Goal: Task Accomplishment & Management: Use online tool/utility

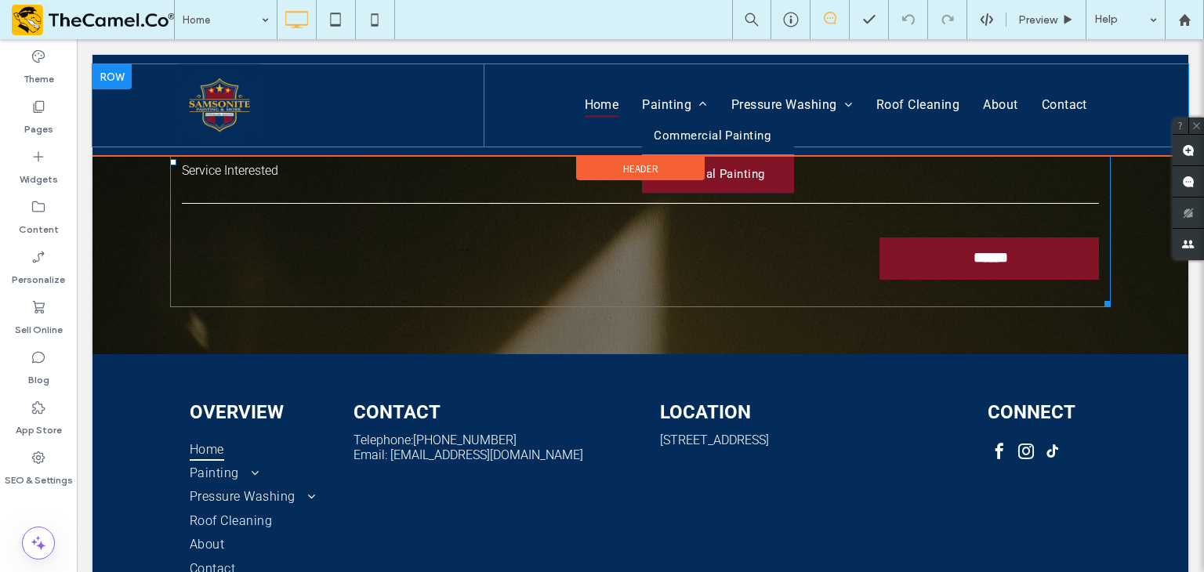
scroll to position [3543, 0]
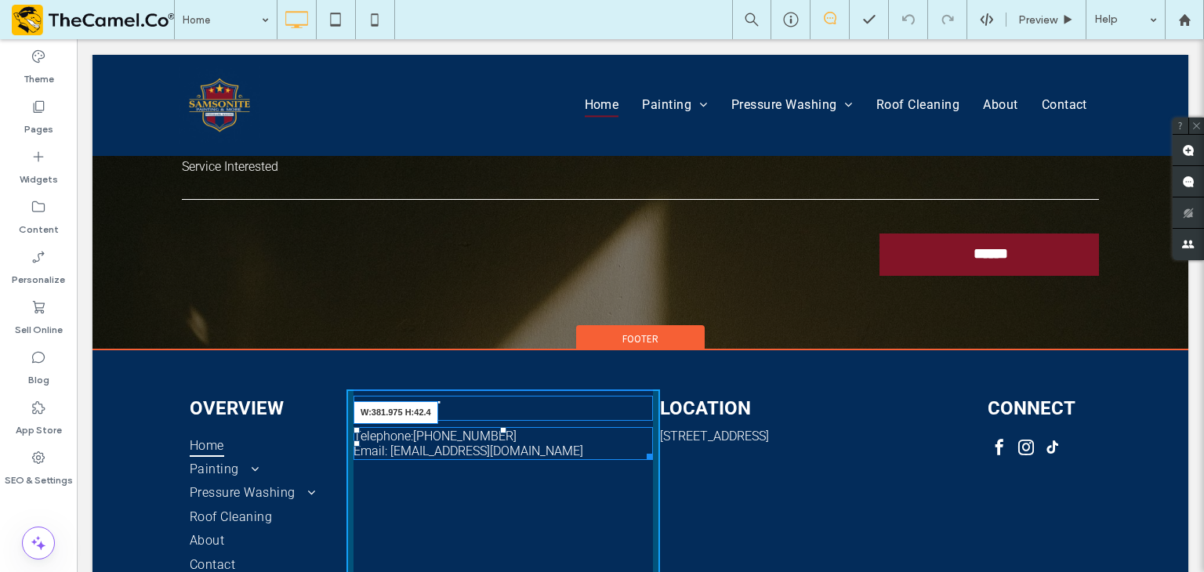
drag, startPoint x: 643, startPoint y: 374, endPoint x: 654, endPoint y: 377, distance: 11.4
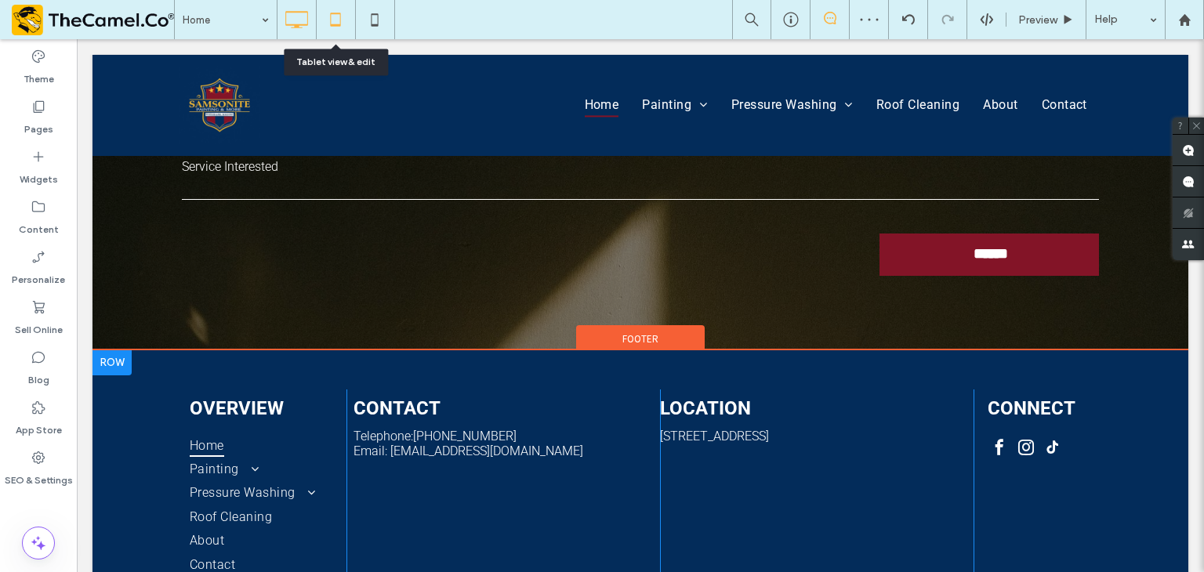
click at [331, 4] on icon at bounding box center [335, 19] width 31 height 31
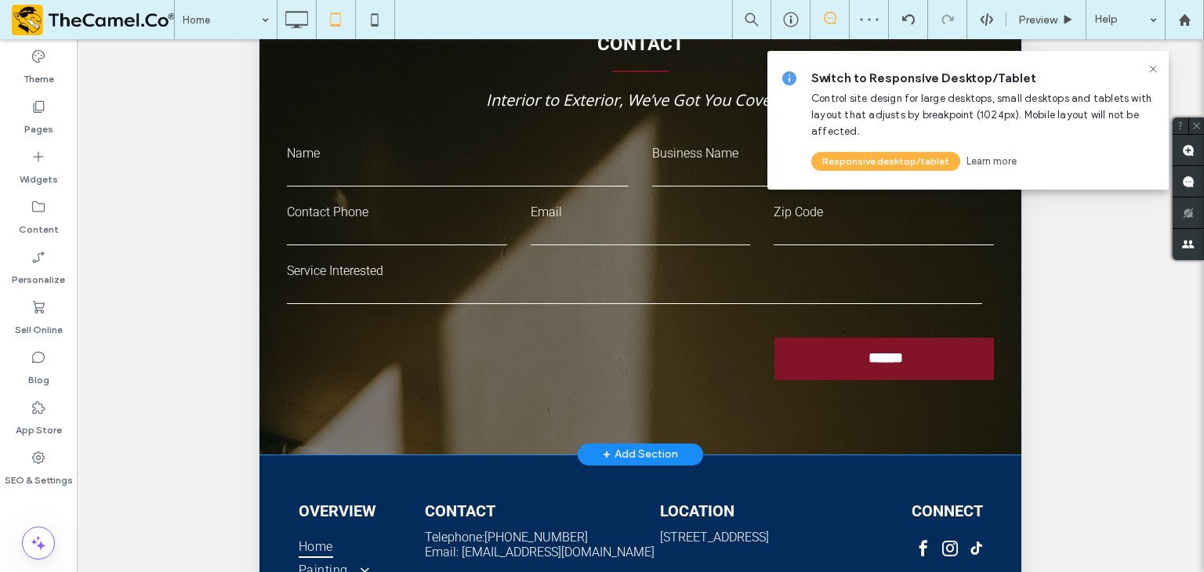
scroll to position [521, 0]
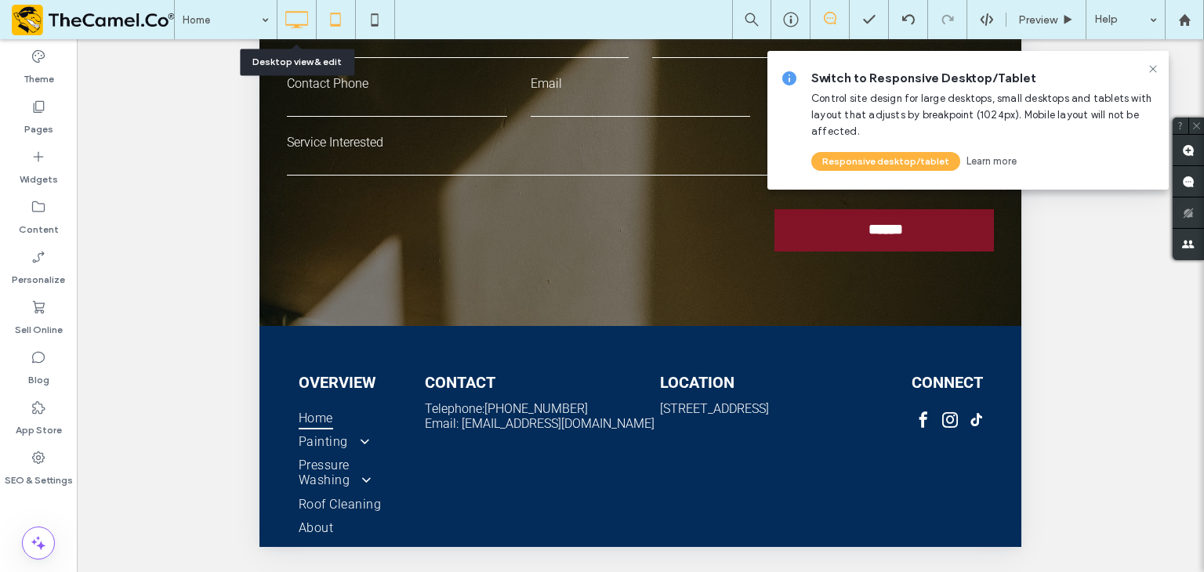
click at [302, 23] on icon at bounding box center [296, 19] width 31 height 31
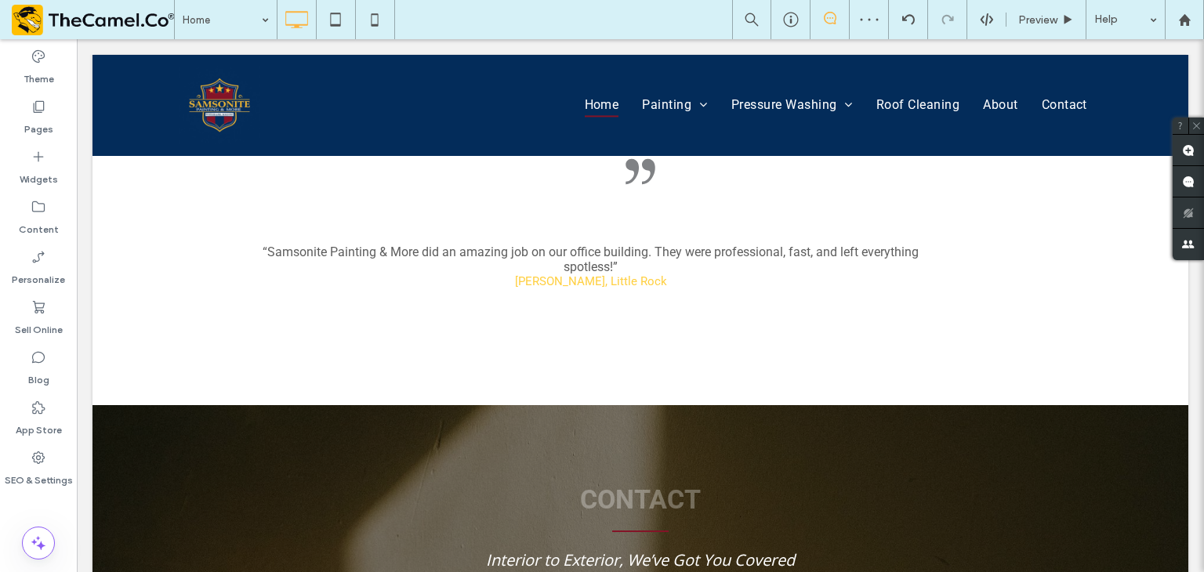
scroll to position [3543, 0]
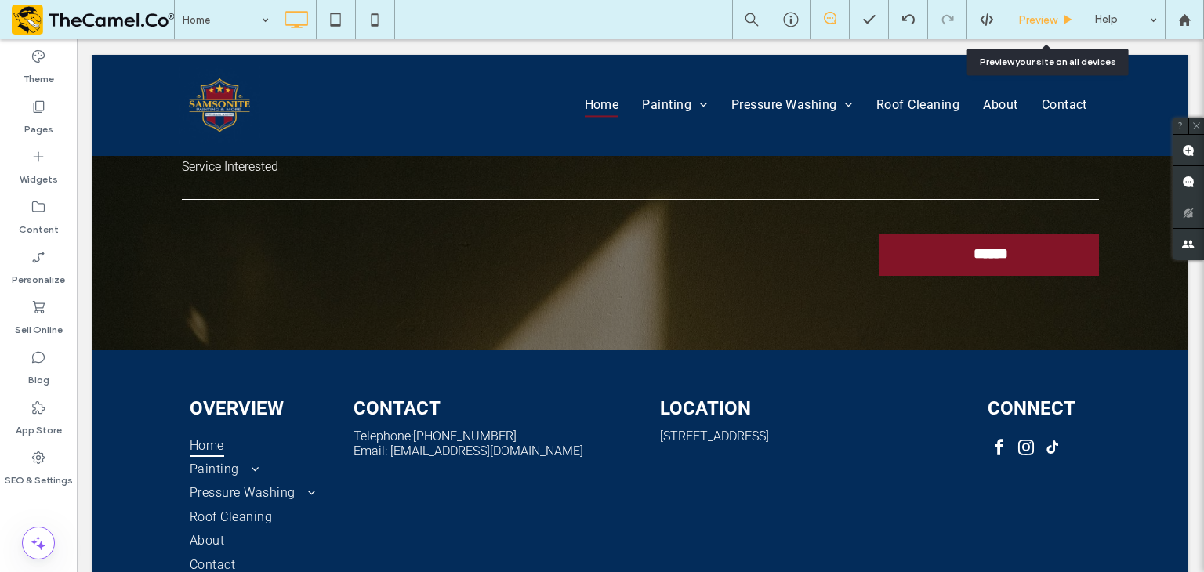
click at [1050, 22] on span "Preview" at bounding box center [1037, 19] width 39 height 13
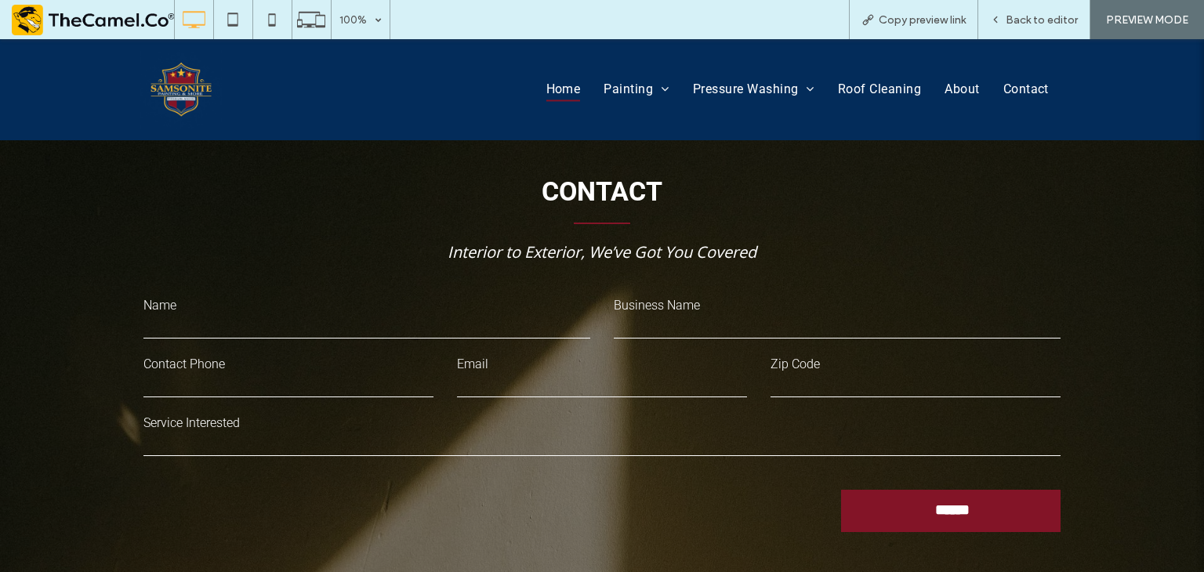
scroll to position [3090, 0]
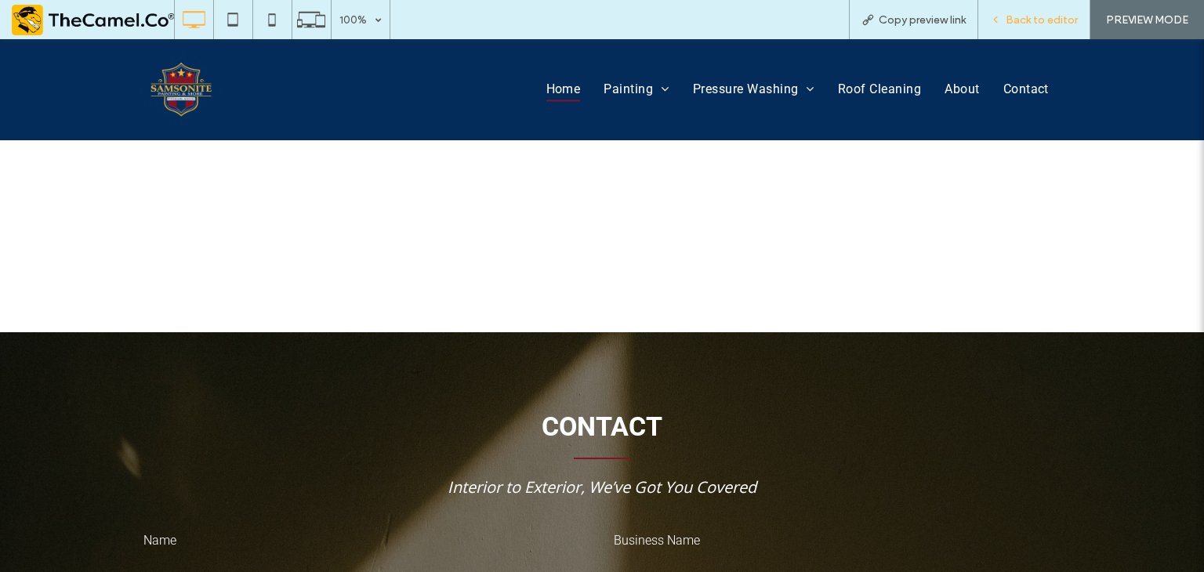
click at [1036, 26] on span "Back to editor" at bounding box center [1042, 19] width 72 height 13
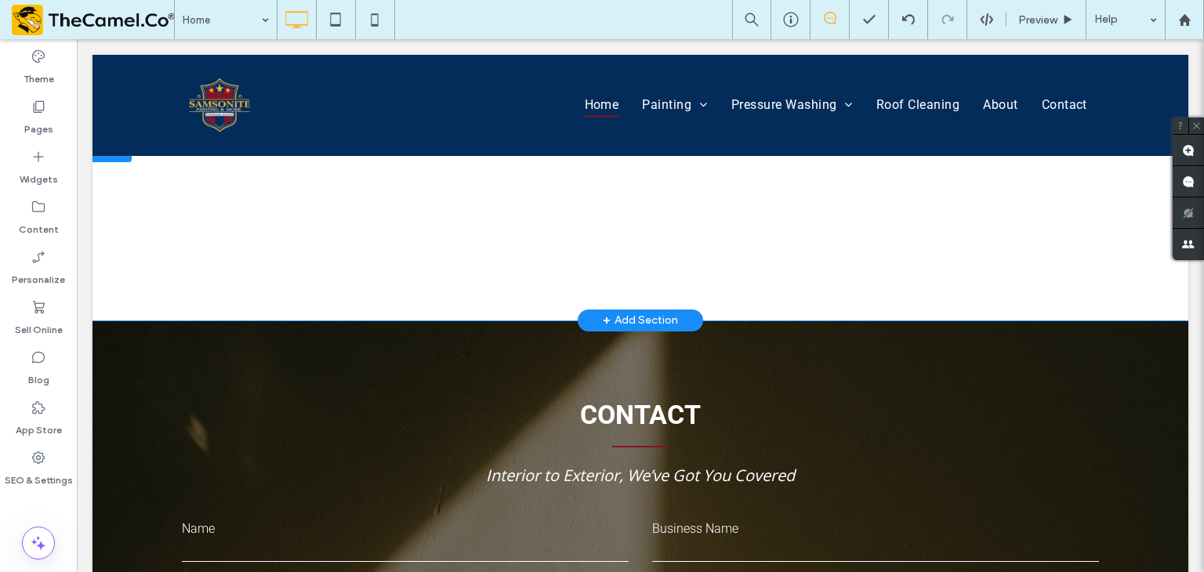
scroll to position [3057, 0]
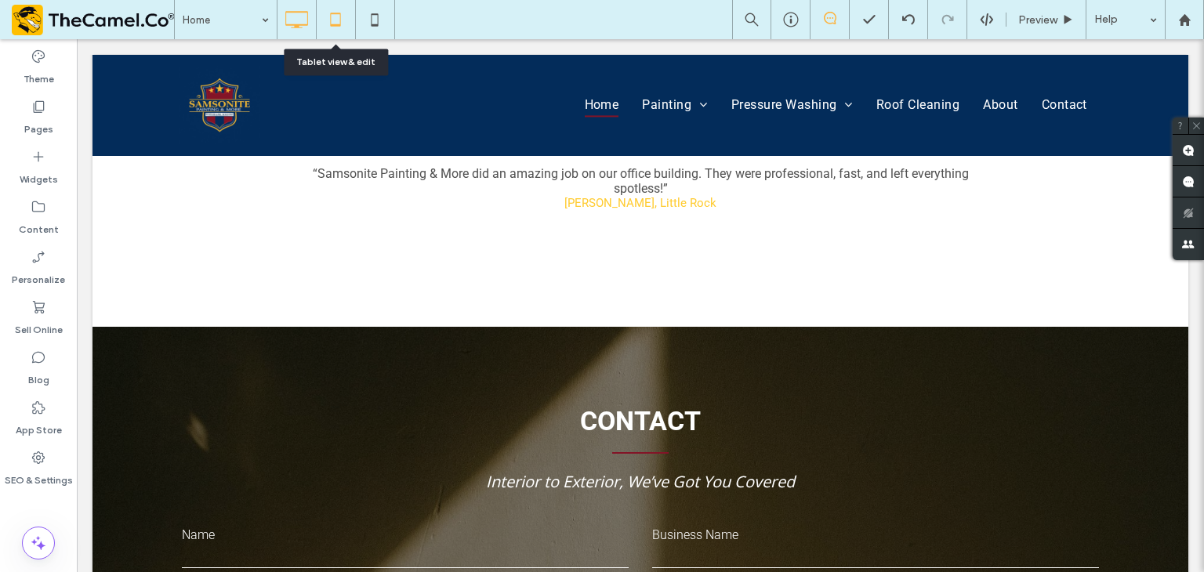
click at [333, 34] on icon at bounding box center [335, 19] width 31 height 31
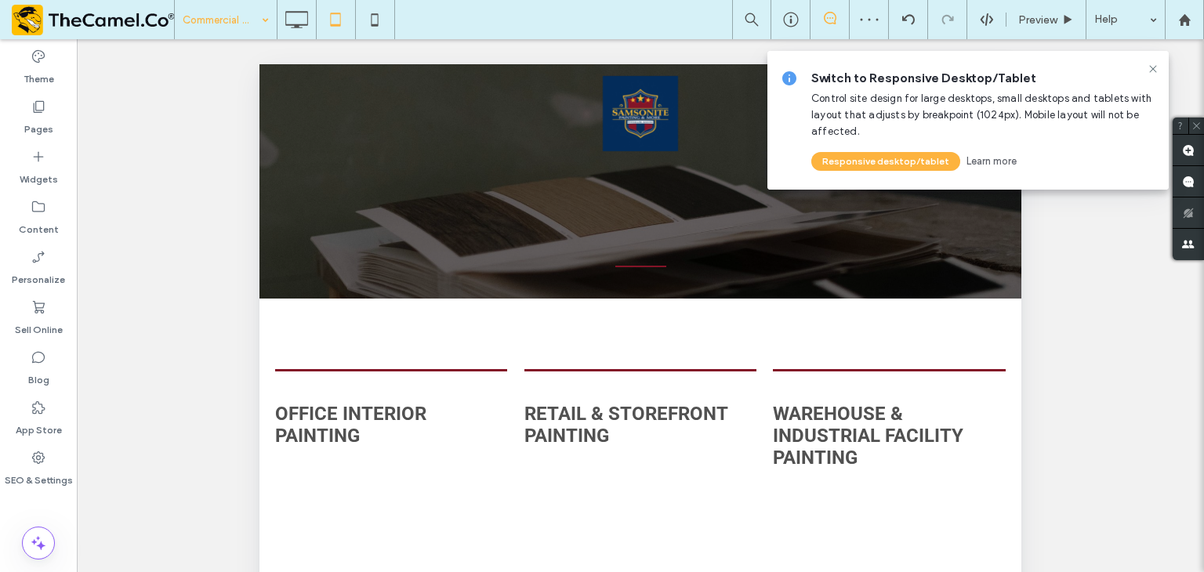
scroll to position [0, 0]
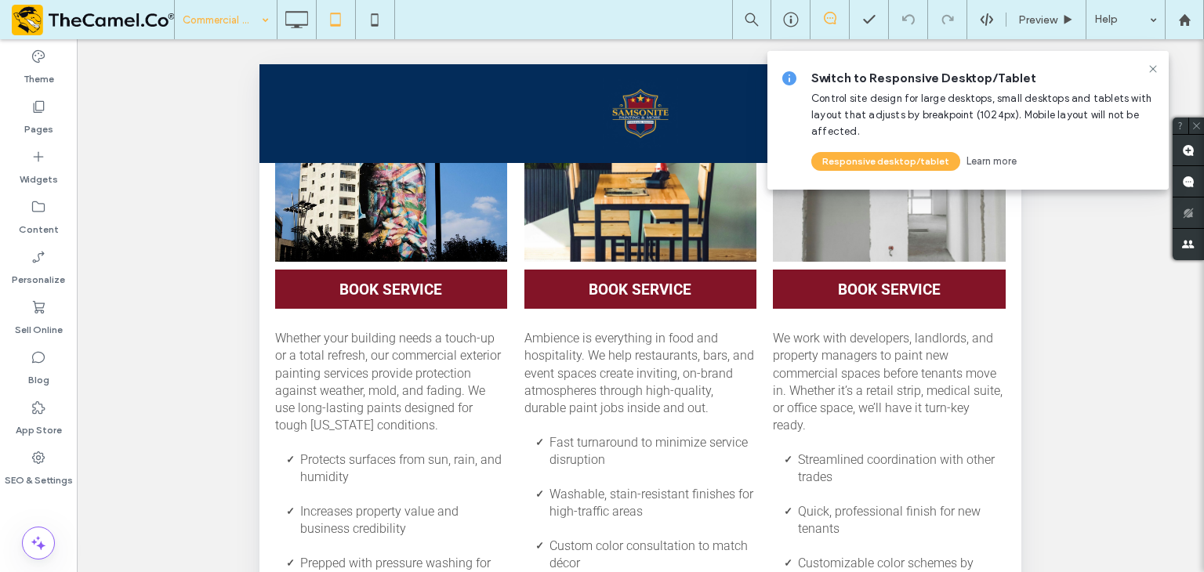
scroll to position [1131, 0]
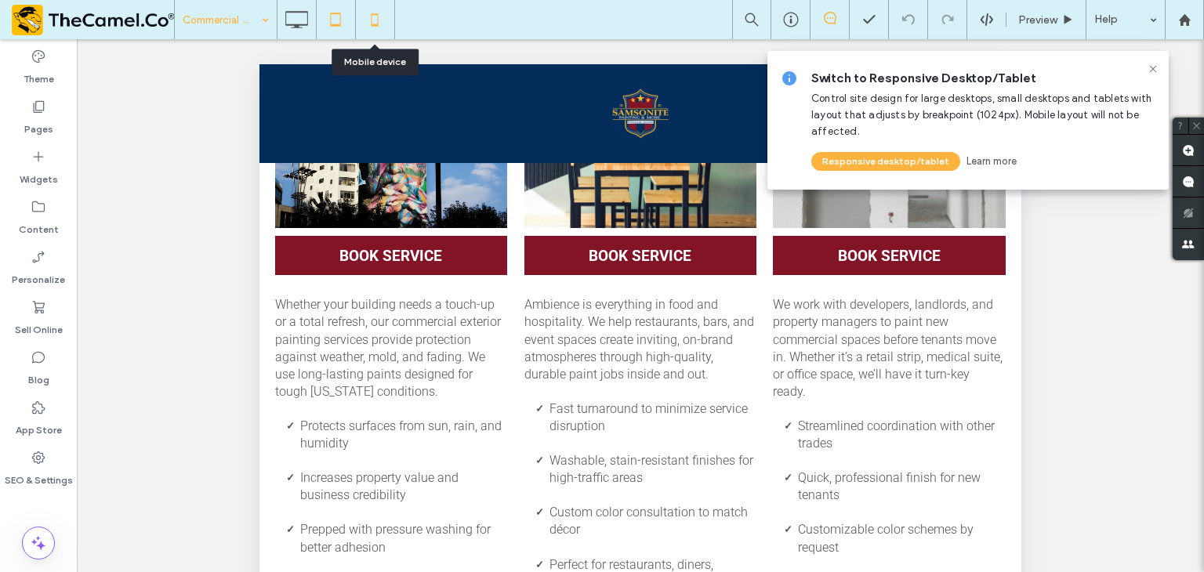
click at [373, 23] on icon at bounding box center [374, 19] width 31 height 31
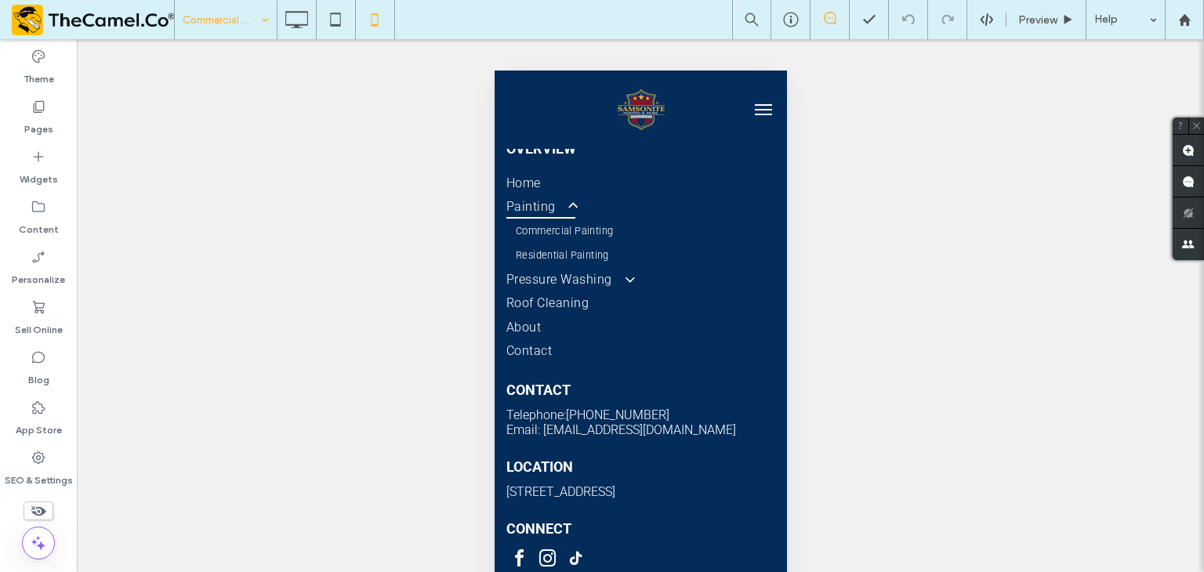
scroll to position [3880, 0]
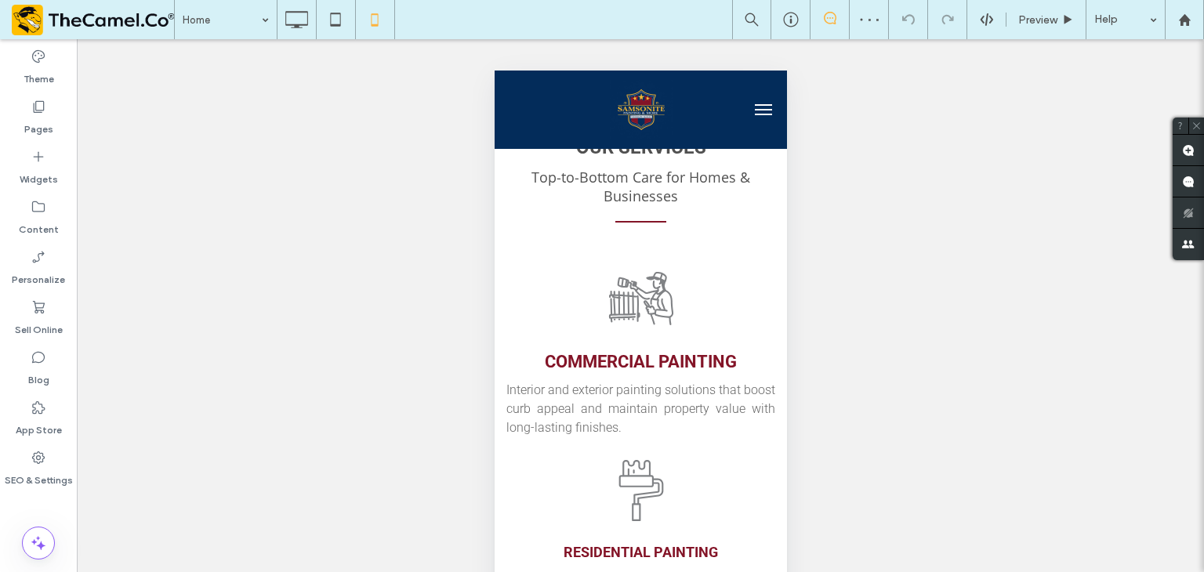
scroll to position [941, 0]
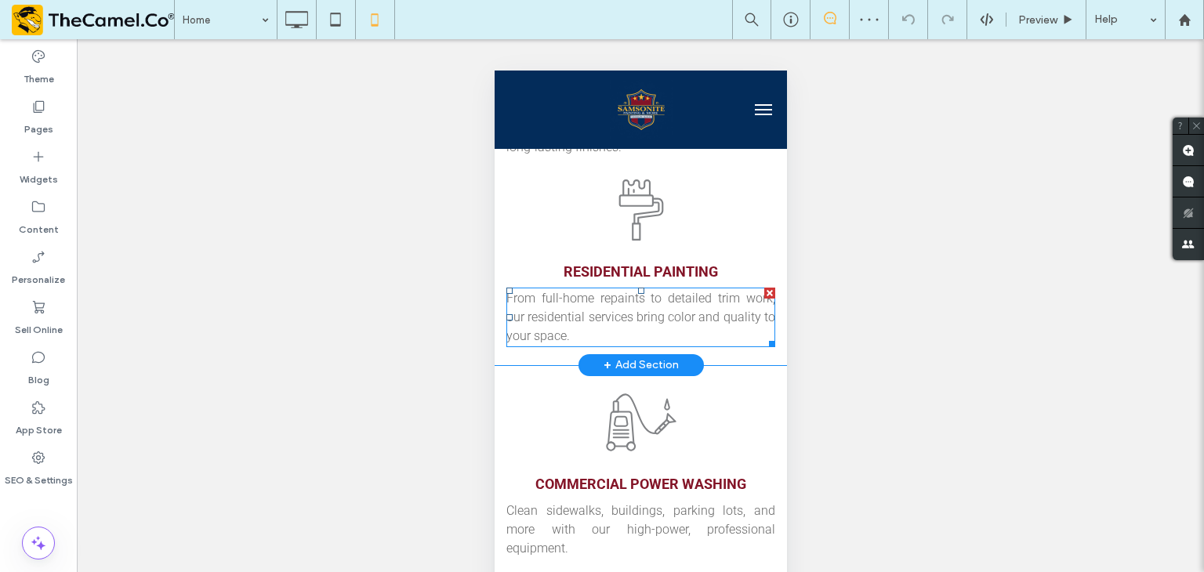
click at [655, 291] on span "From full-home repaints to detailed trim work, our residential services bring c…" at bounding box center [640, 317] width 269 height 53
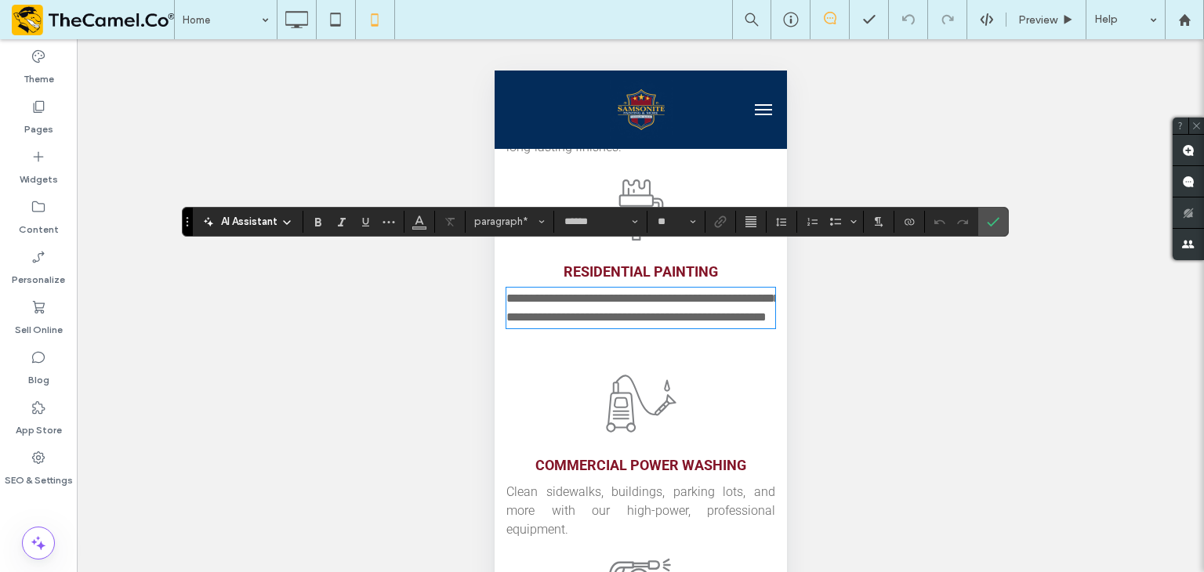
click at [1007, 220] on div "Unhide? Yes Unhide? Yes Unhide? Yes Unhide? Yes Unhide? Yes" at bounding box center [640, 325] width 1127 height 572
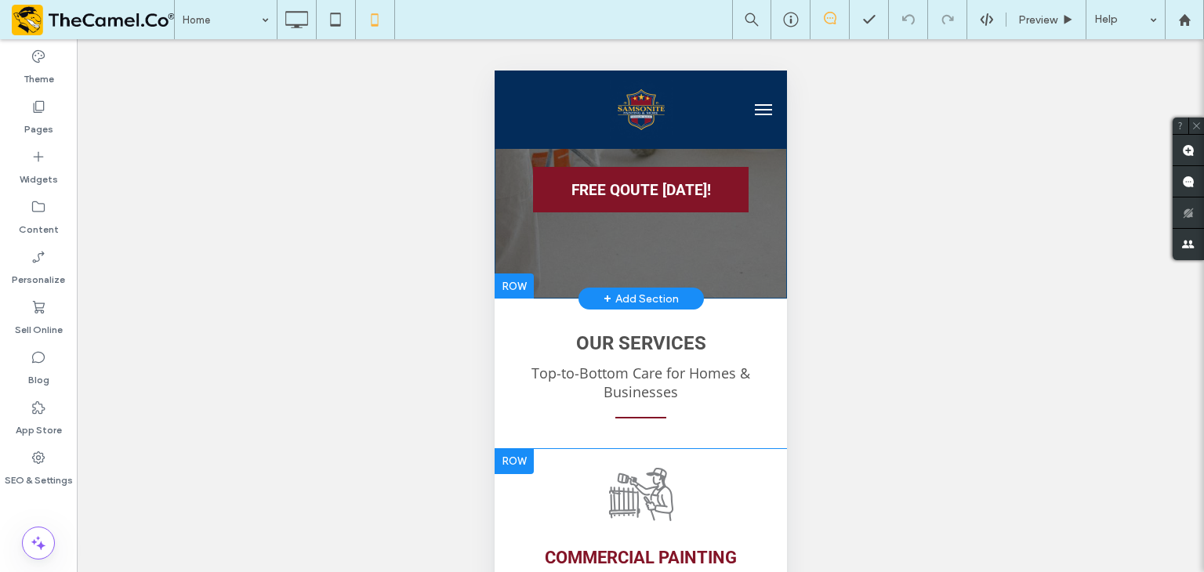
scroll to position [470, 0]
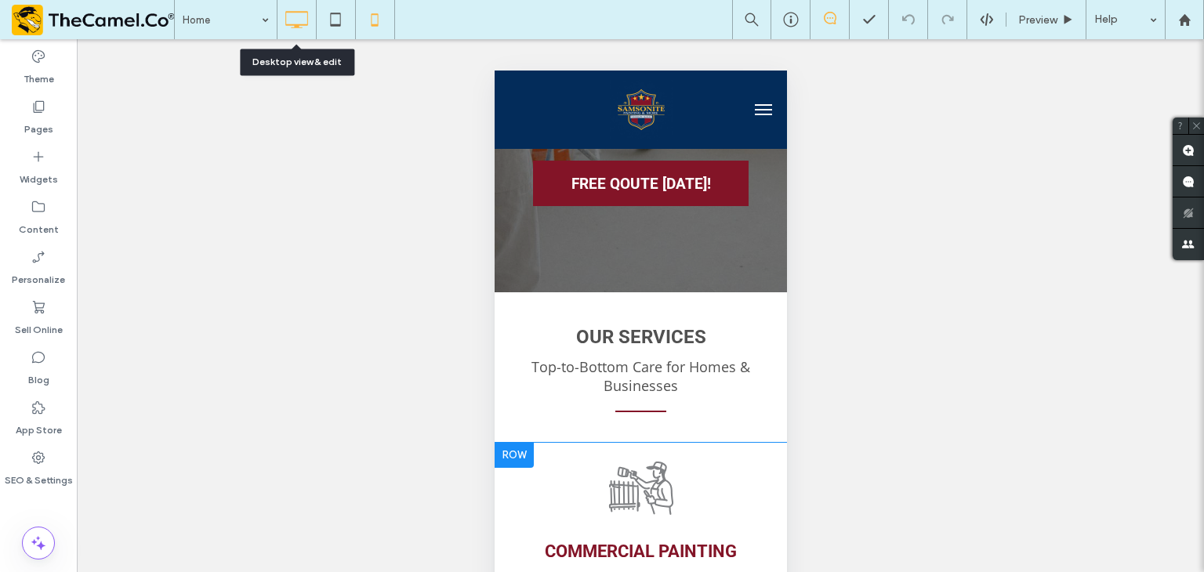
click at [296, 27] on use at bounding box center [296, 19] width 23 height 17
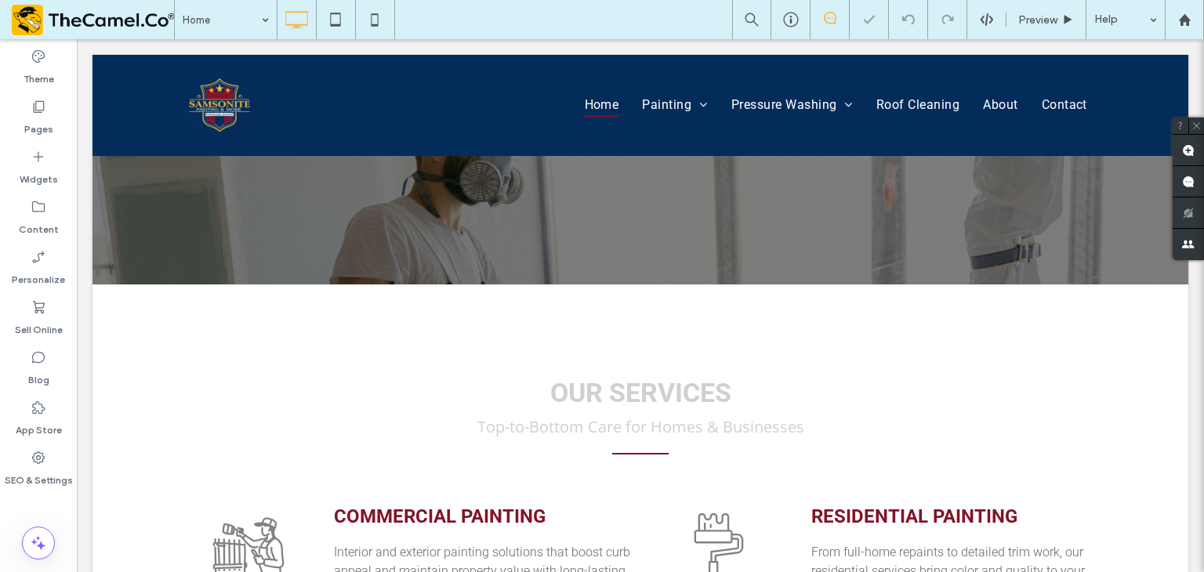
scroll to position [706, 0]
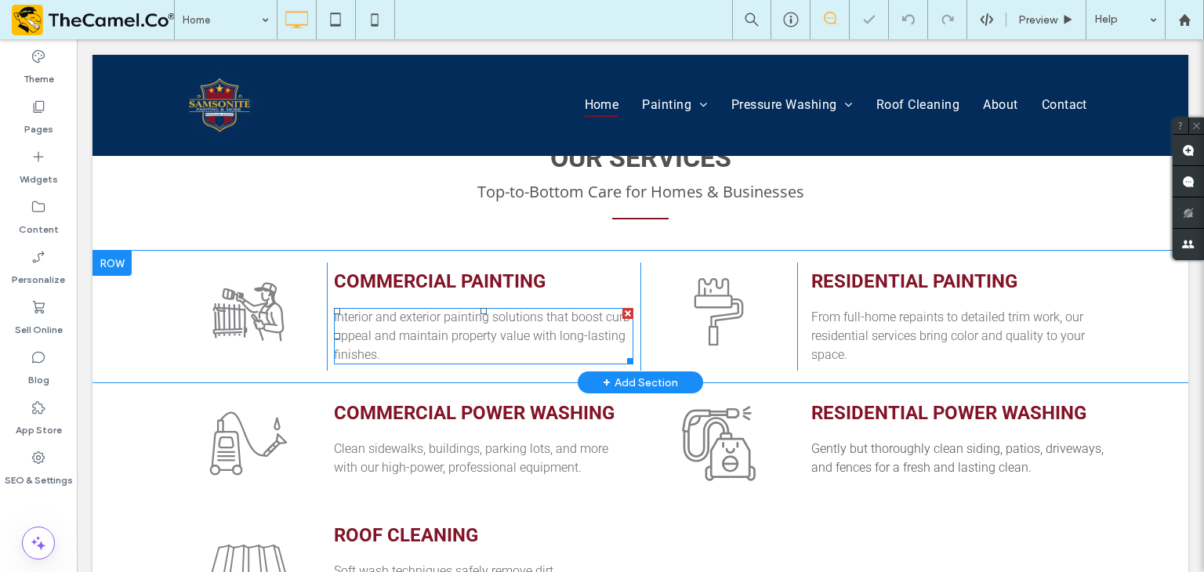
click at [486, 310] on span "Interior and exterior painting solutions that boost curb appeal and maintain pr…" at bounding box center [482, 336] width 296 height 53
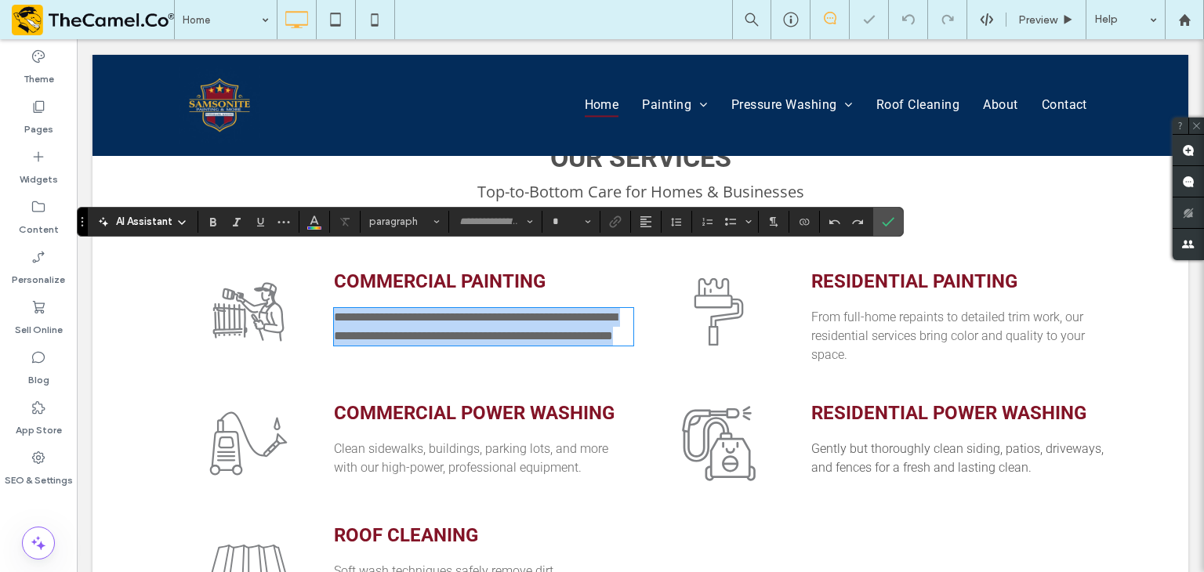
type input "******"
type input "**"
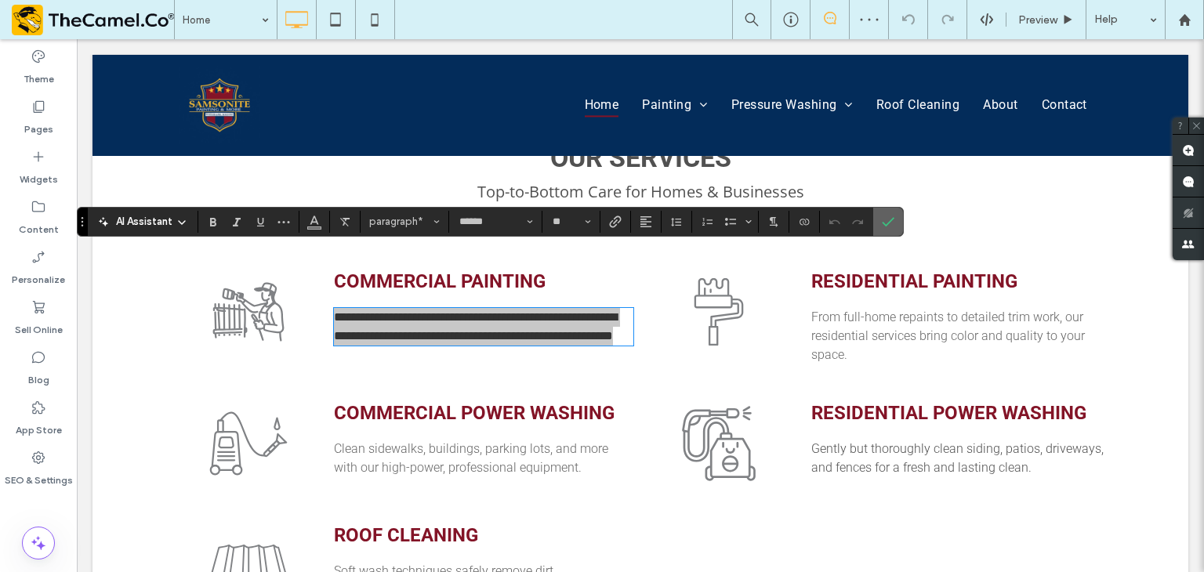
click at [891, 235] on label "Confirm" at bounding box center [888, 222] width 24 height 28
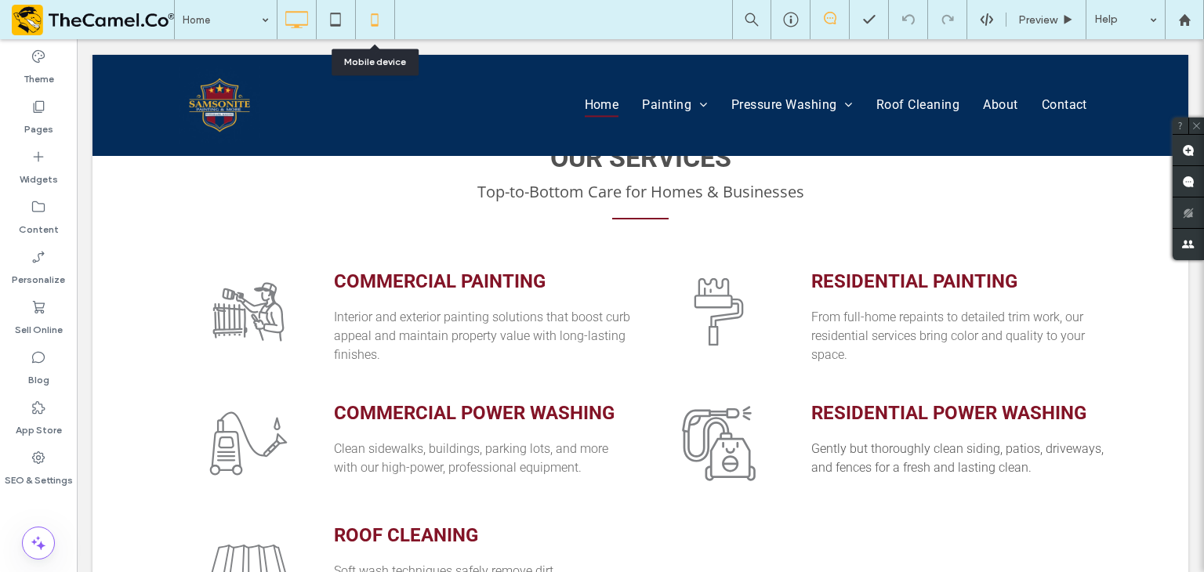
click at [376, 23] on icon at bounding box center [374, 19] width 31 height 31
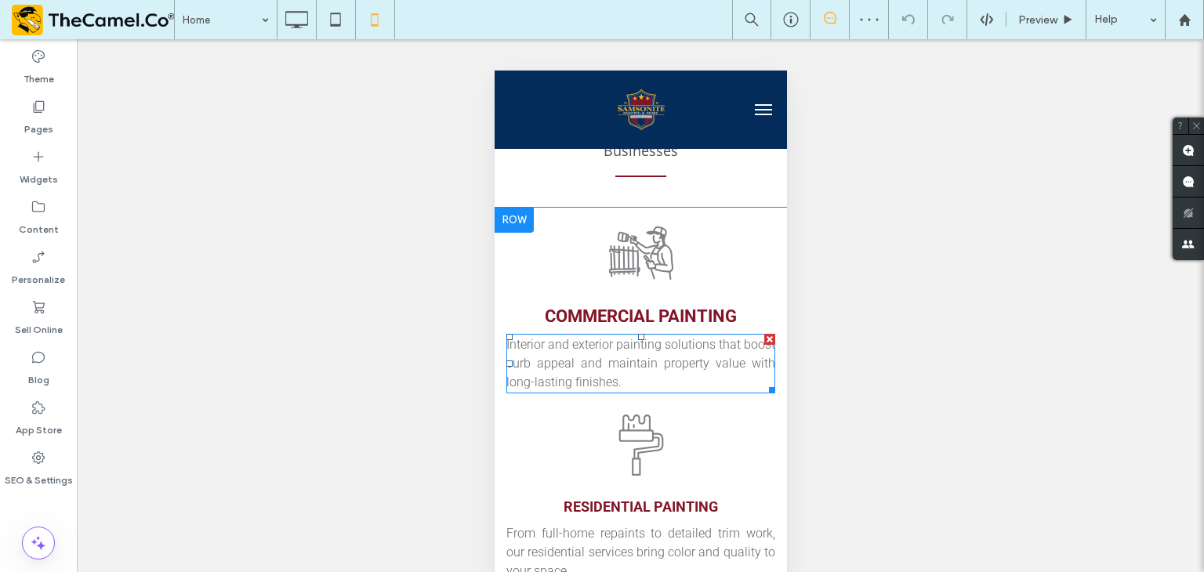
click at [667, 336] on p "Interior and exterior painting solutions that boost curb appeal and maintain pr…" at bounding box center [640, 364] width 269 height 56
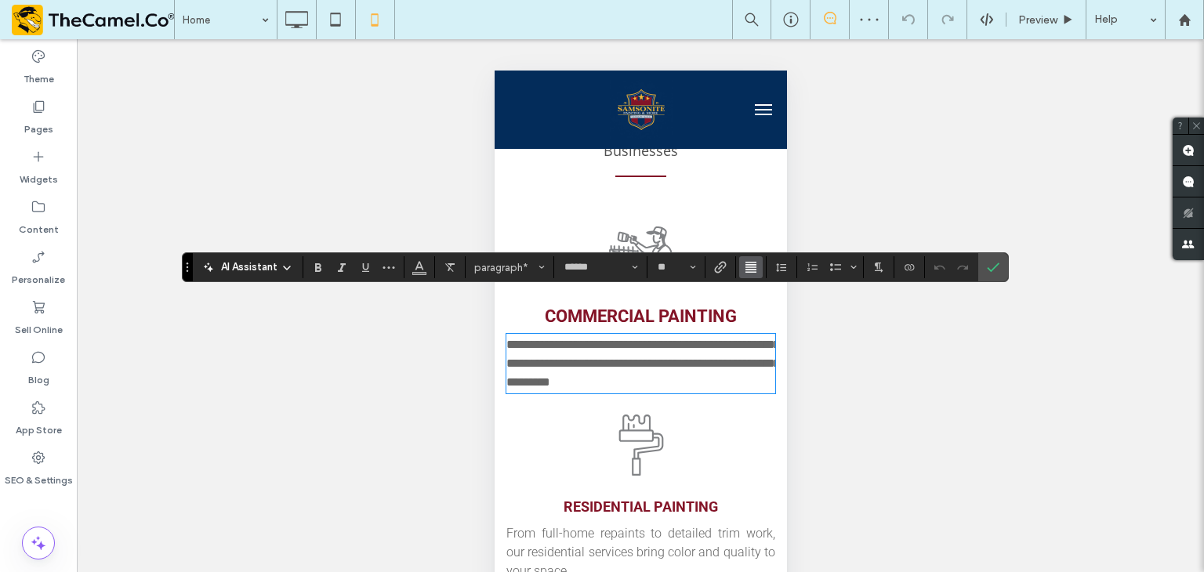
click at [749, 274] on span "Alignment" at bounding box center [751, 267] width 13 height 20
click at [761, 316] on use "ui.textEditor.alignment.center" at bounding box center [762, 315] width 11 height 11
click at [751, 264] on icon "Alignment" at bounding box center [751, 267] width 13 height 13
click at [760, 291] on use "ui.textEditor.alignment.left" at bounding box center [762, 293] width 11 height 11
click at [996, 274] on span "Confirm" at bounding box center [993, 267] width 13 height 27
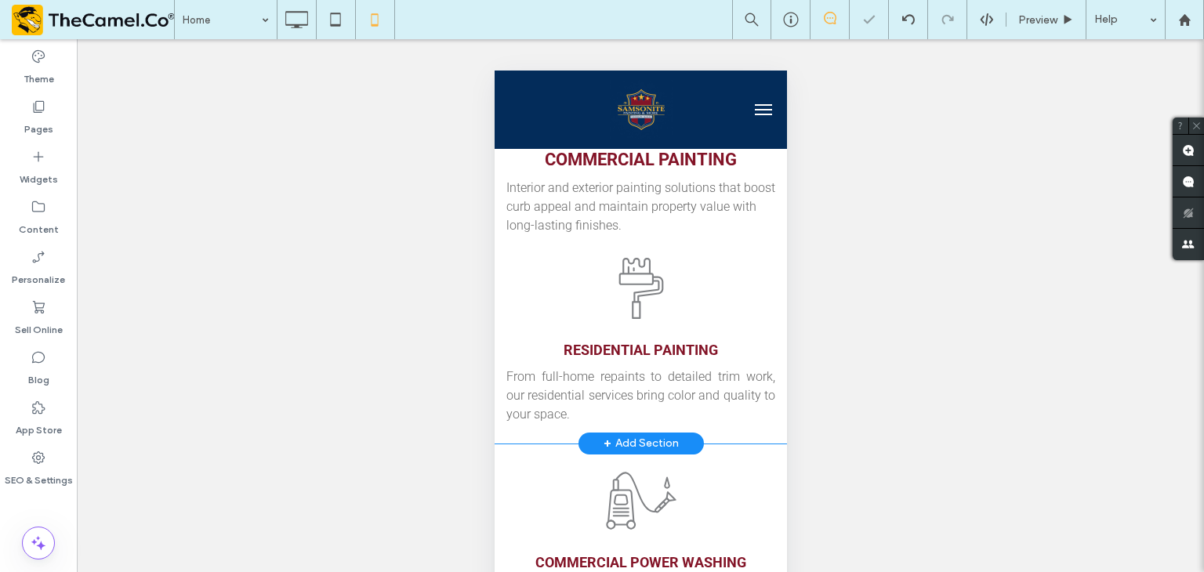
scroll to position [941, 0]
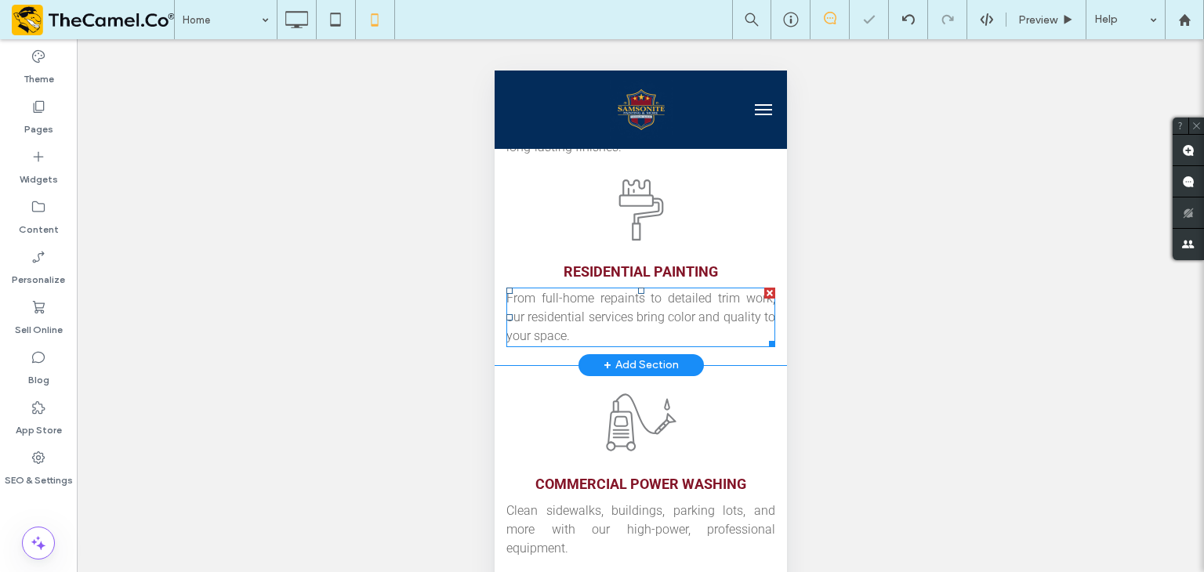
click at [606, 291] on span "From full-home repaints to detailed trim work, our residential services bring c…" at bounding box center [640, 317] width 269 height 53
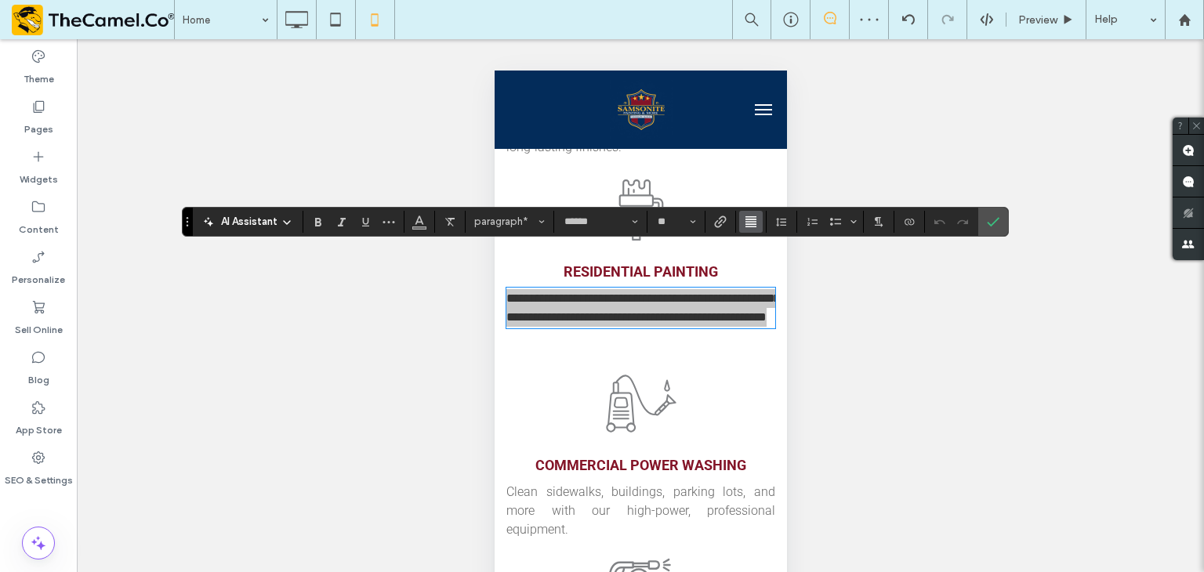
click at [748, 217] on icon "Alignment" at bounding box center [751, 222] width 13 height 13
click at [761, 252] on use "ui.textEditor.alignment.left" at bounding box center [762, 246] width 11 height 11
drag, startPoint x: 984, startPoint y: 224, endPoint x: 269, endPoint y: 225, distance: 714.9
click at [984, 224] on label "Confirm" at bounding box center [993, 222] width 24 height 28
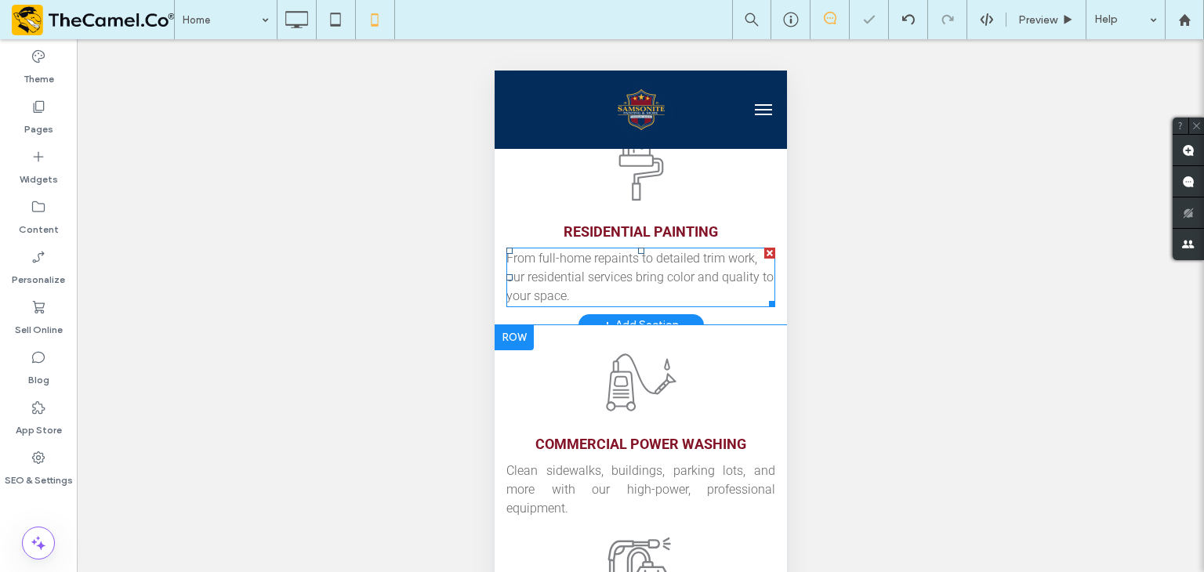
scroll to position [1098, 0]
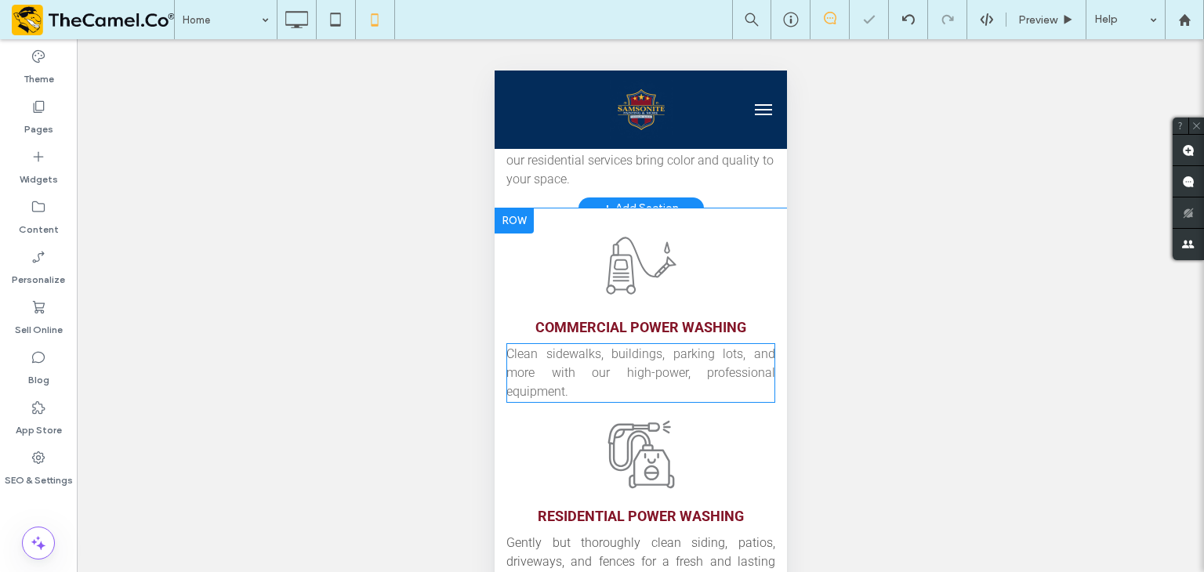
click at [699, 346] on span "Clean sidewalks, buildings, parking lots, and more with our high-power, profess…" at bounding box center [640, 372] width 269 height 53
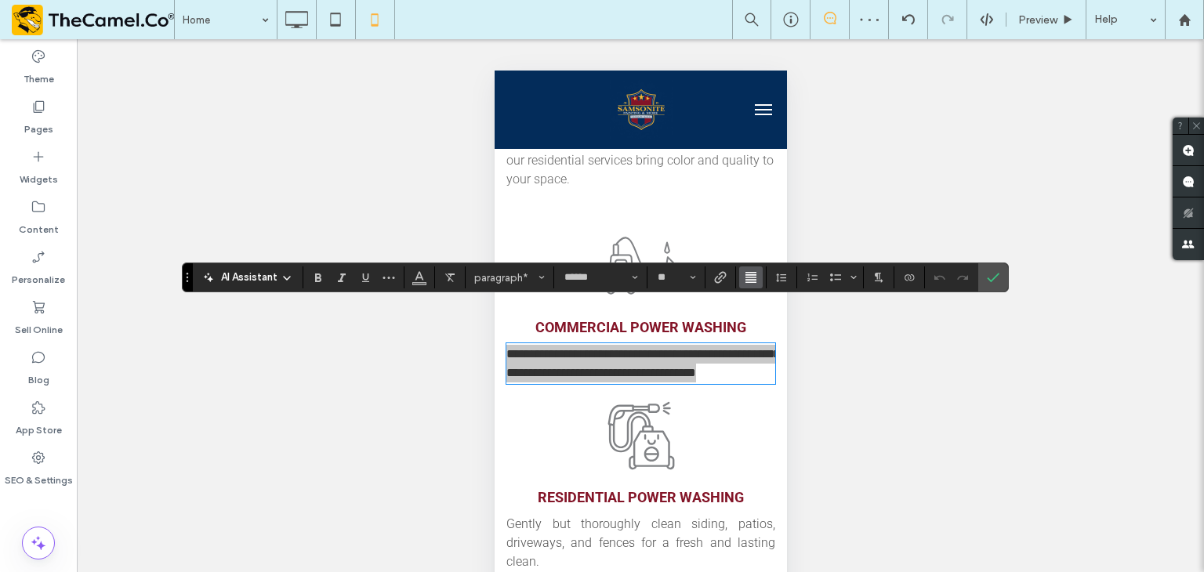
click at [749, 274] on icon "Alignment" at bounding box center [751, 277] width 13 height 13
click at [757, 308] on use "ui.textEditor.alignment.left" at bounding box center [762, 303] width 11 height 11
drag, startPoint x: 987, startPoint y: 284, endPoint x: 945, endPoint y: 286, distance: 41.6
click at [965, 286] on div "AI Assistant paragraph* ****** **" at bounding box center [595, 278] width 827 height 30
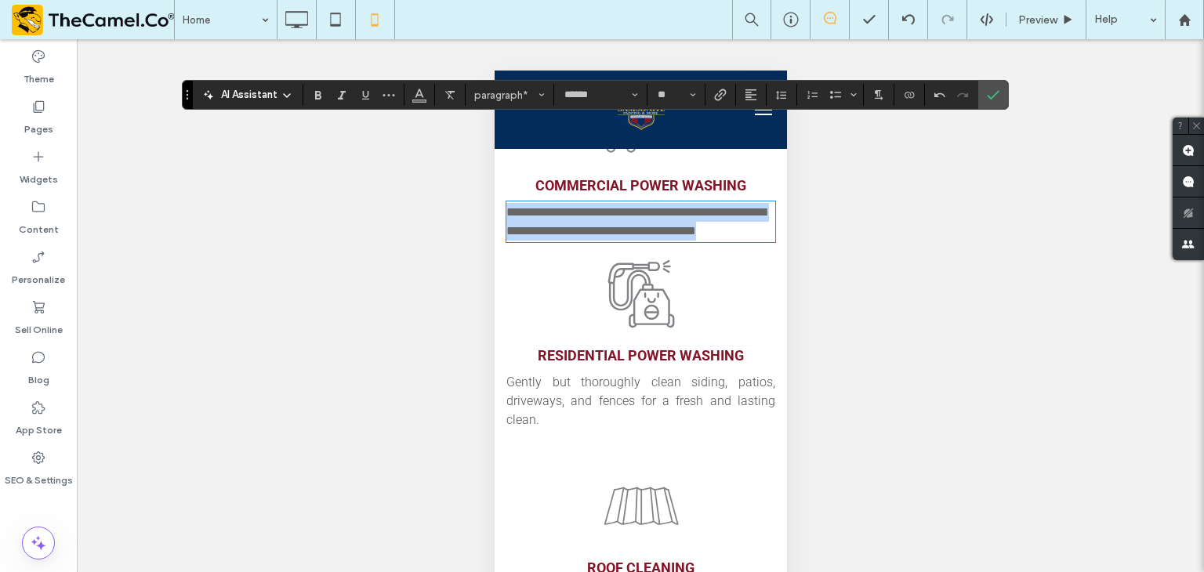
scroll to position [1333, 0]
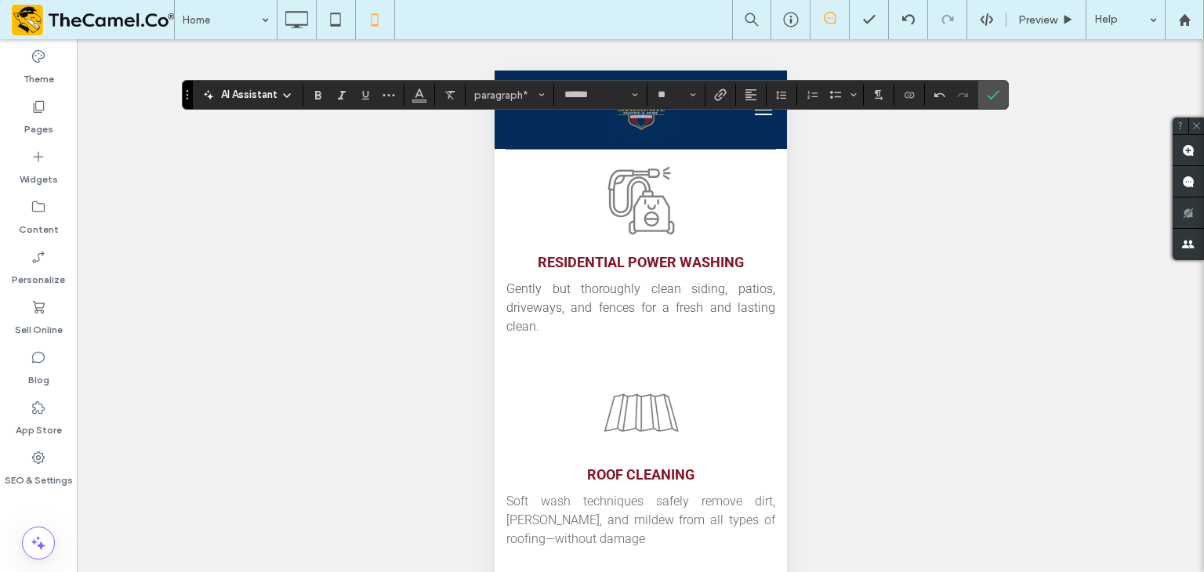
click at [607, 283] on span "Gently but thoroughly clean siding, patios, driveways, and fences for a fresh a…" at bounding box center [640, 307] width 269 height 53
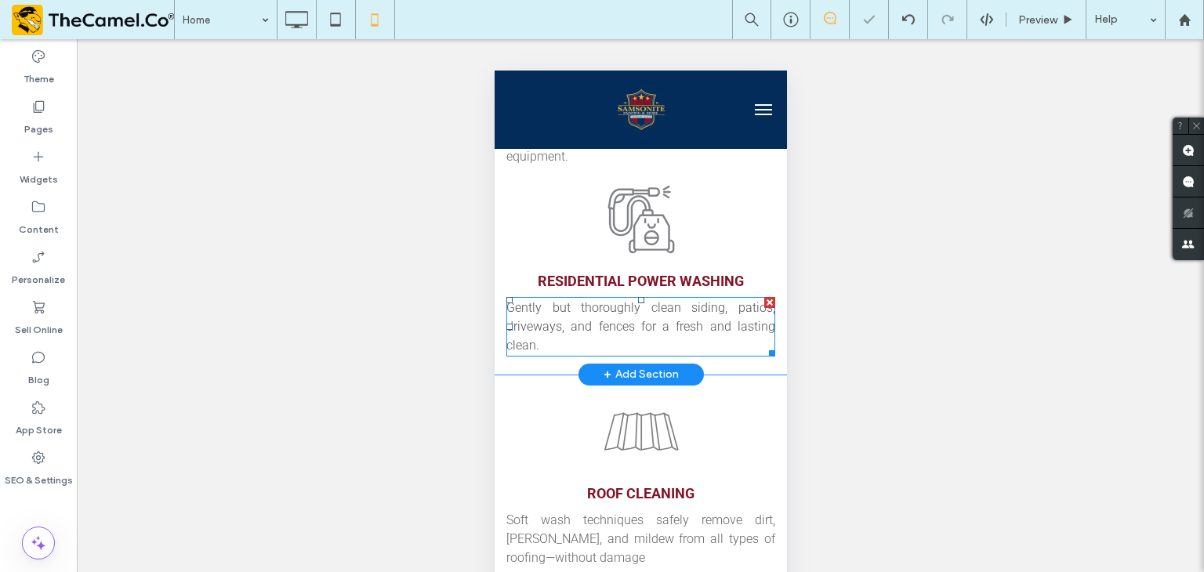
click at [607, 300] on span "Gently but thoroughly clean siding, patios, driveways, and fences for a fresh a…" at bounding box center [640, 326] width 269 height 53
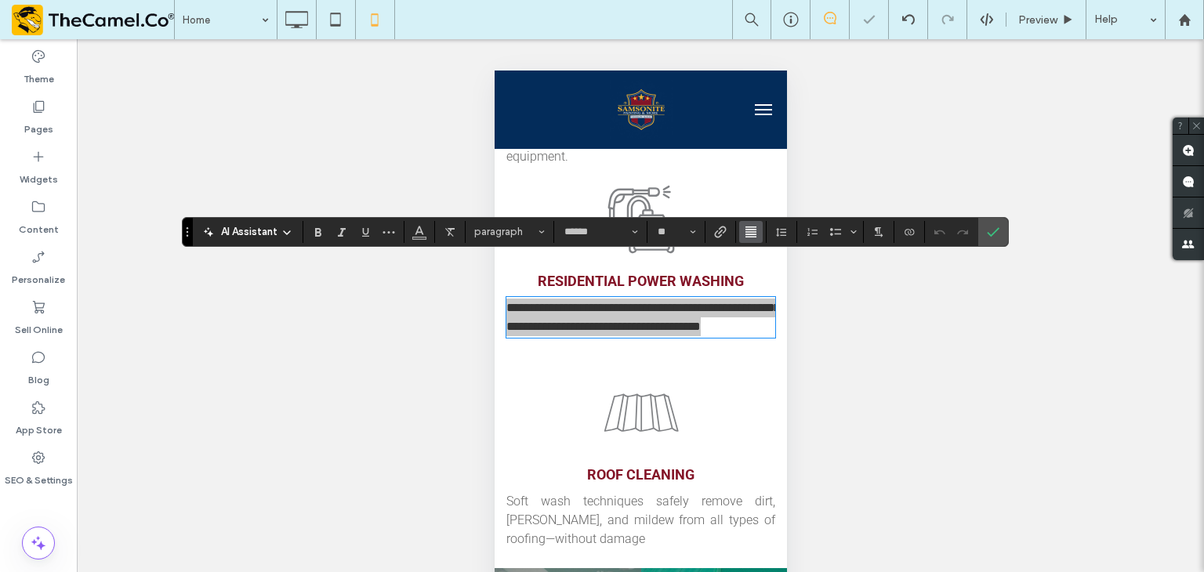
click at [754, 239] on span "Alignment" at bounding box center [751, 232] width 13 height 20
click at [761, 259] on use "ui.textEditor.alignment.left" at bounding box center [762, 257] width 11 height 11
drag, startPoint x: 988, startPoint y: 239, endPoint x: 908, endPoint y: 258, distance: 82.1
click at [987, 239] on span "Confirm" at bounding box center [990, 232] width 7 height 28
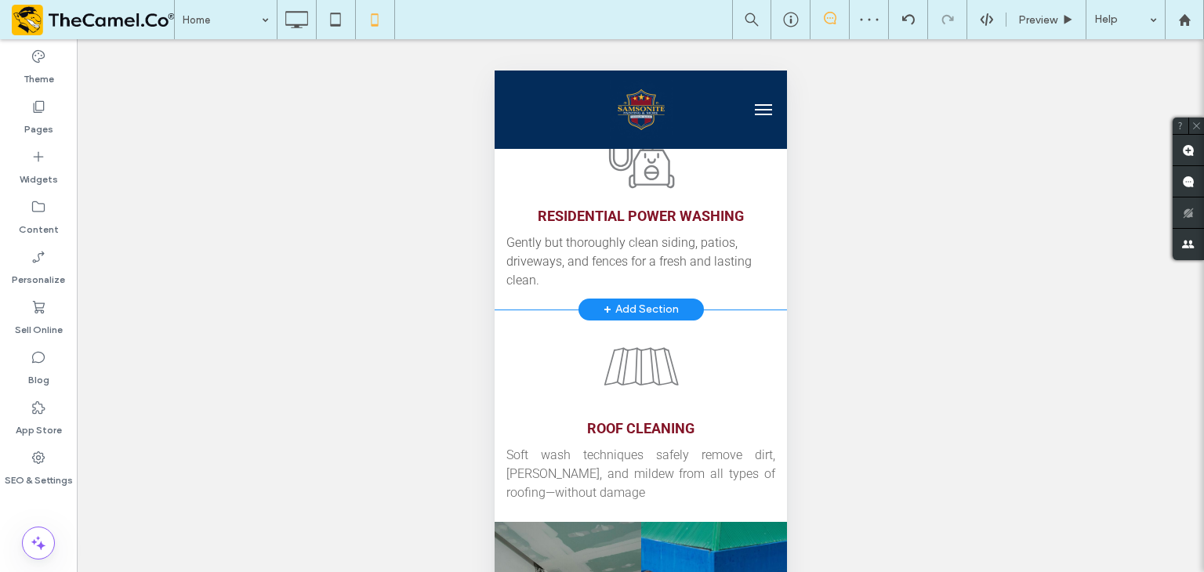
scroll to position [1489, 0]
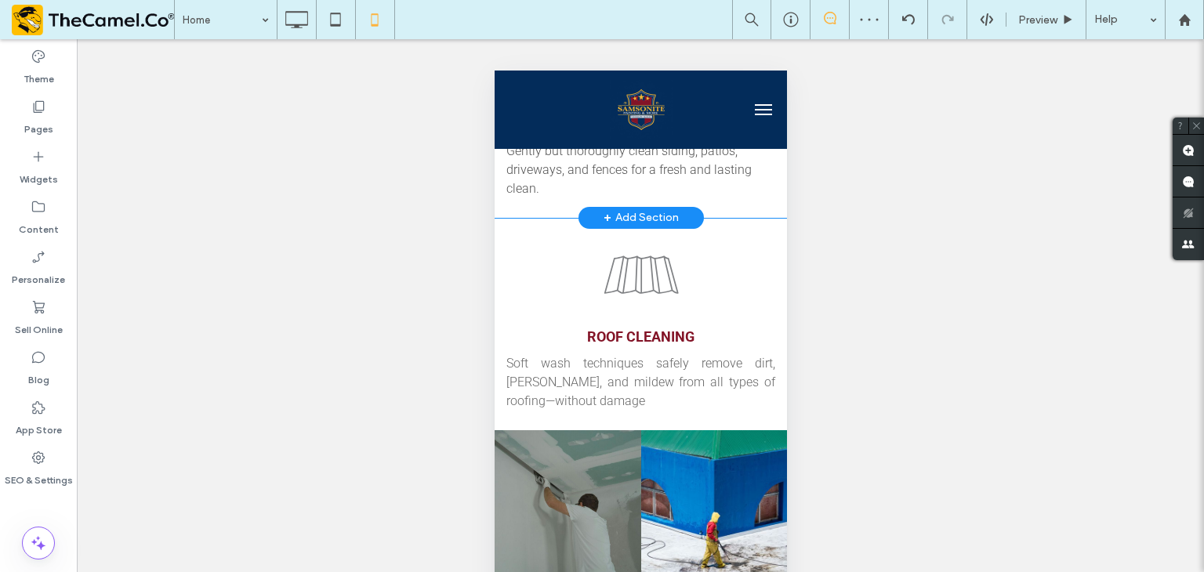
click at [673, 356] on span "Soft wash techniques safely remove dirt, [PERSON_NAME], and mildew from all typ…" at bounding box center [640, 382] width 269 height 53
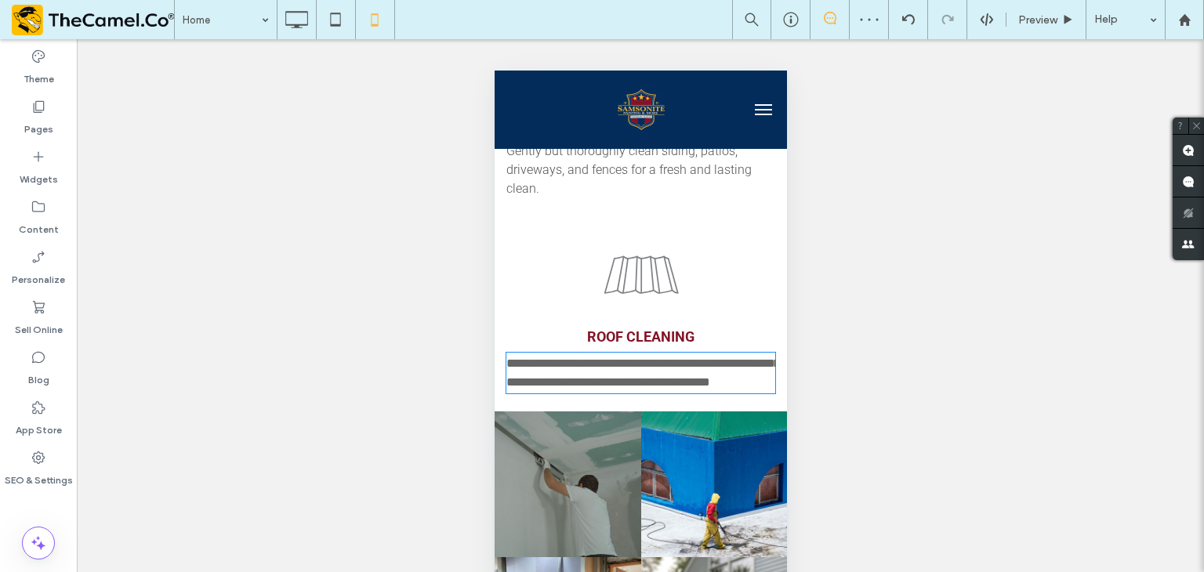
type input "******"
type input "**"
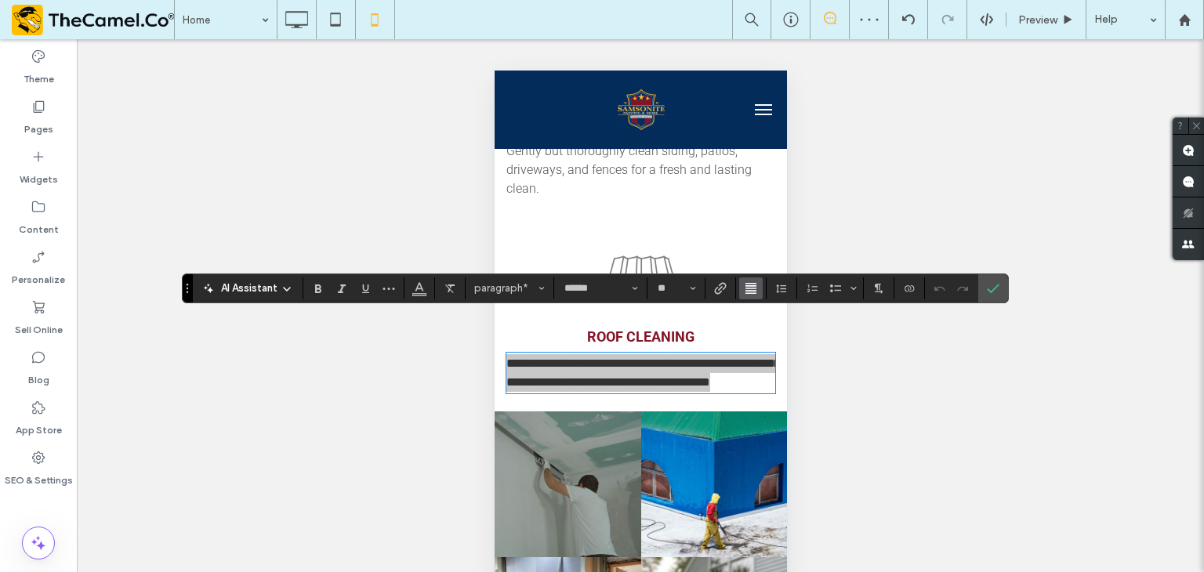
click at [753, 290] on use "Alignment" at bounding box center [751, 288] width 11 height 11
click at [760, 316] on use "ui.textEditor.alignment.left" at bounding box center [762, 313] width 11 height 11
drag, startPoint x: 988, startPoint y: 293, endPoint x: 268, endPoint y: 259, distance: 720.4
click at [988, 293] on icon "Confirm" at bounding box center [993, 288] width 13 height 13
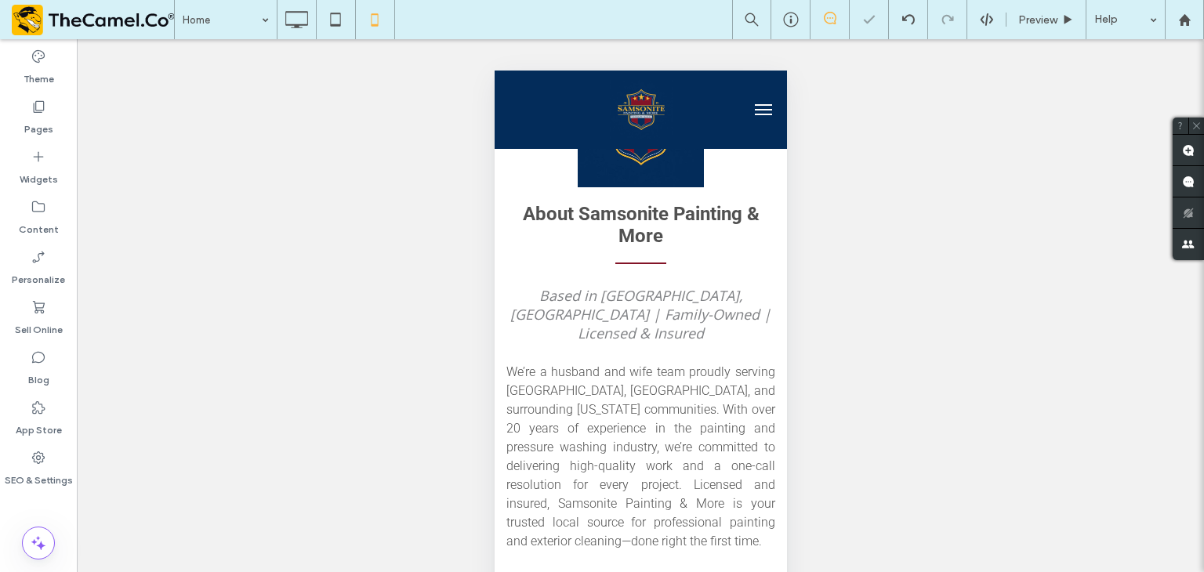
scroll to position [2509, 0]
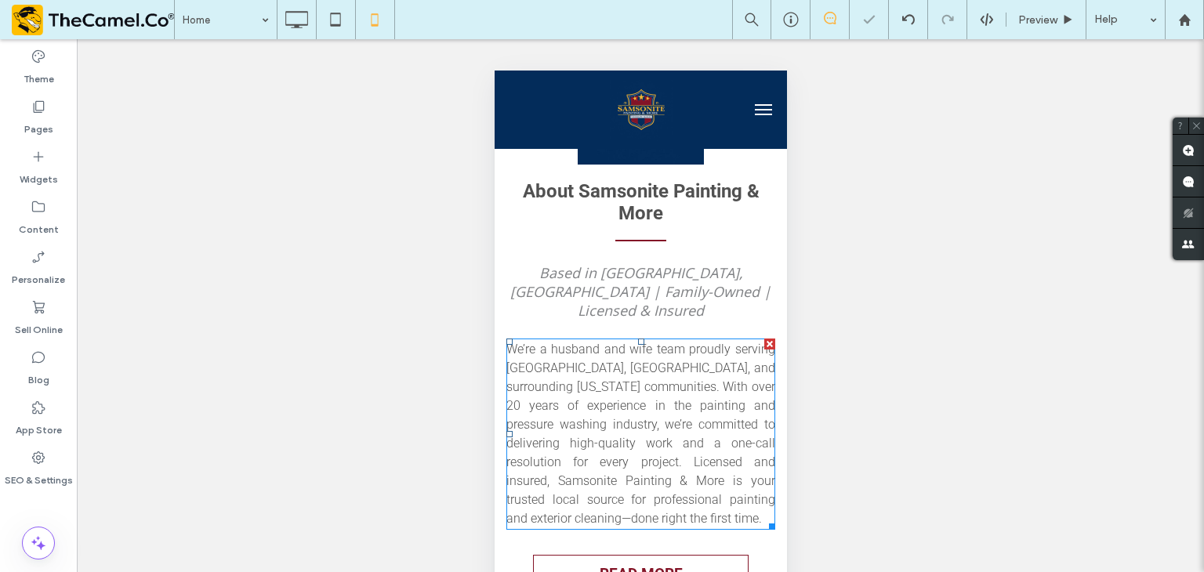
click at [609, 342] on span "We’re a husband and wife team proudly serving [GEOGRAPHIC_DATA], [GEOGRAPHIC_DA…" at bounding box center [640, 434] width 269 height 184
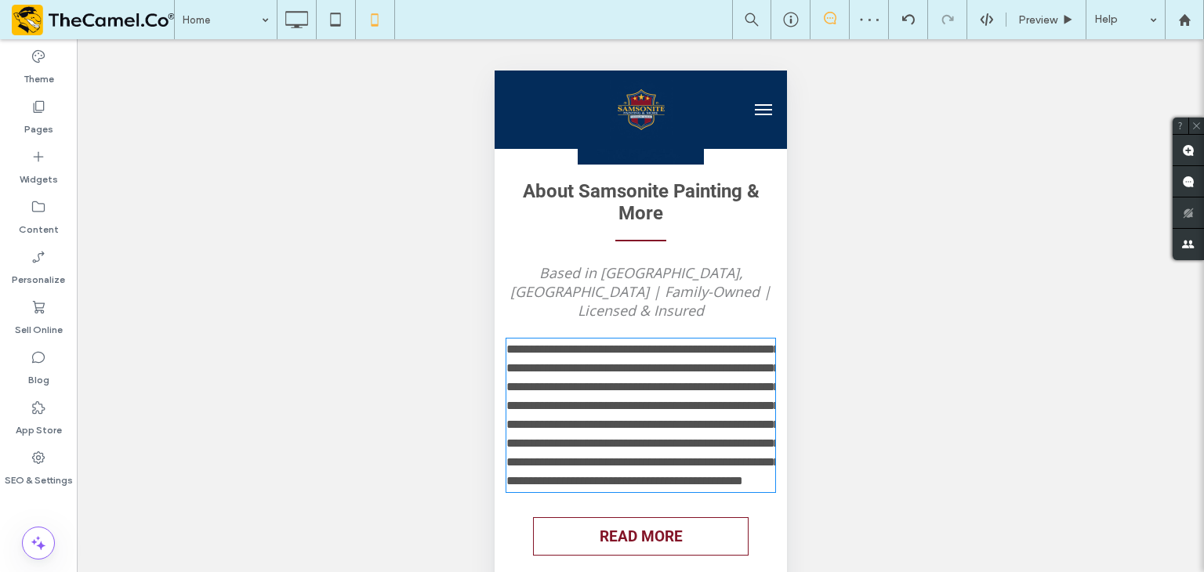
type input "******"
type input "**"
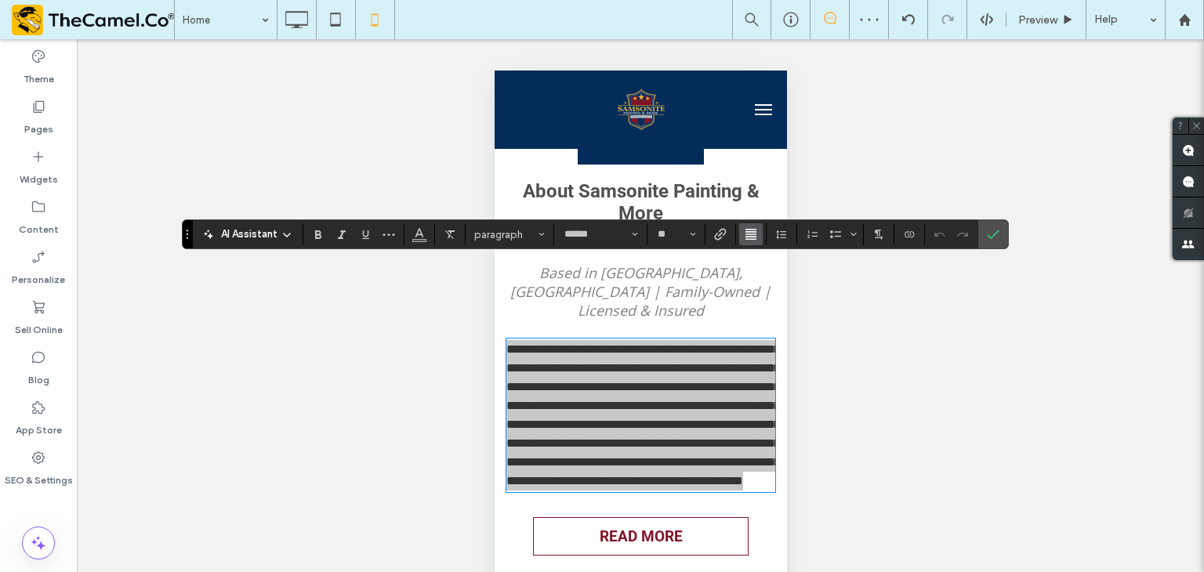
click at [749, 245] on button "Alignment" at bounding box center [751, 234] width 24 height 22
click at [762, 263] on icon "ui.textEditor.alignment.left" at bounding box center [762, 260] width 13 height 13
click at [749, 242] on span "Alignment" at bounding box center [751, 234] width 13 height 20
click at [760, 287] on use "ui.textEditor.alignment.center" at bounding box center [762, 283] width 11 height 11
click at [756, 241] on button "Alignment" at bounding box center [751, 234] width 24 height 22
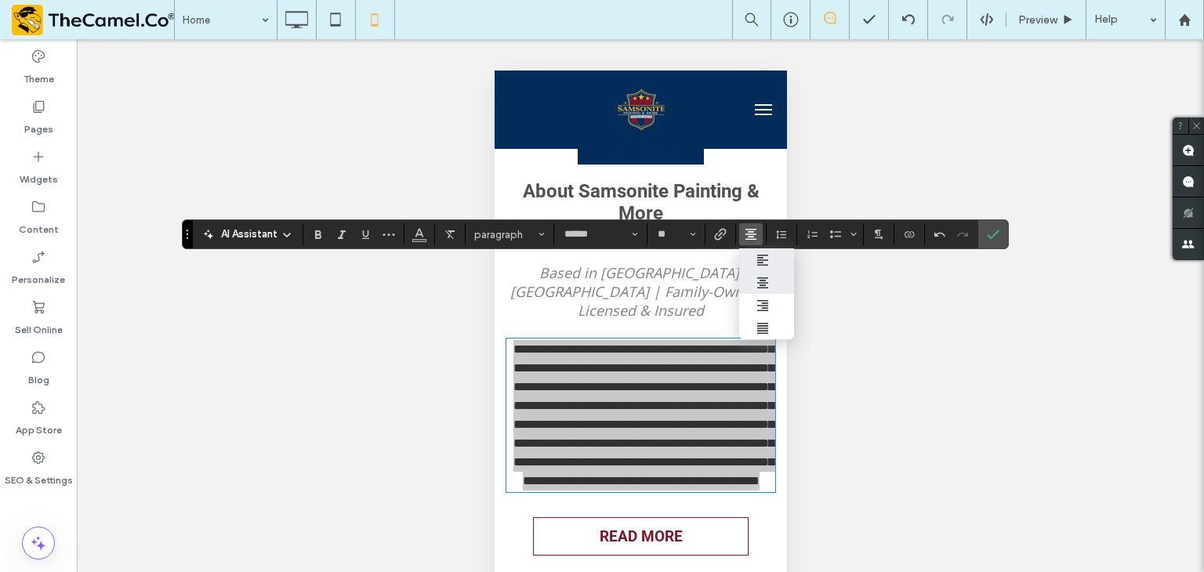
click at [756, 258] on icon "ui.textEditor.alignment.left" at bounding box center [762, 260] width 13 height 13
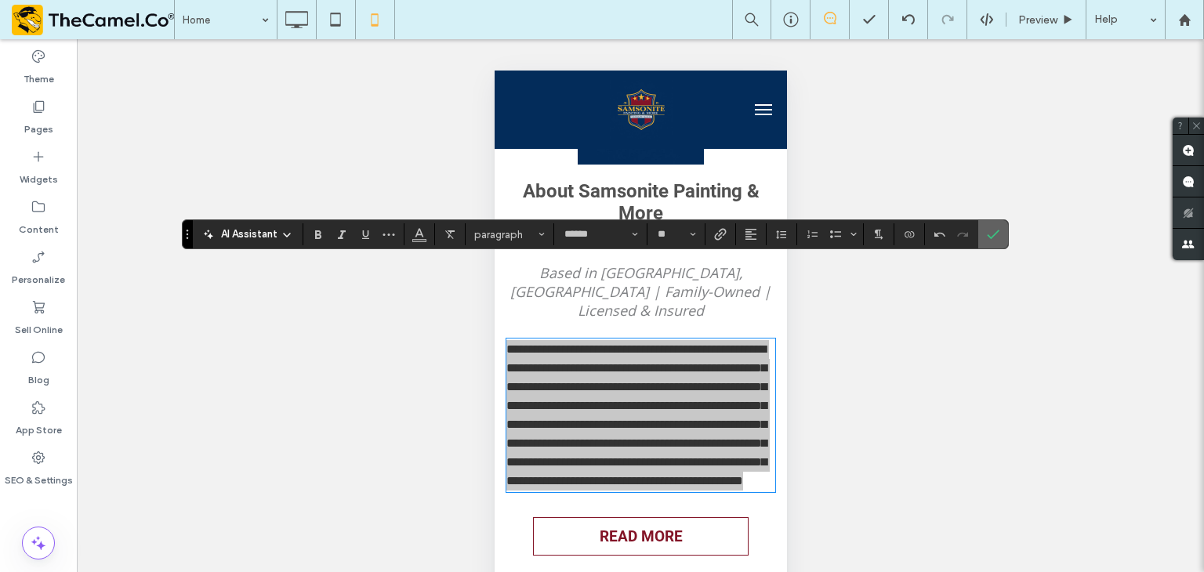
click at [995, 235] on icon "Confirm" at bounding box center [993, 234] width 13 height 13
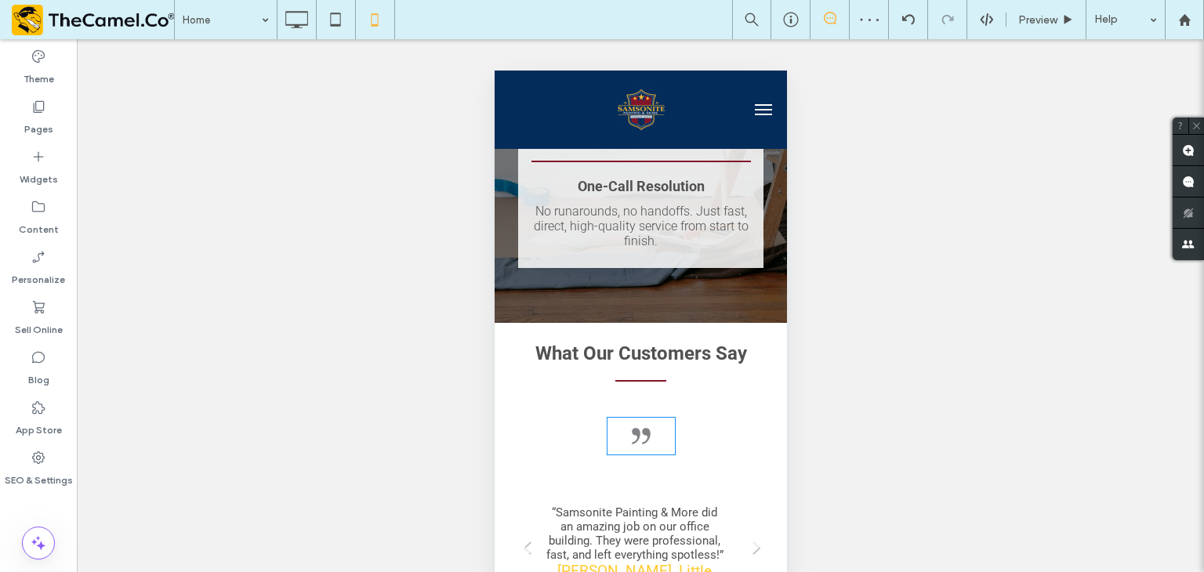
scroll to position [3214, 0]
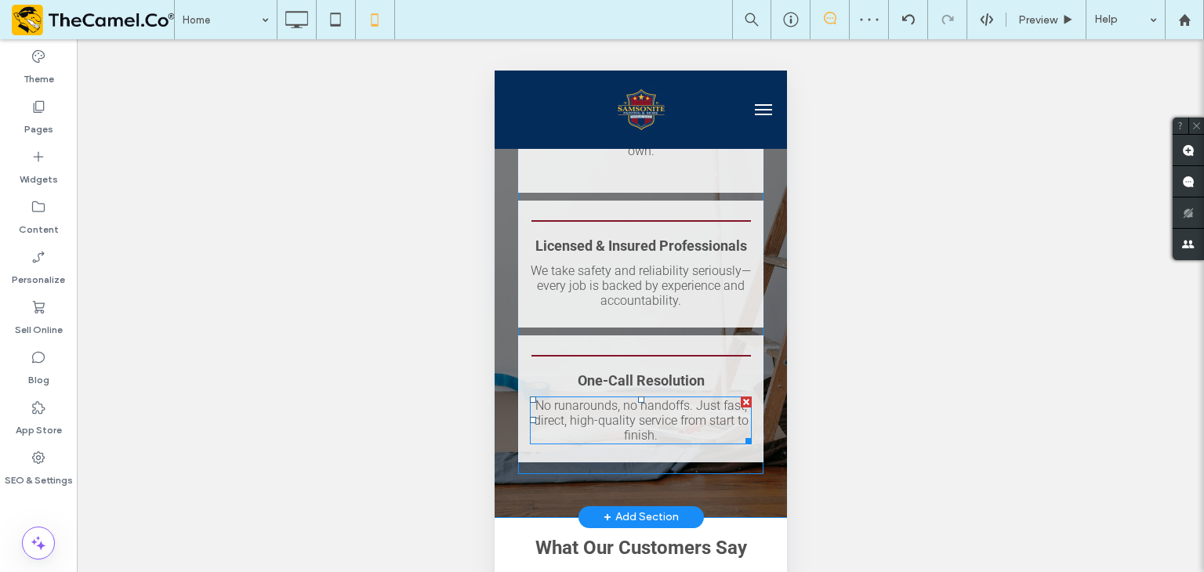
click at [621, 398] on span "No runarounds, no handoffs. Just fast, direct, high-quality service from start …" at bounding box center [640, 420] width 215 height 45
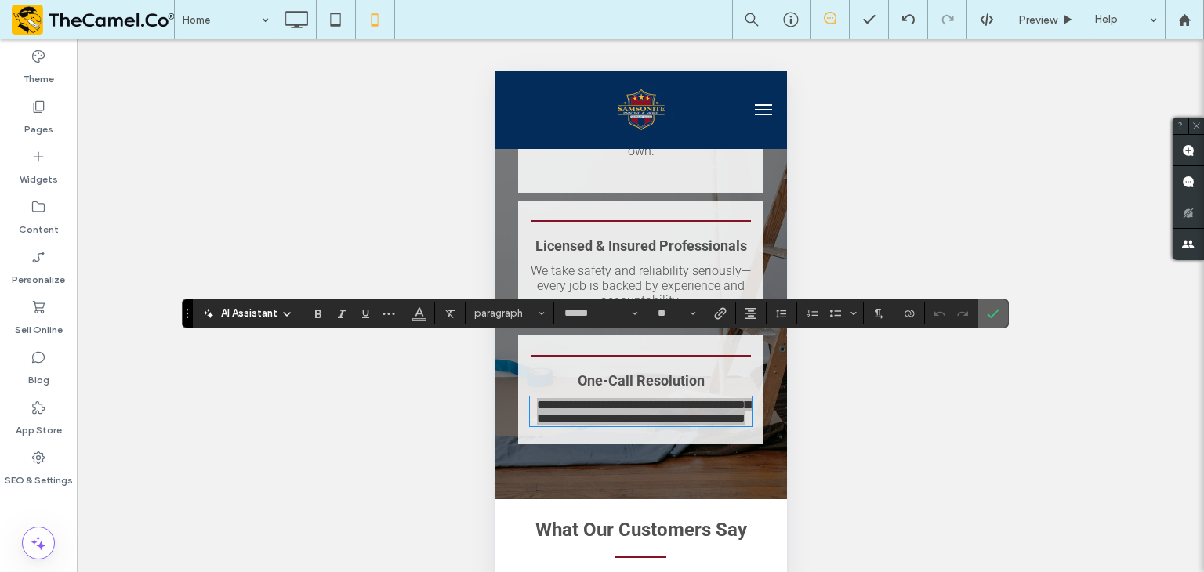
click at [994, 306] on span "Confirm" at bounding box center [993, 313] width 13 height 27
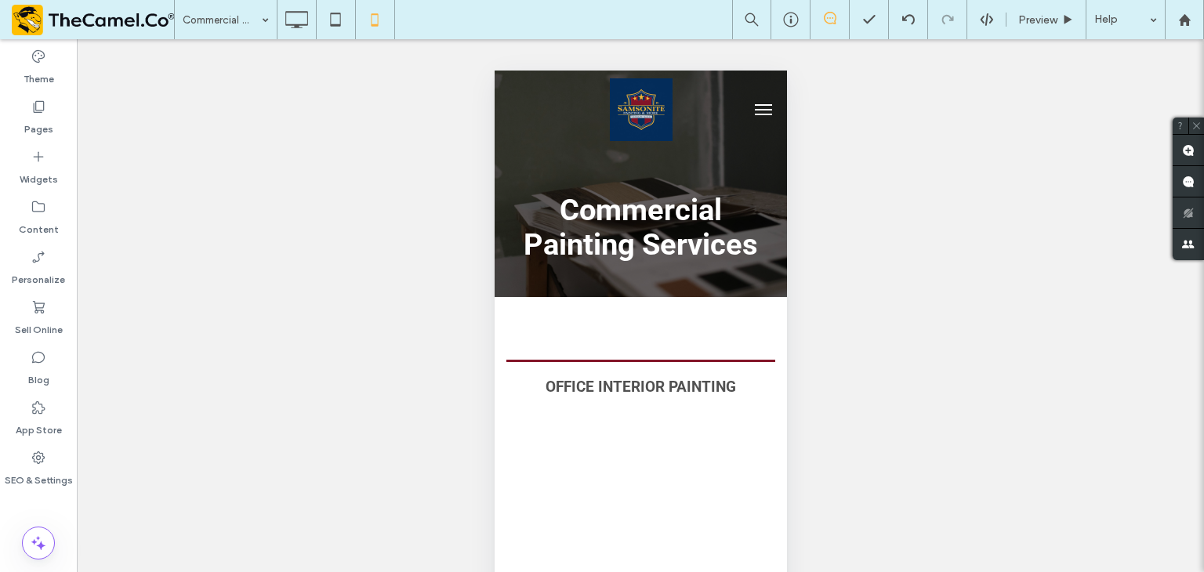
scroll to position [0, 0]
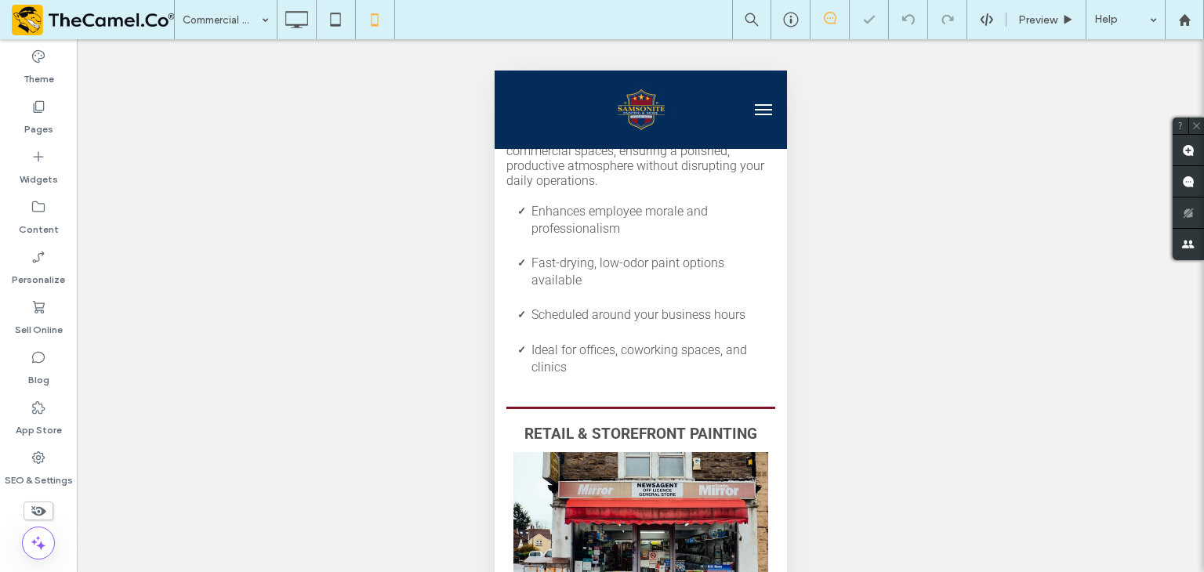
scroll to position [549, 0]
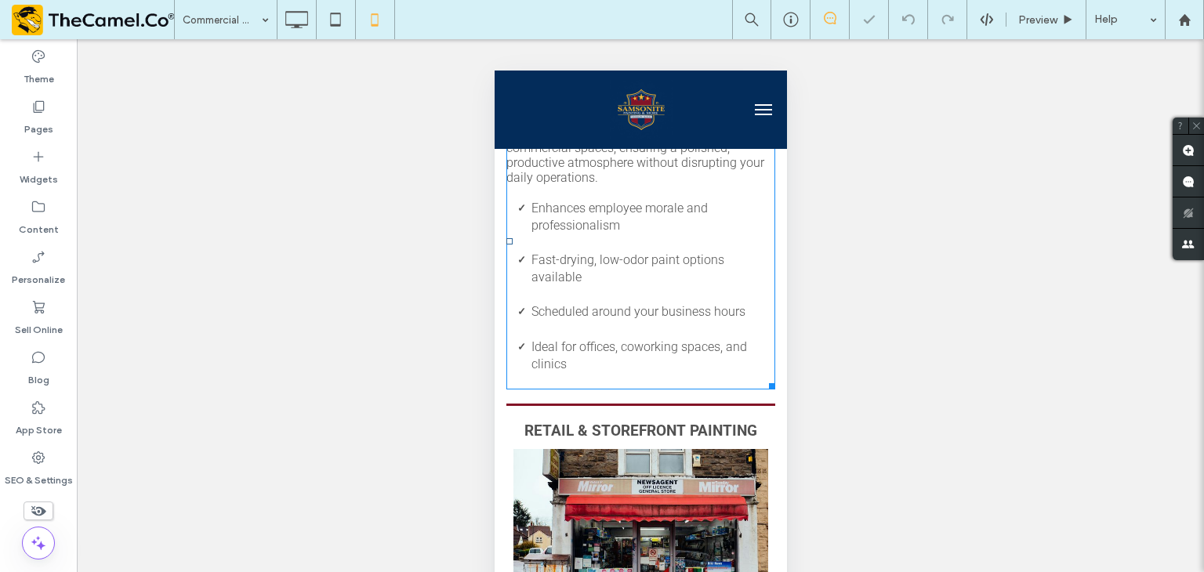
click at [635, 289] on li "Fast-drying, low-odor paint options available" at bounding box center [653, 278] width 244 height 52
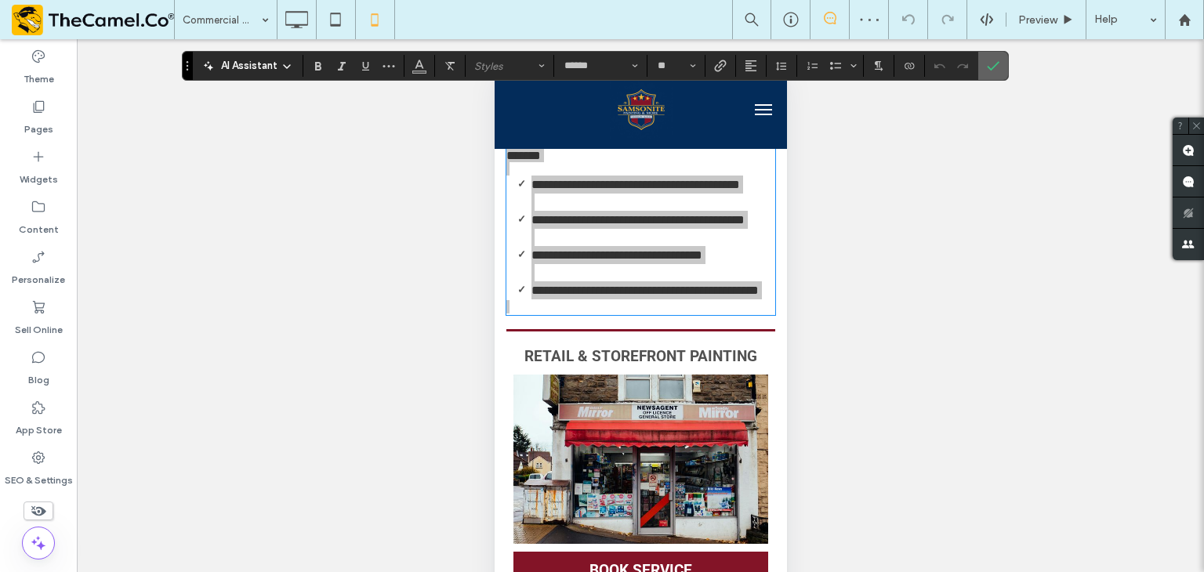
click at [987, 71] on icon "Confirm" at bounding box center [993, 66] width 13 height 13
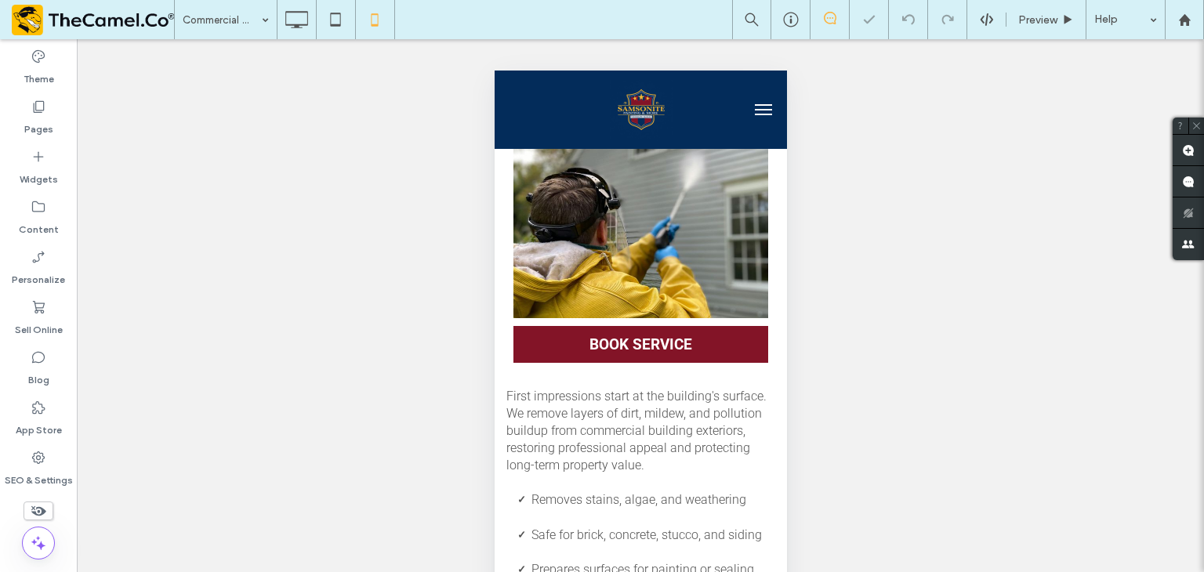
scroll to position [392, 0]
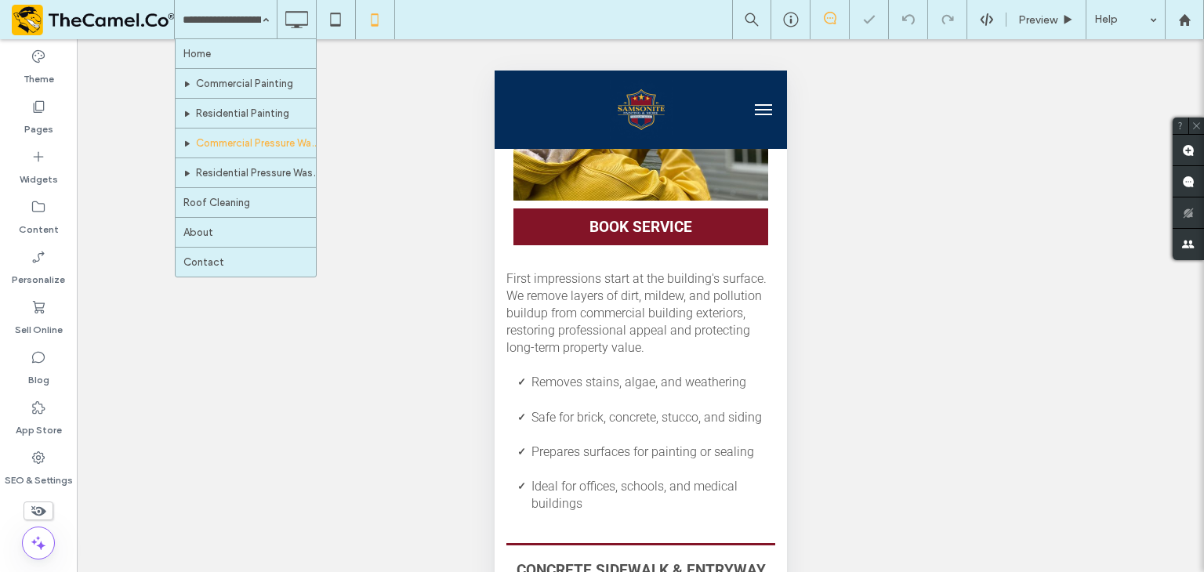
click at [224, 21] on input at bounding box center [222, 19] width 78 height 39
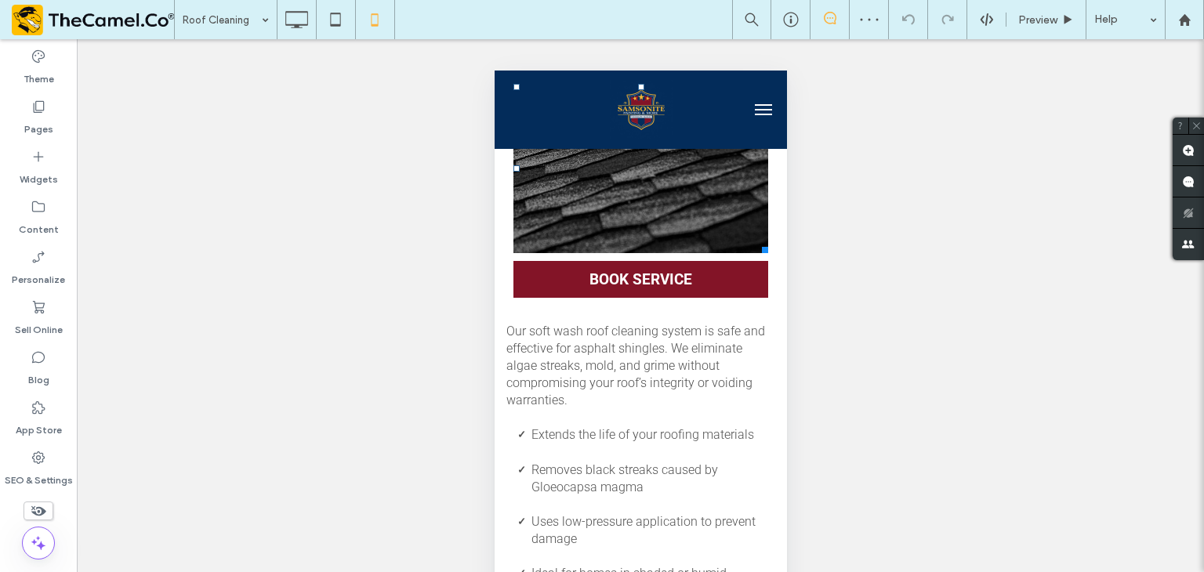
scroll to position [314, 0]
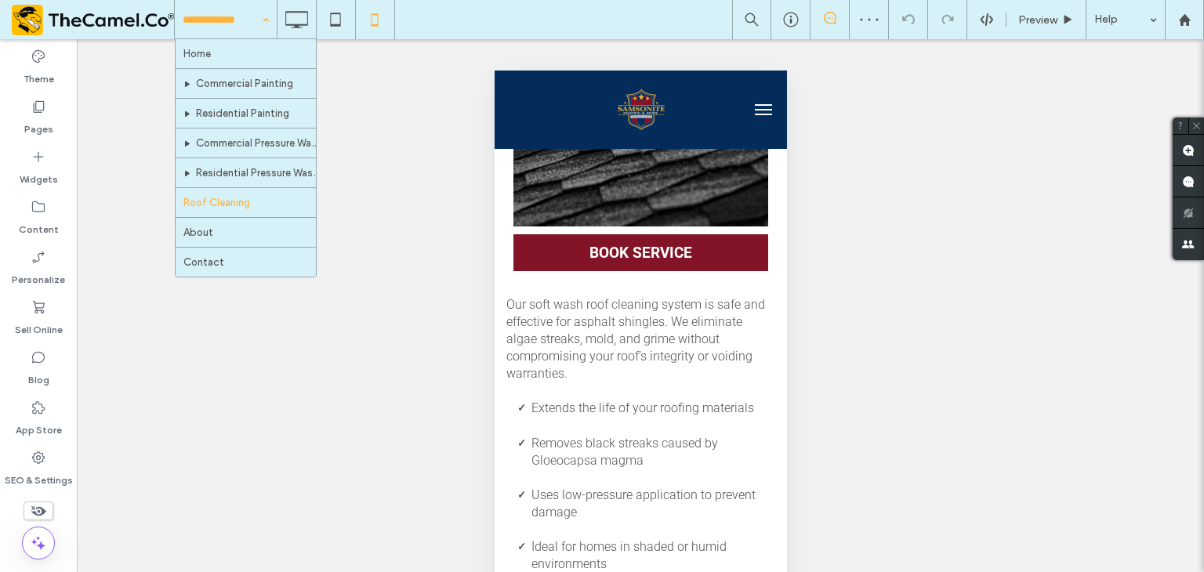
click at [228, 38] on div "Home Commercial Painting Residential Painting Commercial Pressure Washing Resid…" at bounding box center [226, 19] width 102 height 39
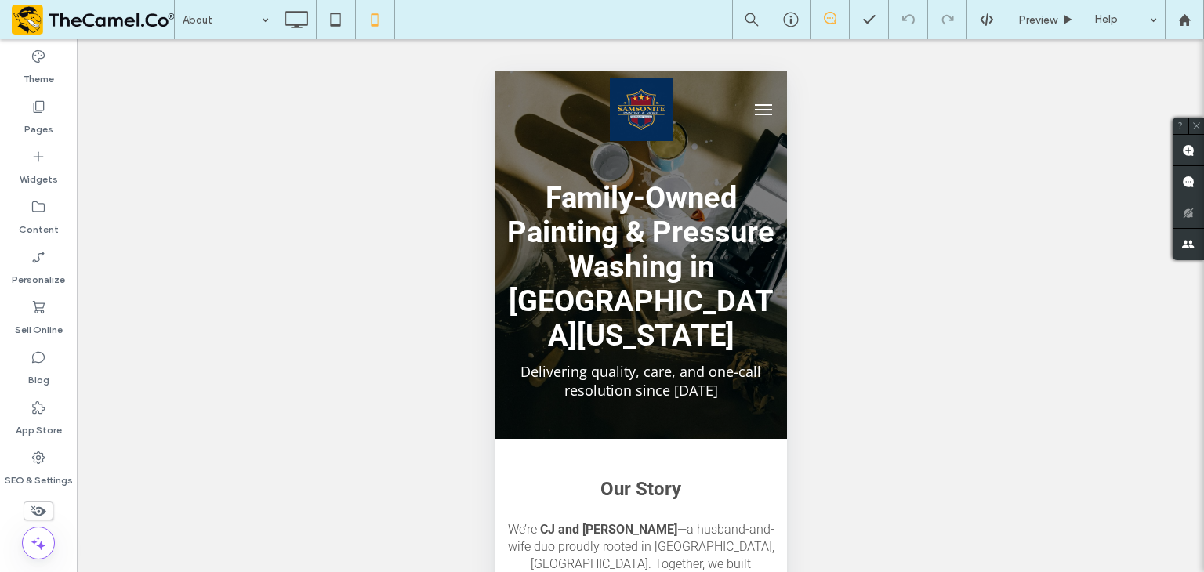
scroll to position [0, 0]
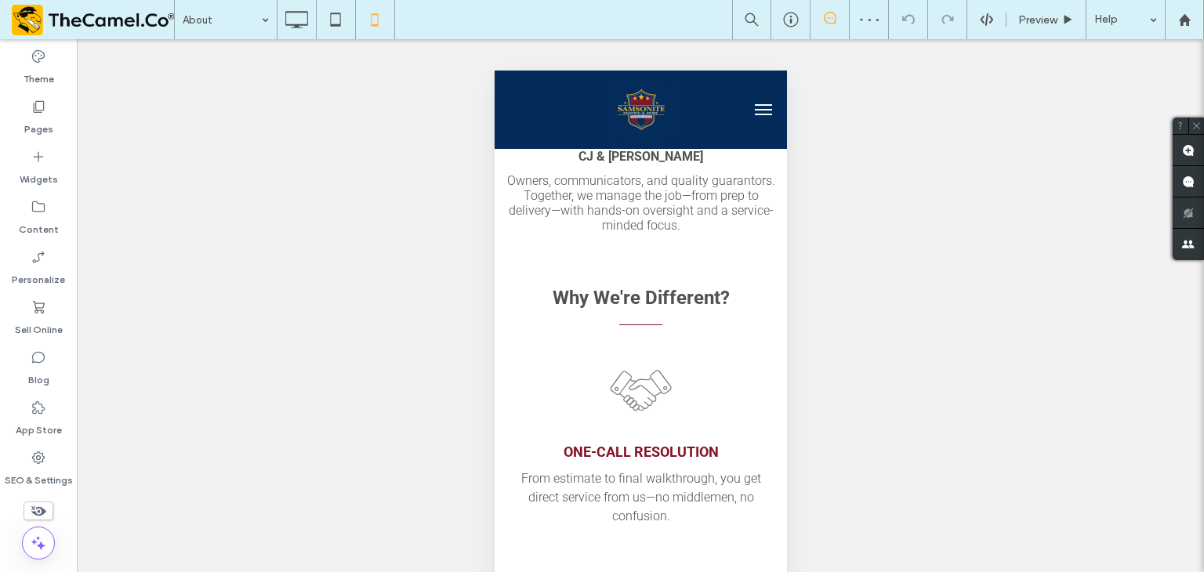
scroll to position [1646, 0]
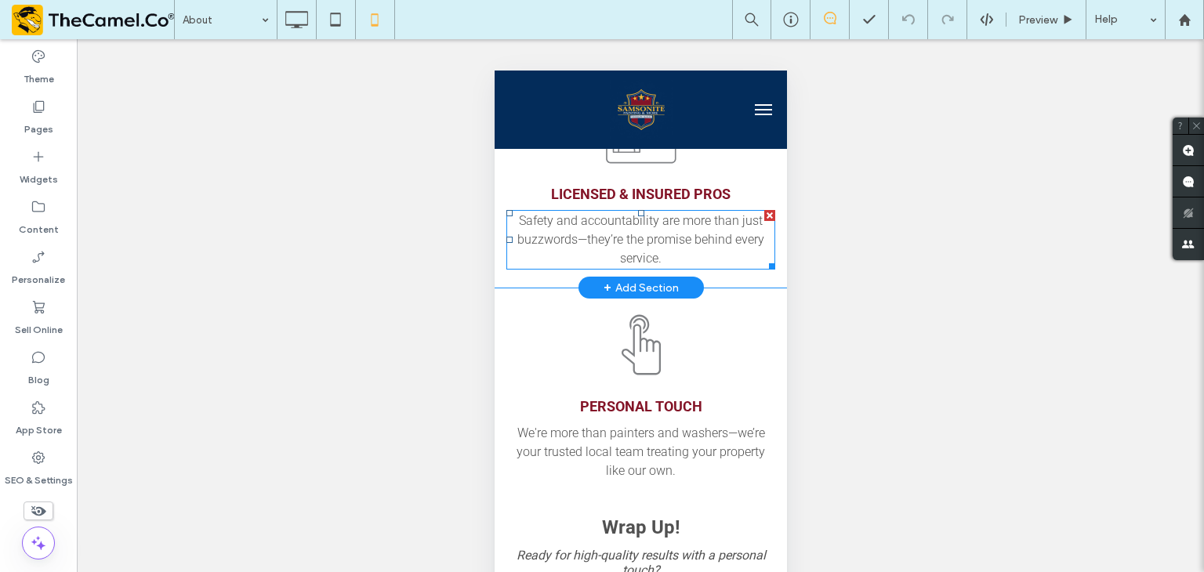
click at [633, 268] on p "Safety and accountability are more than just buzzwords—they’re the promise behi…" at bounding box center [640, 240] width 269 height 56
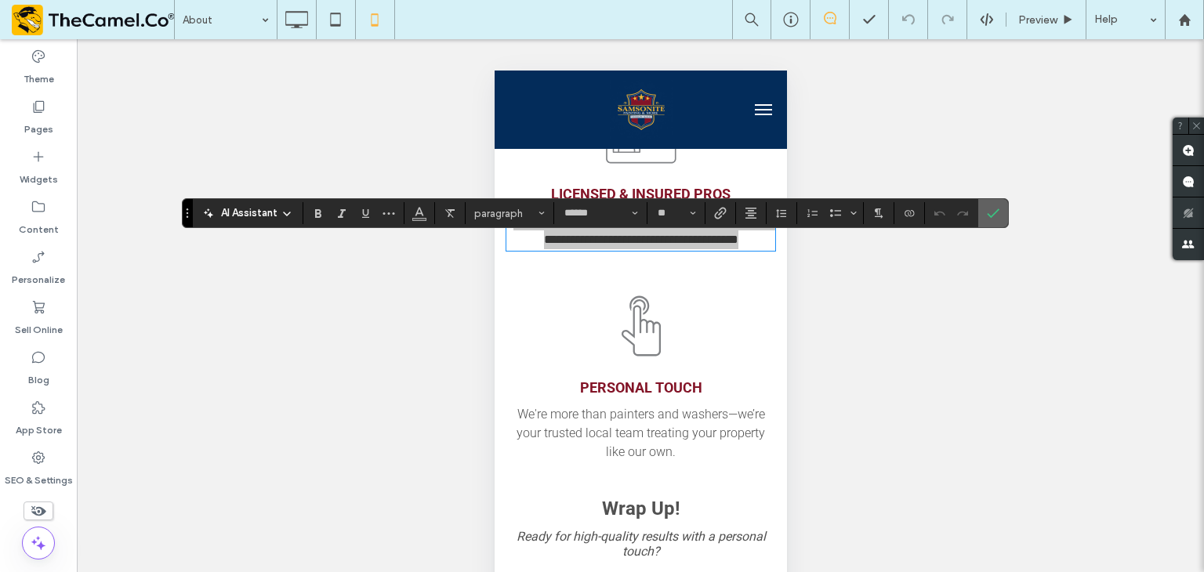
click at [987, 212] on icon "Confirm" at bounding box center [993, 213] width 13 height 13
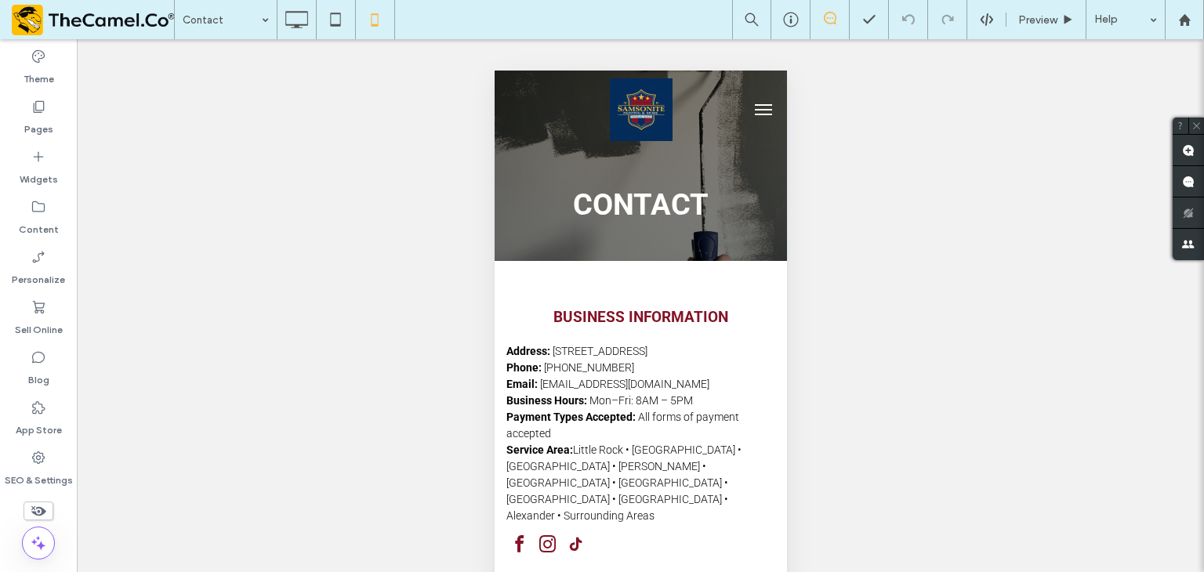
scroll to position [0, 0]
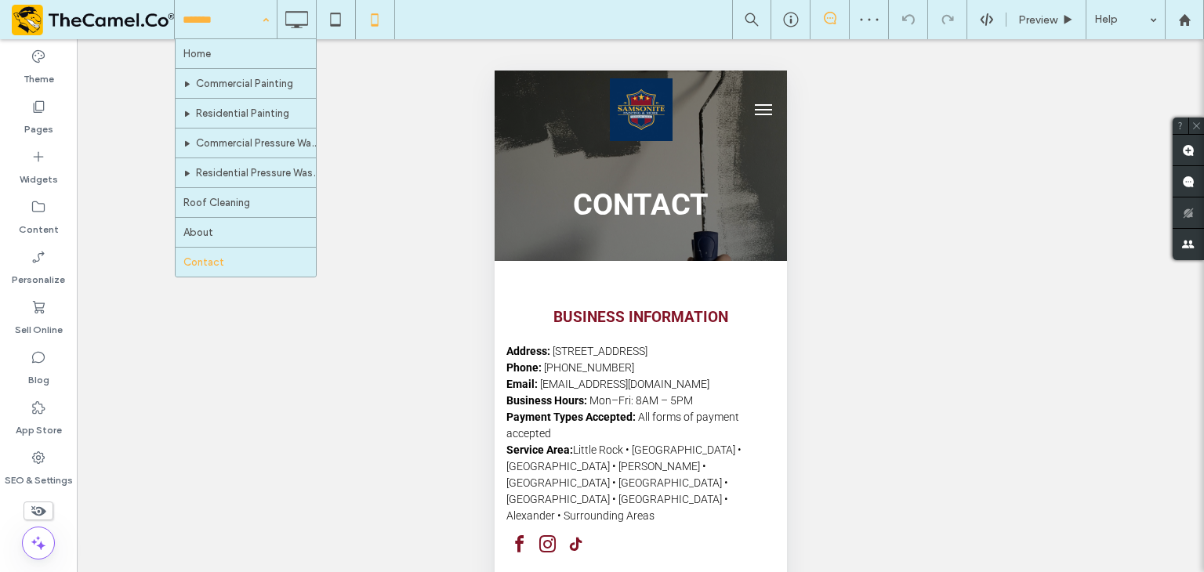
click at [258, 29] on div "Home Commercial Painting Residential Painting Commercial Pressure Washing Resid…" at bounding box center [226, 19] width 102 height 39
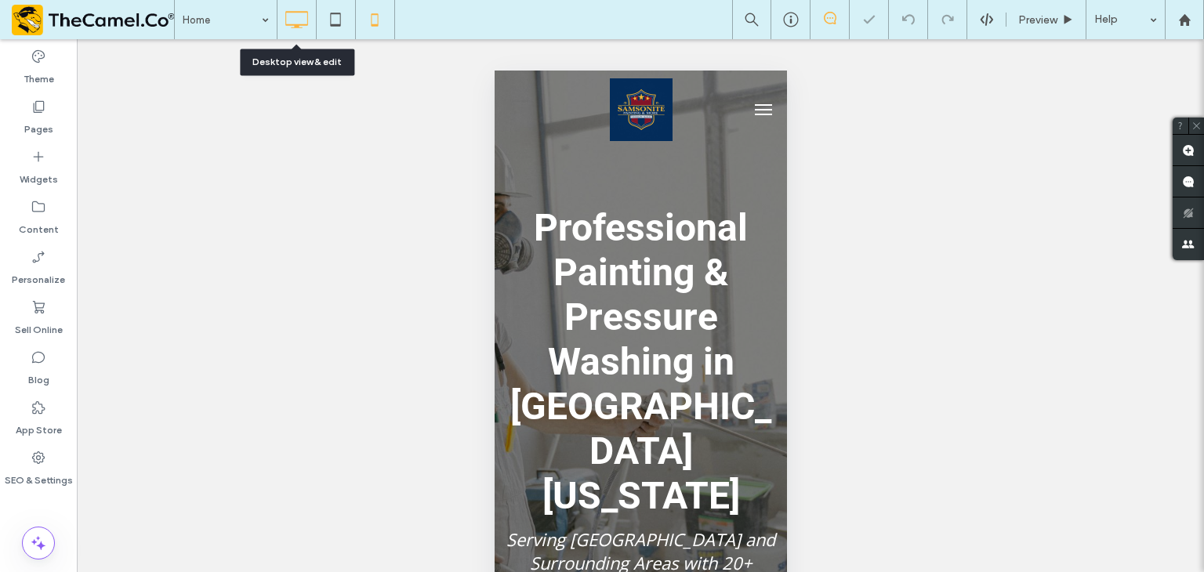
click at [295, 8] on icon at bounding box center [296, 19] width 31 height 31
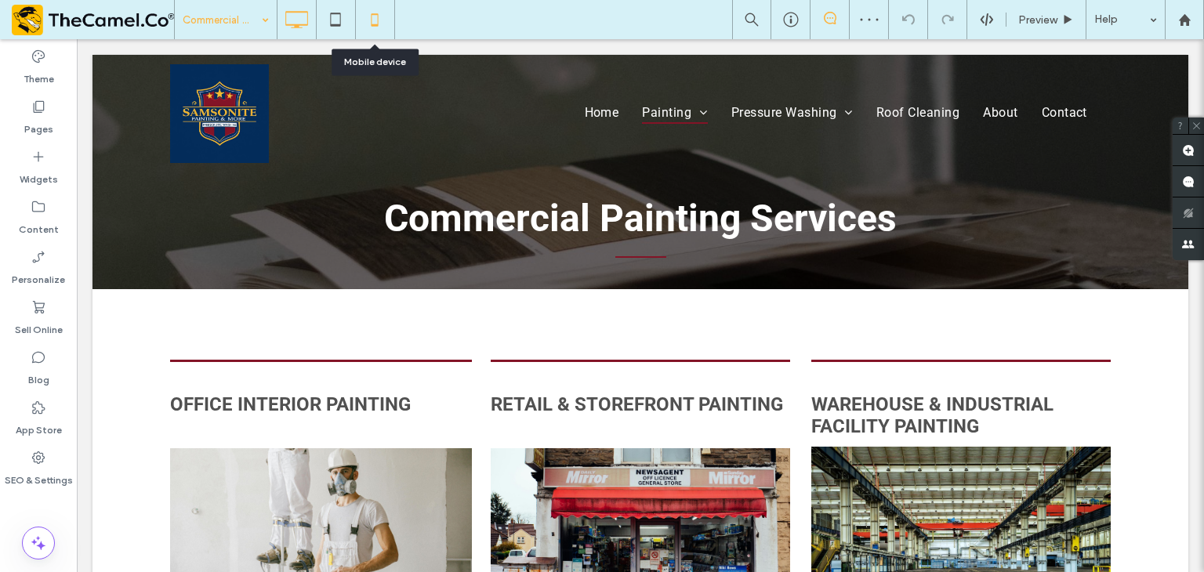
click at [365, 25] on icon at bounding box center [374, 19] width 31 height 31
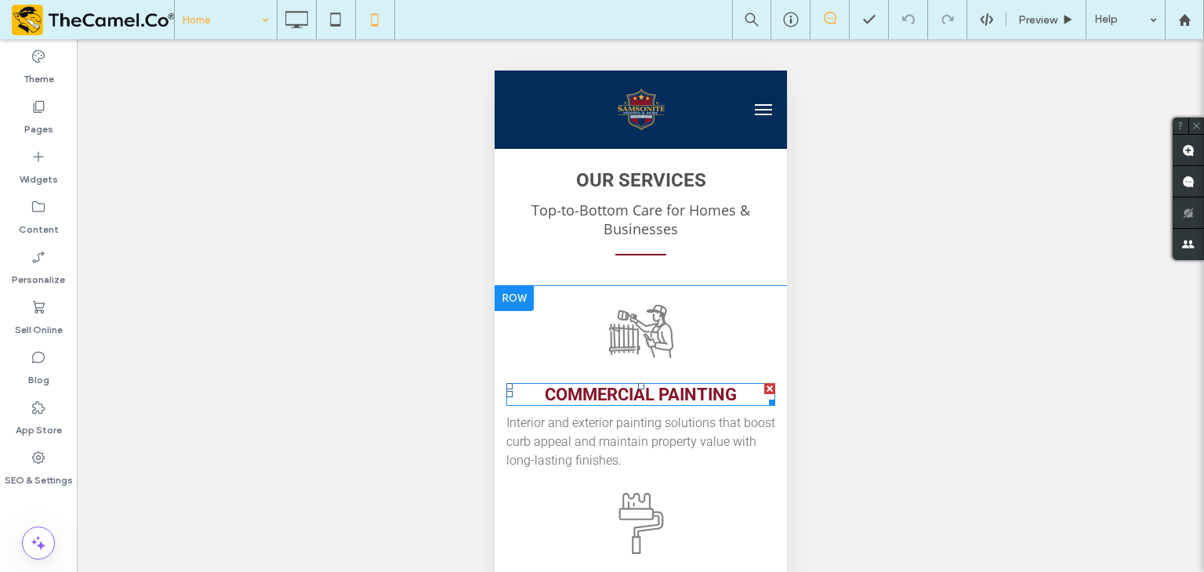
scroll to position [784, 0]
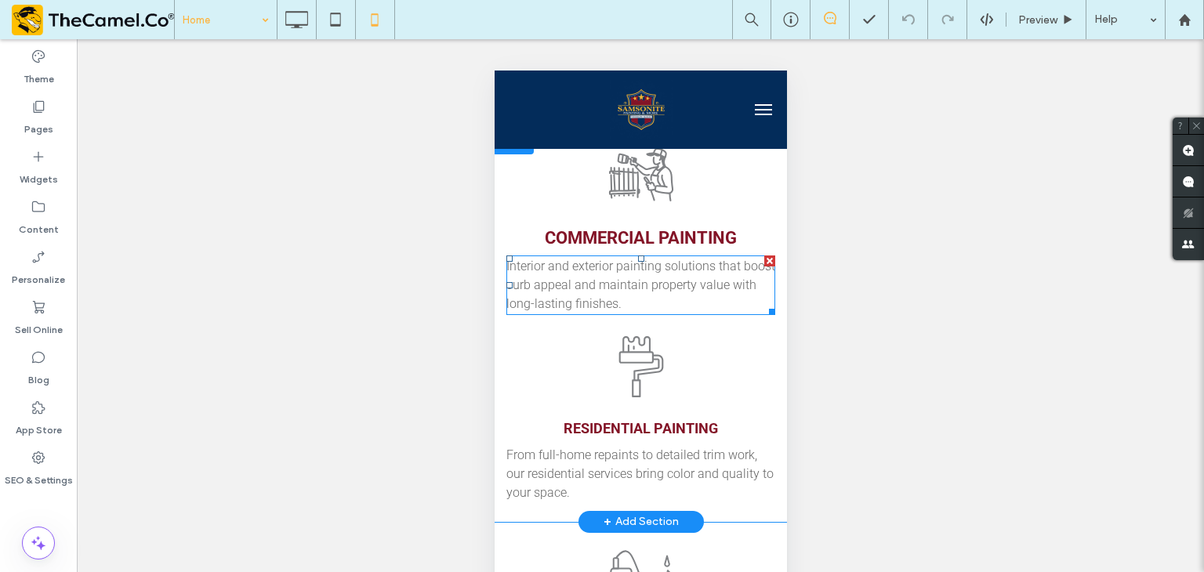
click at [639, 259] on span "Interior and exterior painting solutions that boost curb appeal and maintain pr…" at bounding box center [640, 285] width 269 height 53
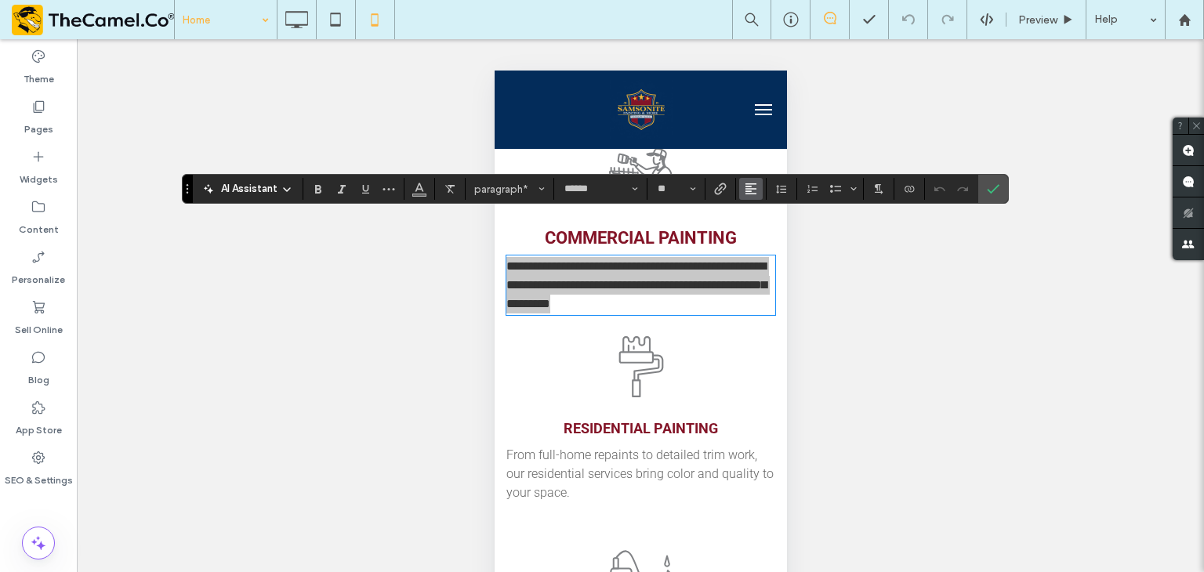
click at [749, 187] on use "Alignment" at bounding box center [751, 188] width 11 height 11
click at [762, 231] on icon "ui.textEditor.alignment.center" at bounding box center [762, 237] width 13 height 13
click at [989, 185] on icon "Confirm" at bounding box center [993, 189] width 13 height 13
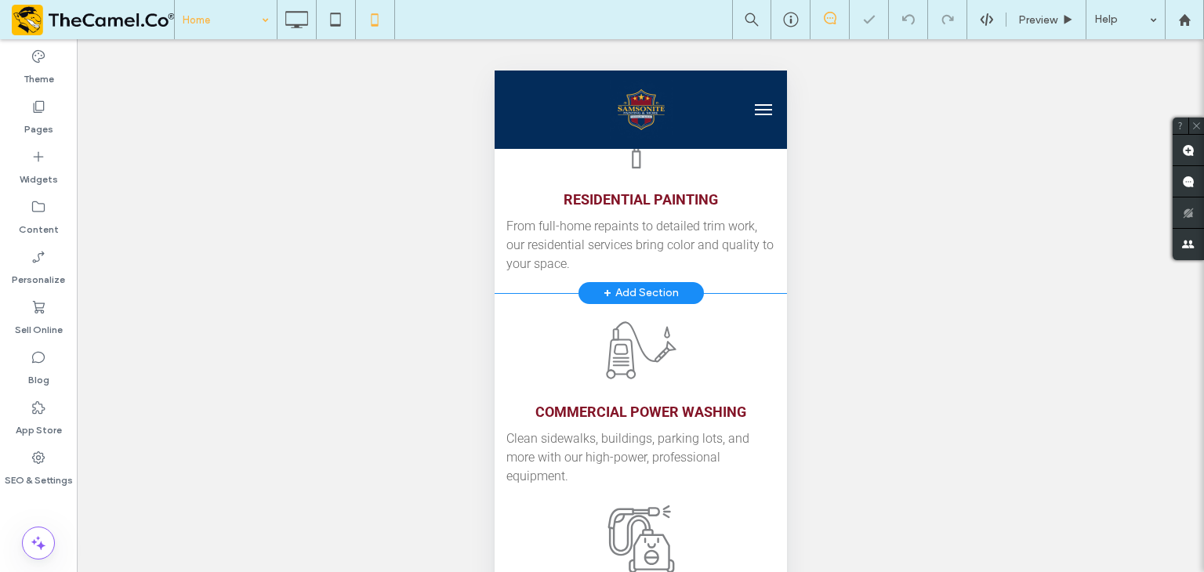
scroll to position [1019, 0]
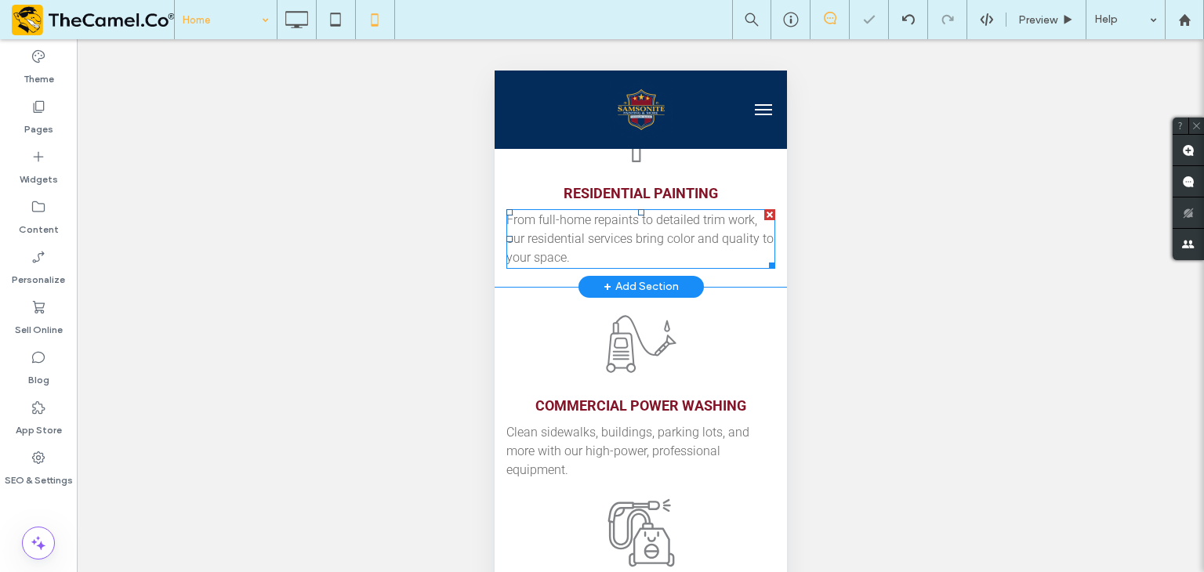
click at [590, 212] on span "From full-home repaints to detailed trim work, our residential services bring c…" at bounding box center [639, 238] width 267 height 53
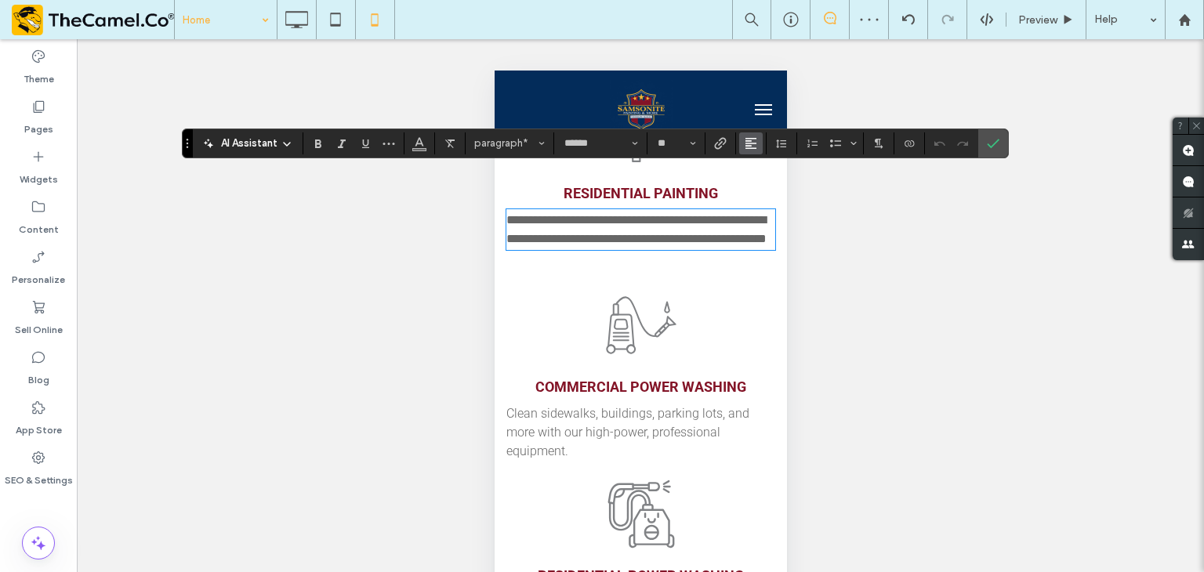
click at [756, 147] on button "Alignment" at bounding box center [751, 143] width 24 height 22
click at [759, 194] on use "ui.textEditor.alignment.center" at bounding box center [762, 191] width 11 height 11
drag, startPoint x: 997, startPoint y: 148, endPoint x: 856, endPoint y: 272, distance: 187.8
click at [990, 151] on label "Confirm" at bounding box center [993, 143] width 24 height 28
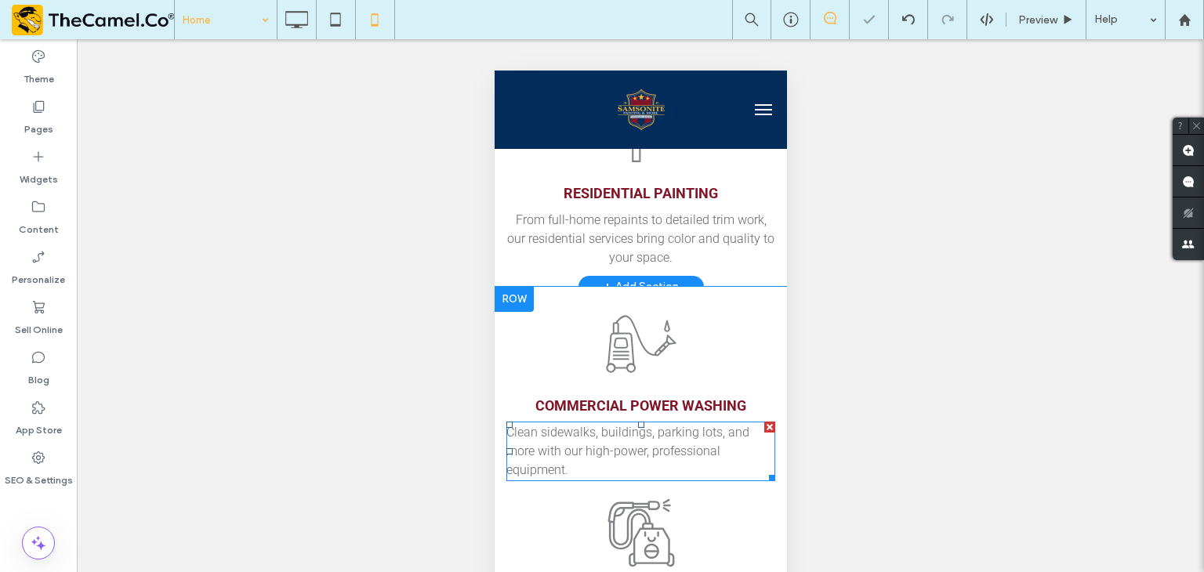
click at [606, 425] on span "Clean sidewalks, buildings, parking lots, and more with our high-power, profess…" at bounding box center [627, 451] width 243 height 53
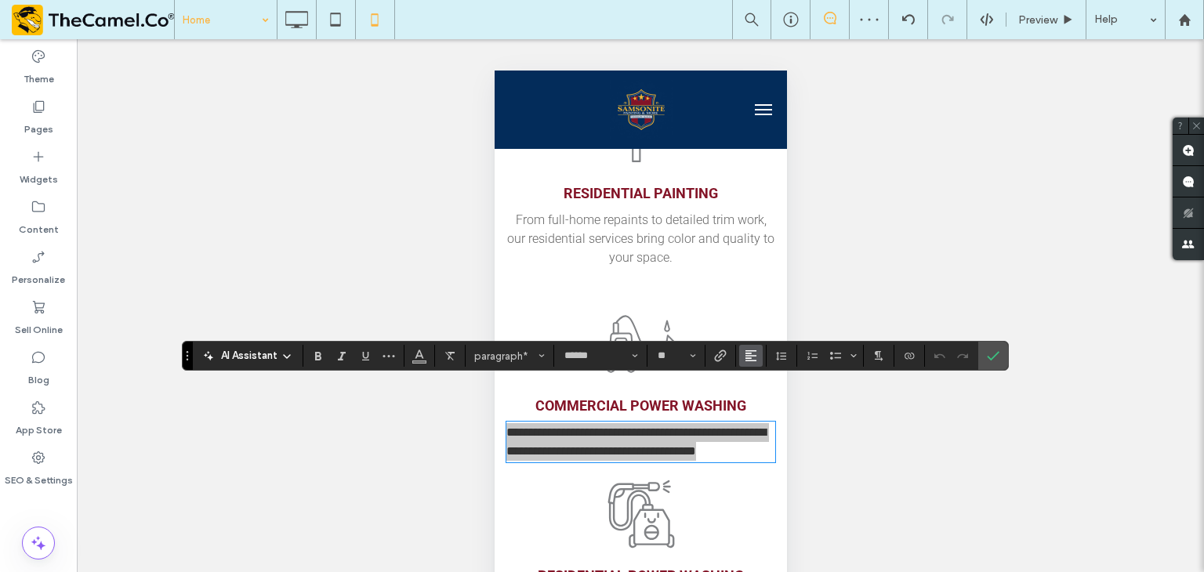
click at [745, 355] on icon "Alignment" at bounding box center [751, 356] width 13 height 13
click at [762, 402] on use "ui.textEditor.alignment.center" at bounding box center [762, 404] width 11 height 11
click at [993, 365] on span "Confirm" at bounding box center [993, 356] width 13 height 27
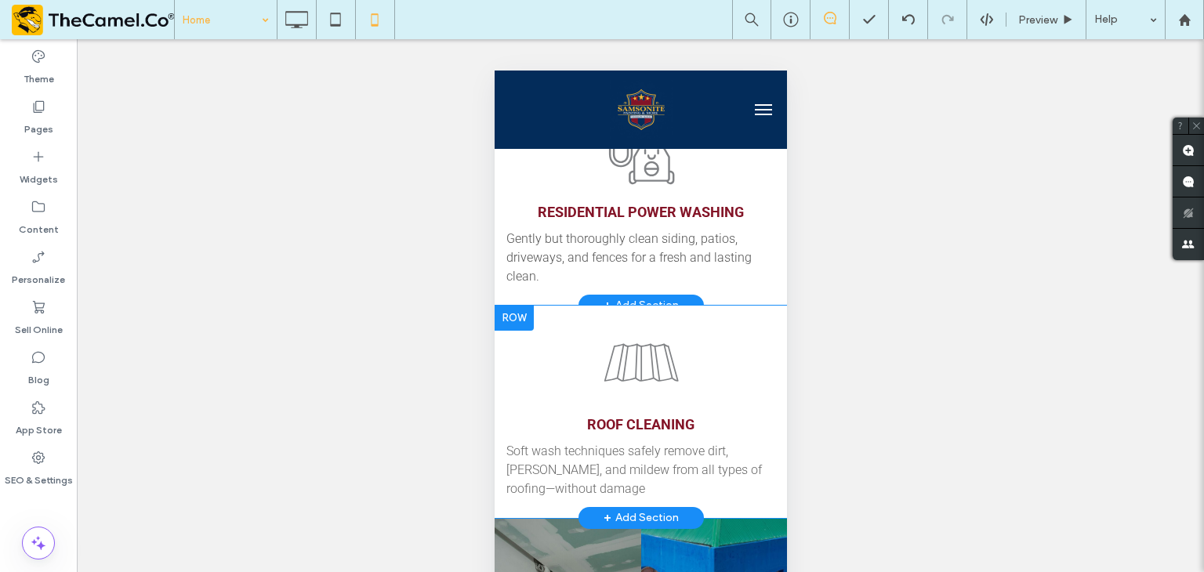
scroll to position [1411, 0]
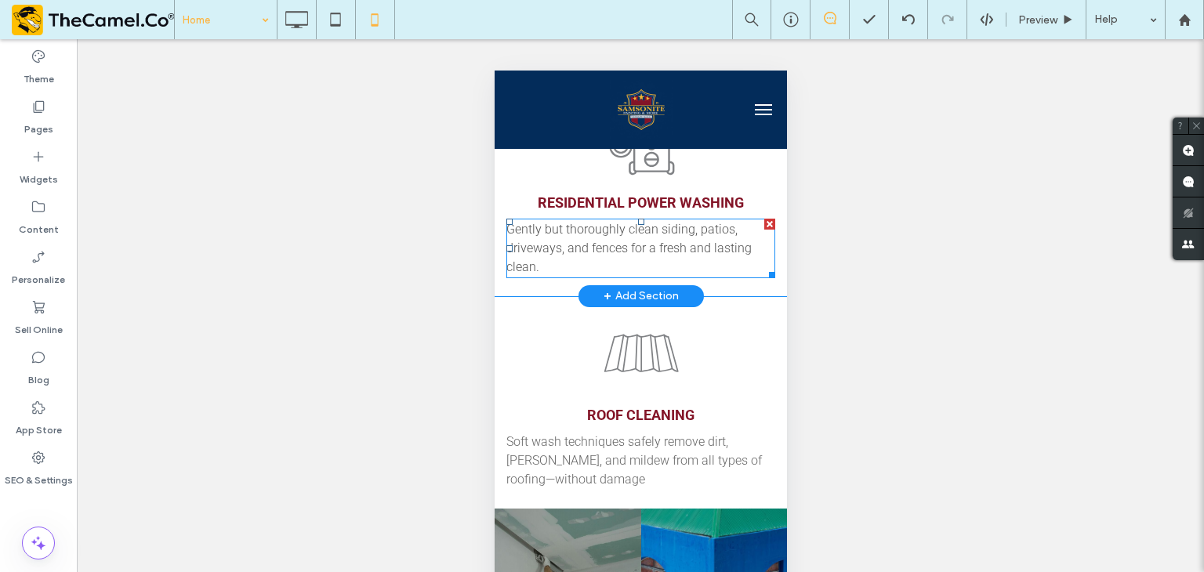
click at [577, 222] on span "Gently but thoroughly clean siding, patios, driveways, and fences for a fresh a…" at bounding box center [628, 248] width 245 height 53
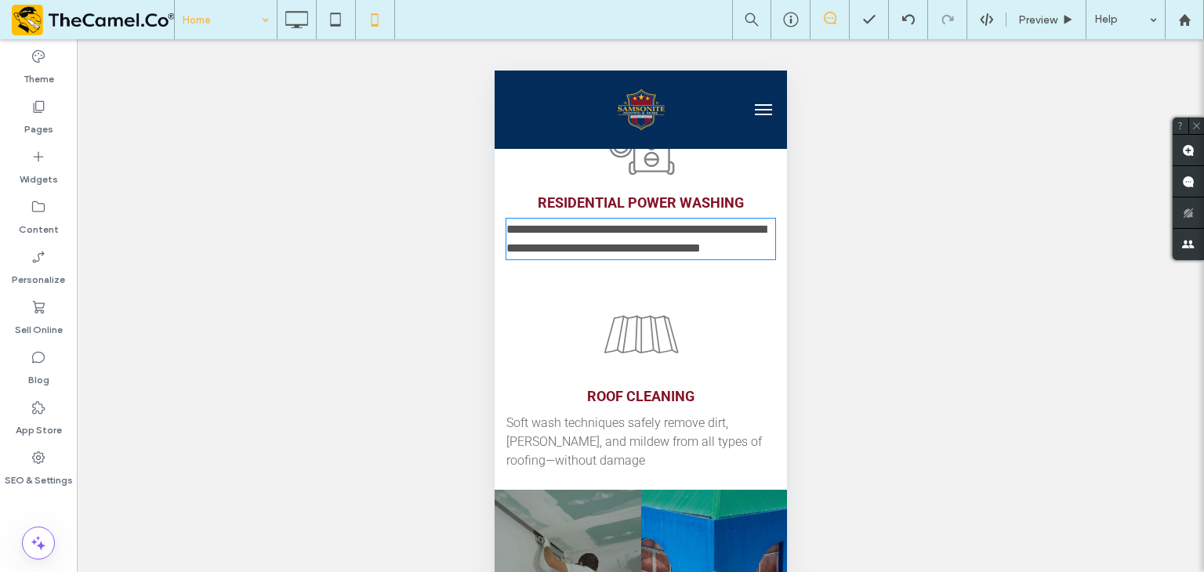
type input "******"
type input "**"
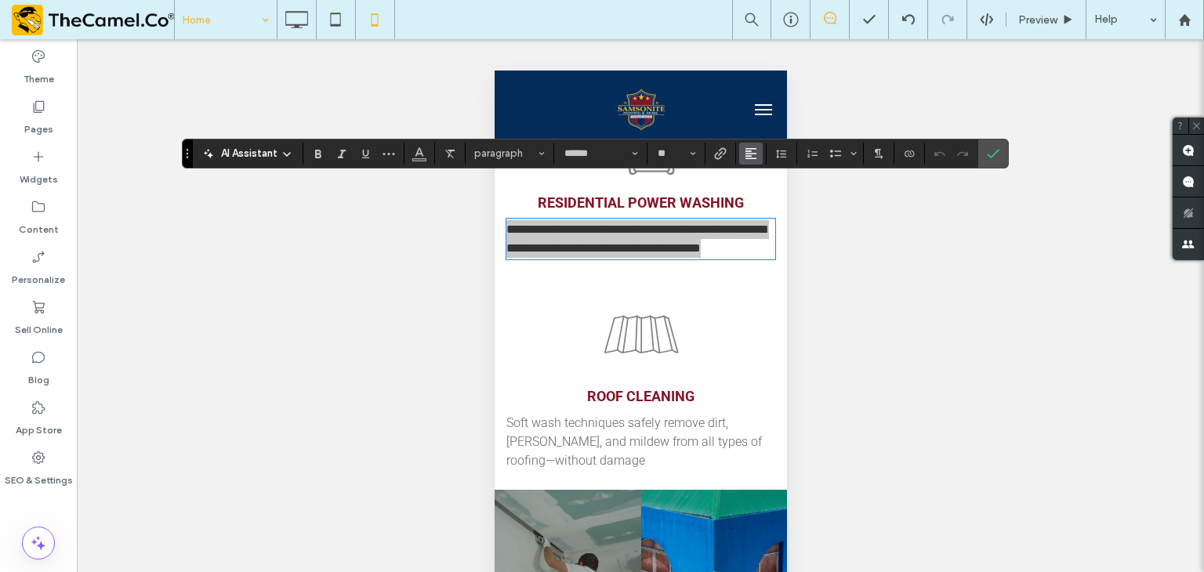
click at [740, 152] on button "Alignment" at bounding box center [751, 154] width 24 height 22
click at [764, 198] on icon "ui.textEditor.alignment.center" at bounding box center [762, 201] width 13 height 13
click at [988, 161] on span "Confirm" at bounding box center [990, 154] width 7 height 28
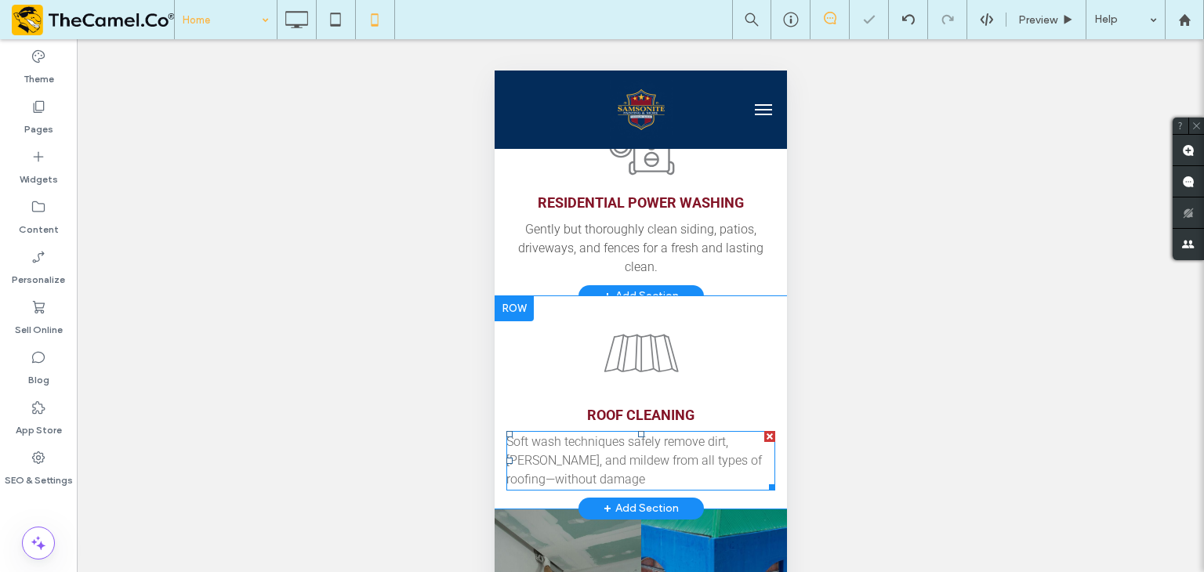
click at [566, 434] on span "Soft wash techniques safely remove dirt, [PERSON_NAME], and mildew from all typ…" at bounding box center [634, 460] width 256 height 53
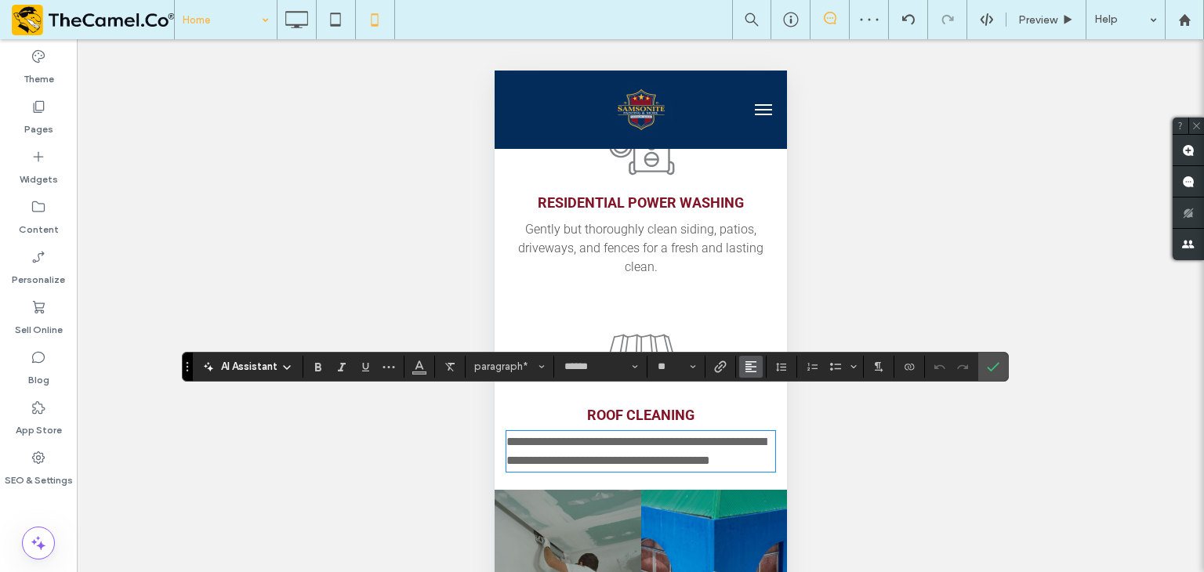
click at [749, 377] on button "Alignment" at bounding box center [751, 367] width 24 height 22
click at [762, 289] on icon "ui.textEditor.alignment.center" at bounding box center [762, 295] width 13 height 13
click at [987, 370] on icon "Confirm" at bounding box center [993, 367] width 13 height 13
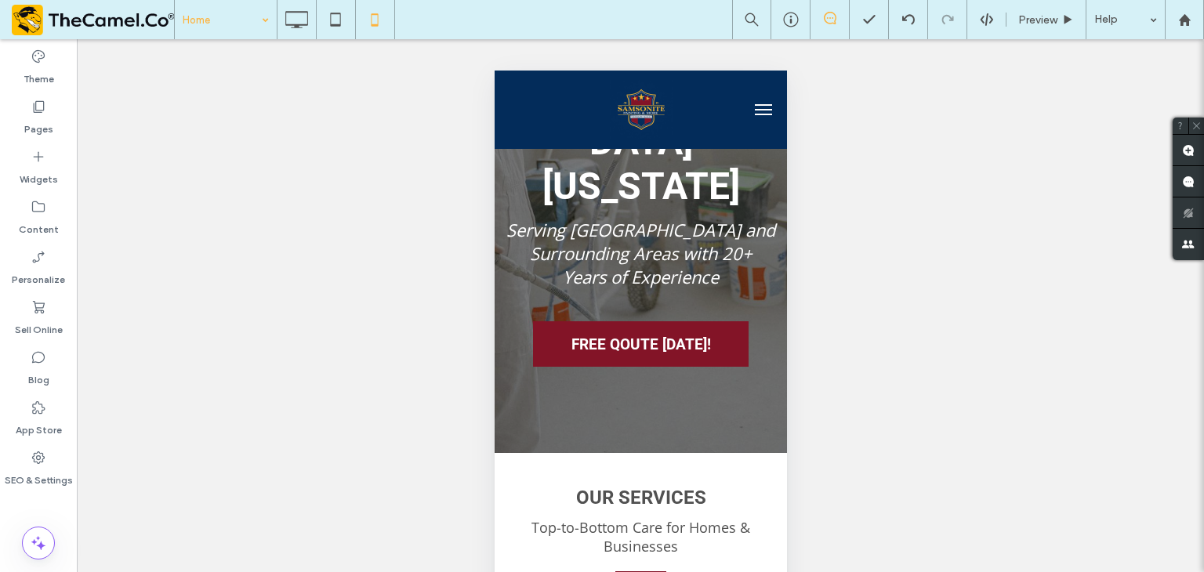
scroll to position [314, 0]
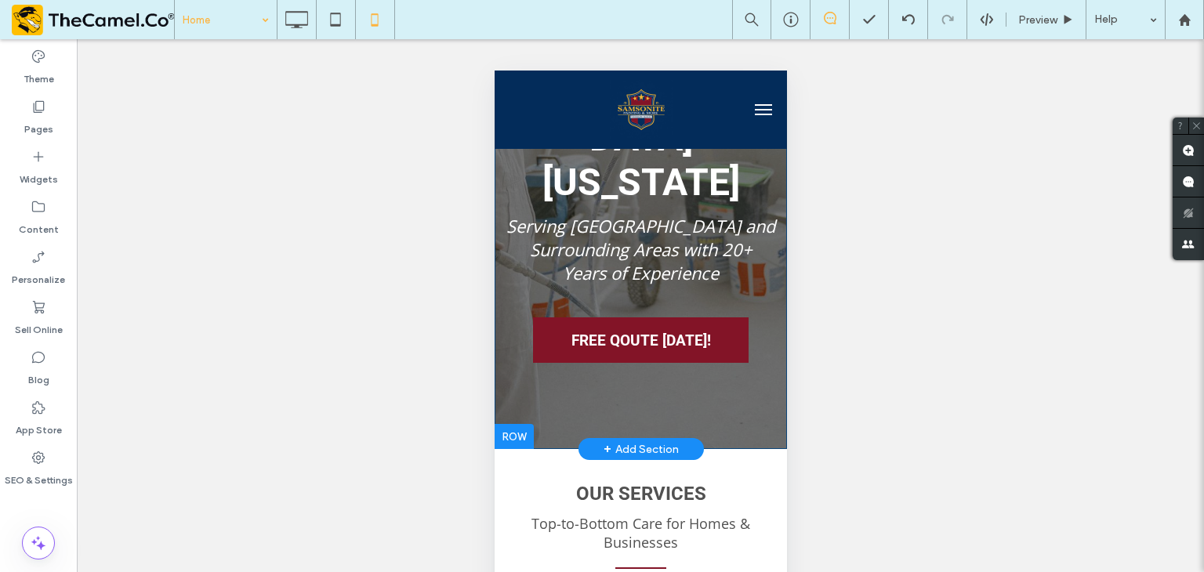
click at [596, 374] on div "Professional Painting & Pressure Washing in Central Arkansas Serving Little Roc…" at bounding box center [640, 103] width 292 height 692
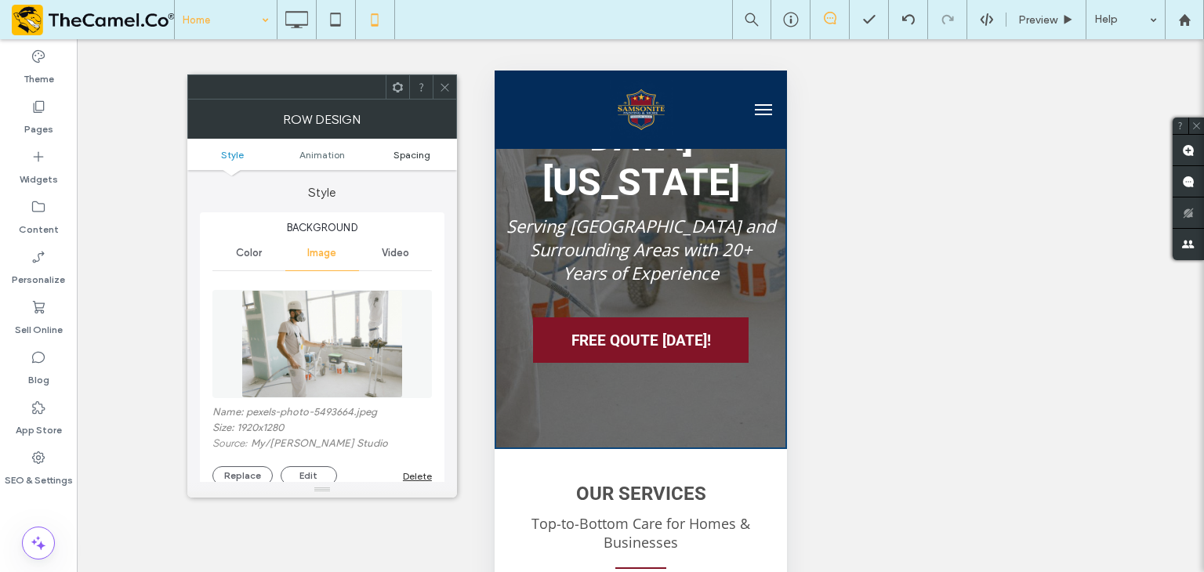
click at [426, 149] on span "Spacing" at bounding box center [412, 155] width 37 height 12
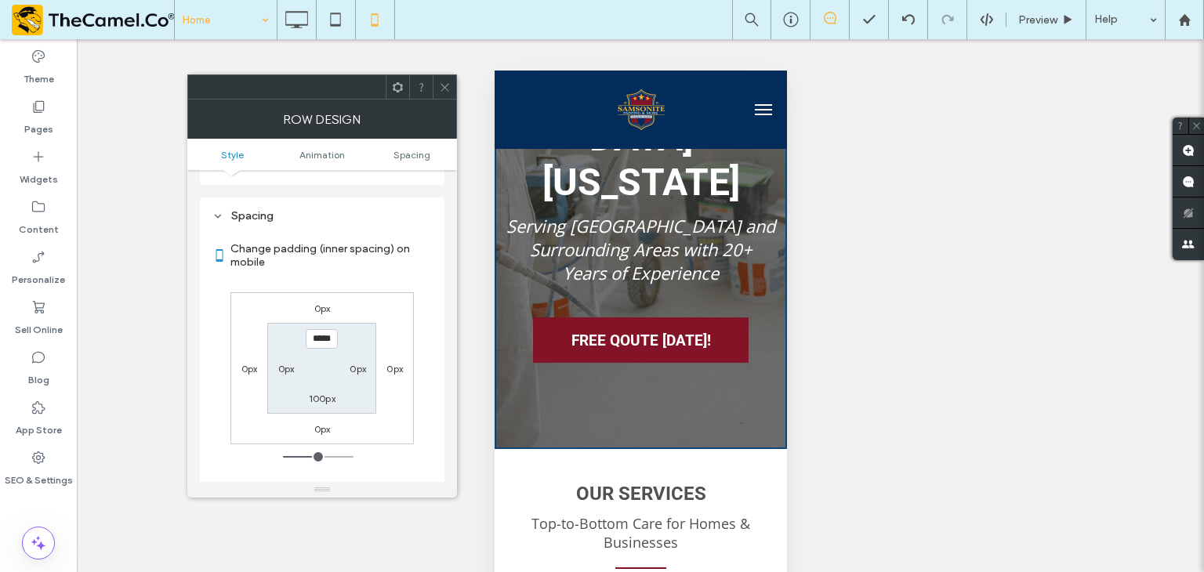
scroll to position [840, 0]
click at [315, 388] on div "100px" at bounding box center [322, 396] width 27 height 16
click at [325, 390] on label "100px" at bounding box center [322, 396] width 27 height 12
type input "***"
click at [318, 386] on input "*****" at bounding box center [322, 396] width 32 height 20
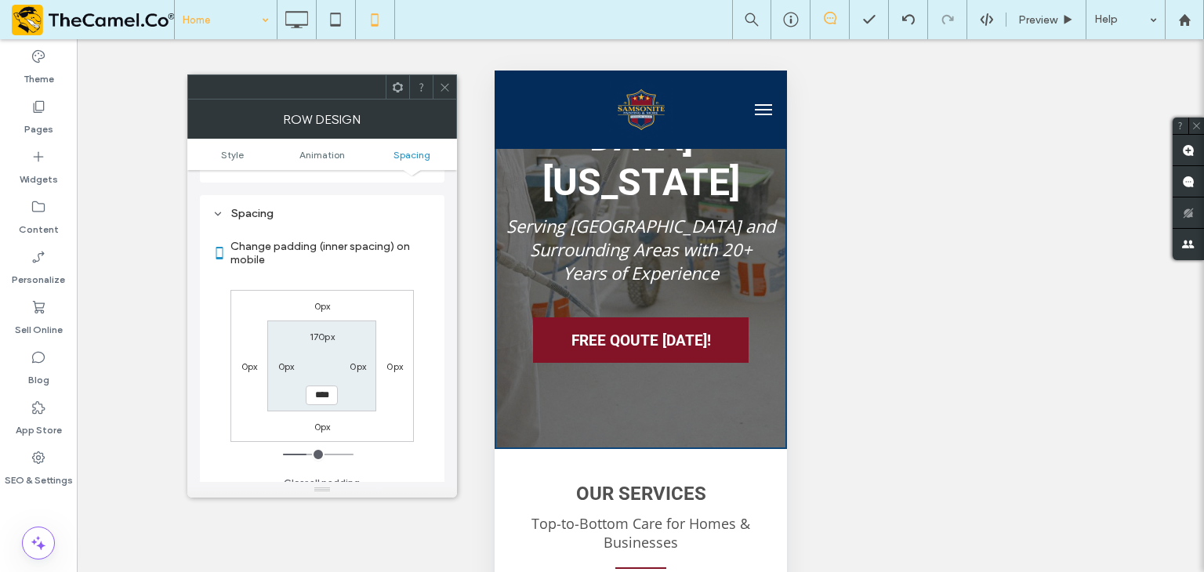
type input "****"
type input "**"
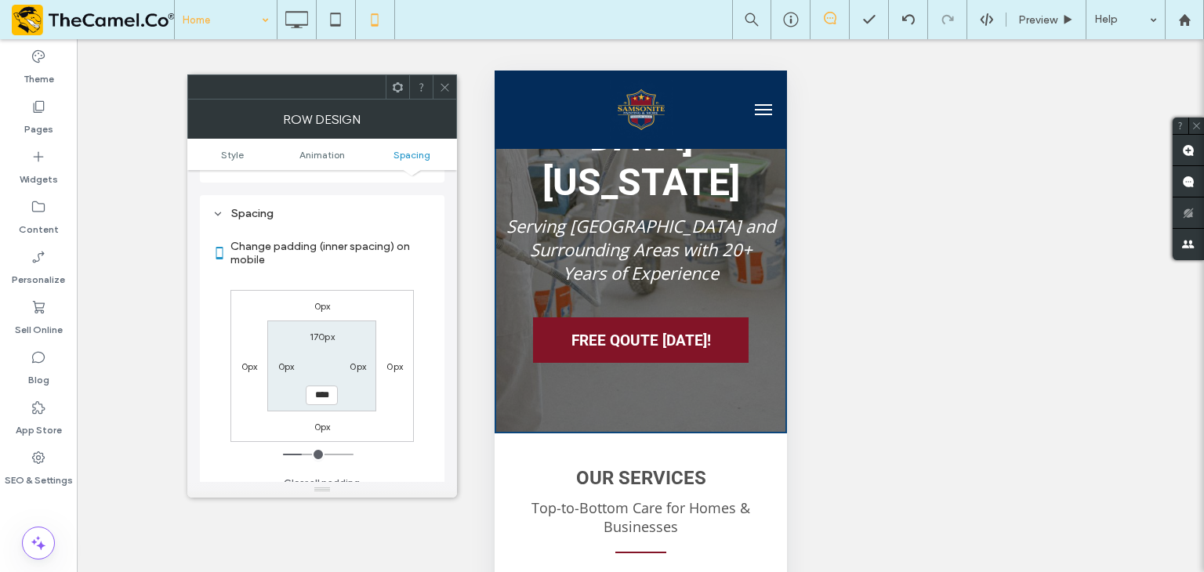
drag, startPoint x: 622, startPoint y: 321, endPoint x: 637, endPoint y: 390, distance: 70.6
click at [637, 571] on div at bounding box center [602, 572] width 1204 height 0
type input "****"
type input "**"
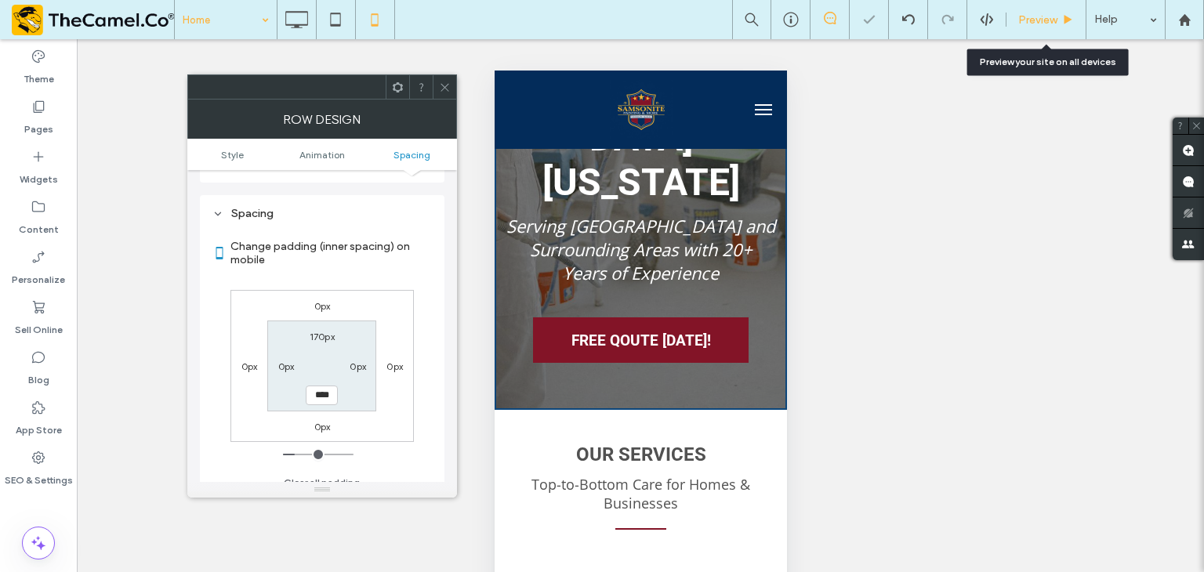
click at [1051, 16] on span "Preview" at bounding box center [1037, 19] width 39 height 13
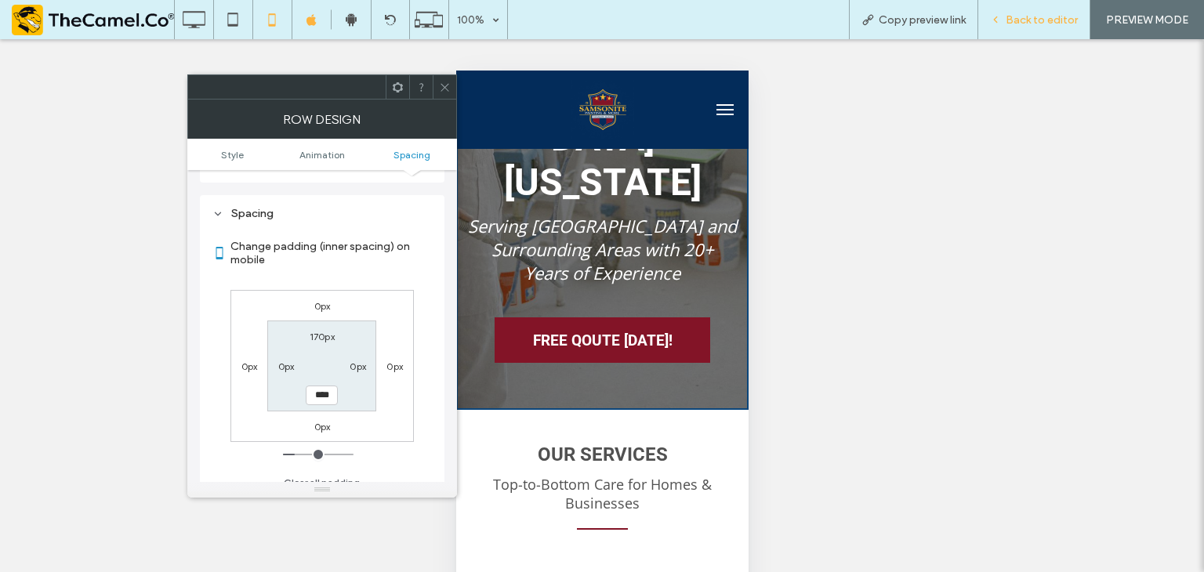
click at [1038, 10] on div "Back to editor" at bounding box center [1034, 19] width 112 height 39
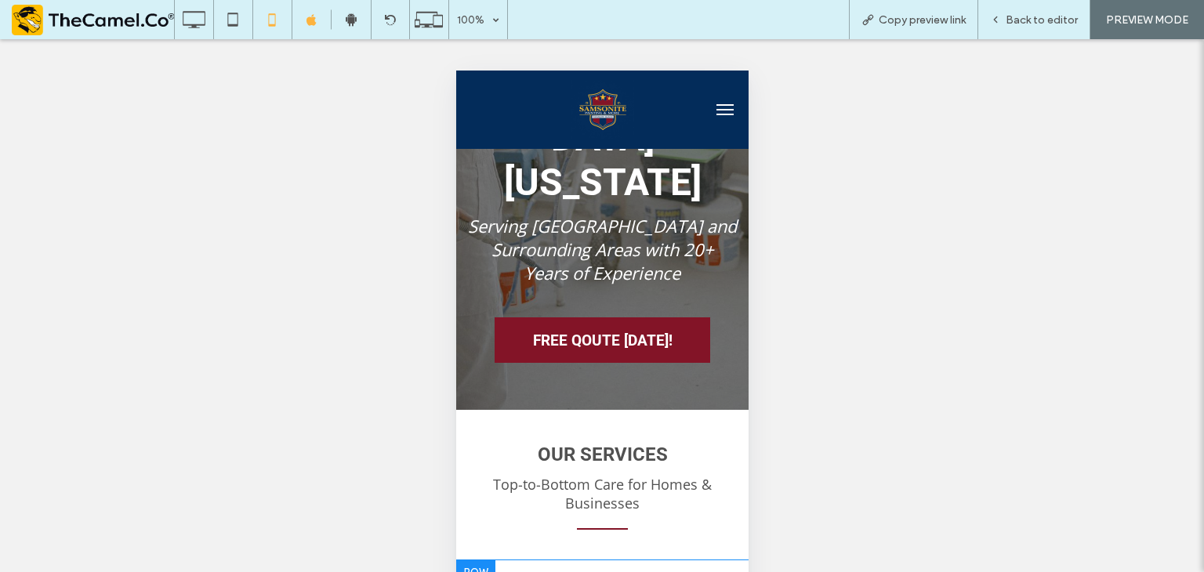
drag, startPoint x: 596, startPoint y: 320, endPoint x: 611, endPoint y: 368, distance: 51.1
click at [611, 571] on div at bounding box center [602, 572] width 1204 height 0
click at [1025, 571] on div at bounding box center [602, 572] width 1204 height 0
click at [1039, 25] on span "Back to editor" at bounding box center [1042, 19] width 72 height 13
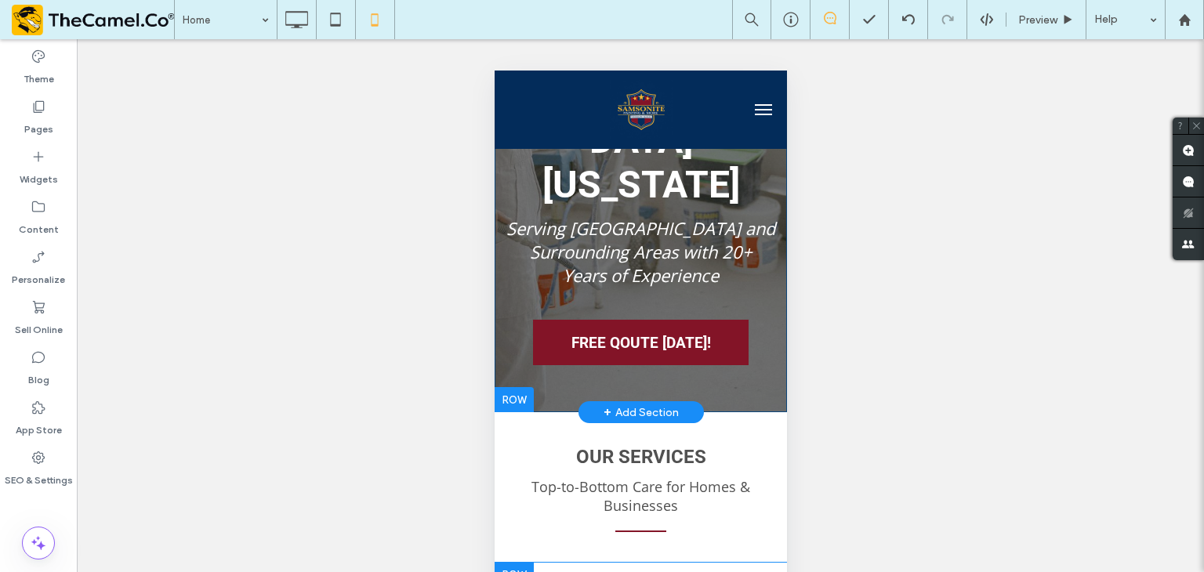
scroll to position [314, 0]
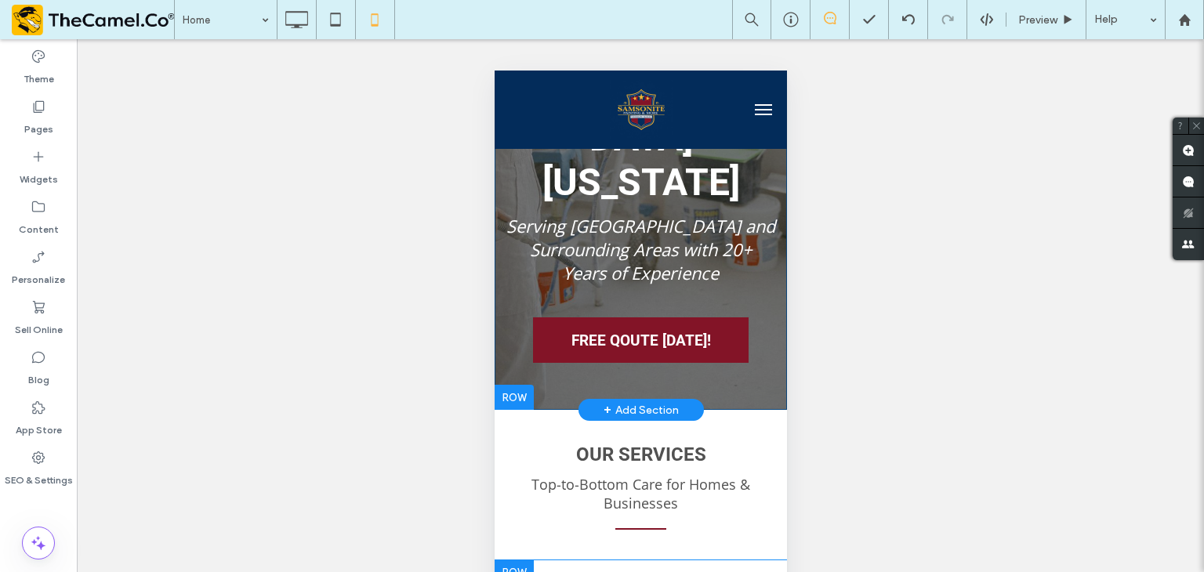
click at [548, 349] on div "Professional Painting & Pressure Washing in Central Arkansas Serving Little Roc…" at bounding box center [640, 83] width 292 height 653
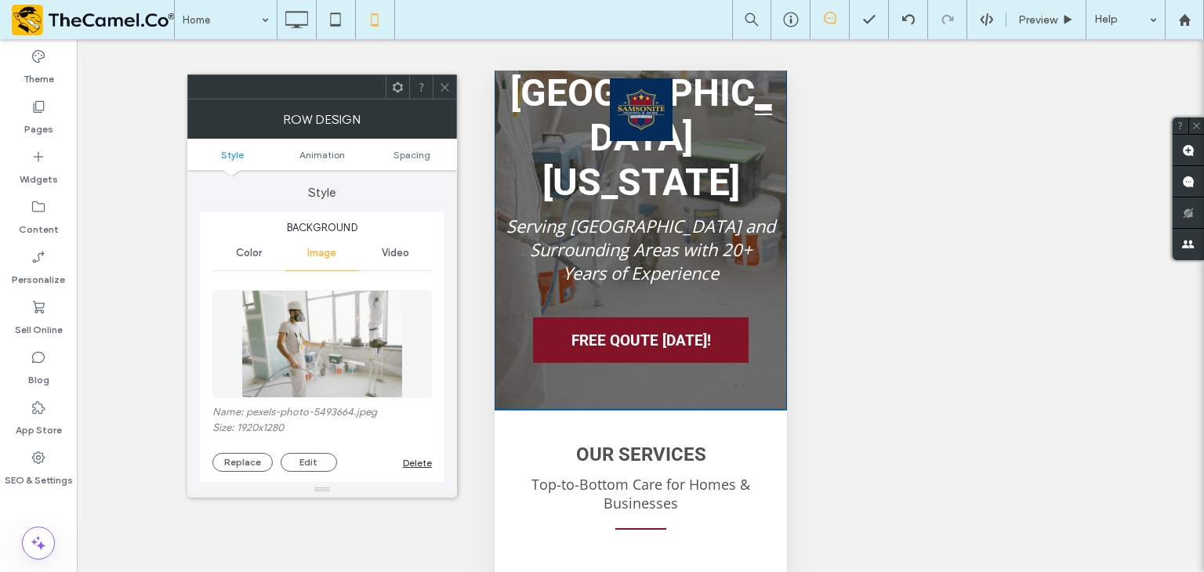
scroll to position [0, 0]
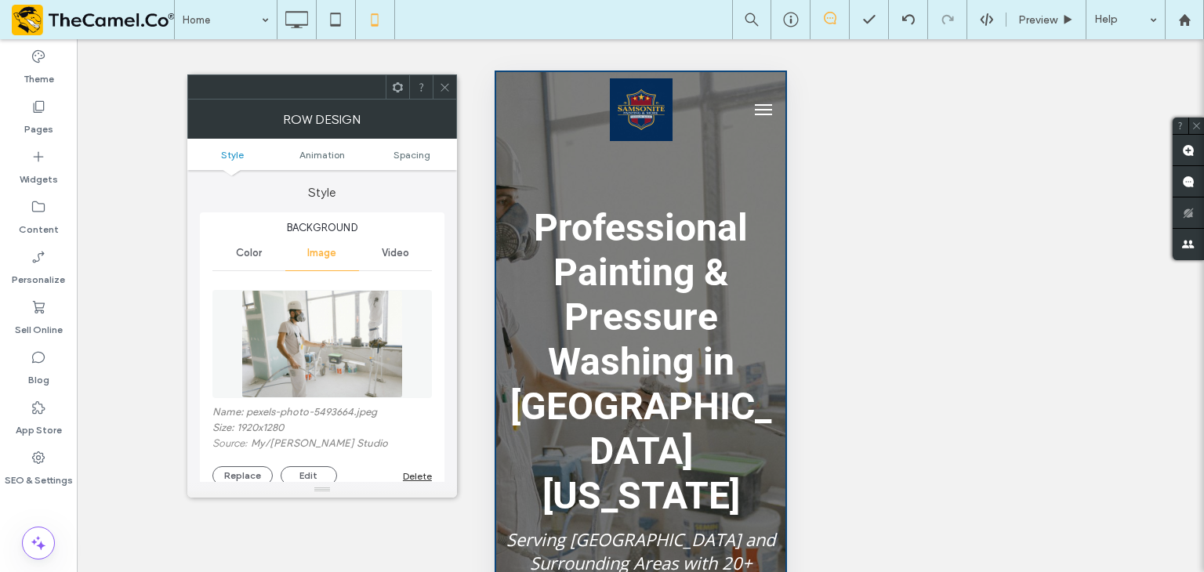
click at [419, 140] on ul "Style Animation Spacing" at bounding box center [322, 154] width 270 height 31
click at [421, 150] on span "Spacing" at bounding box center [412, 155] width 37 height 12
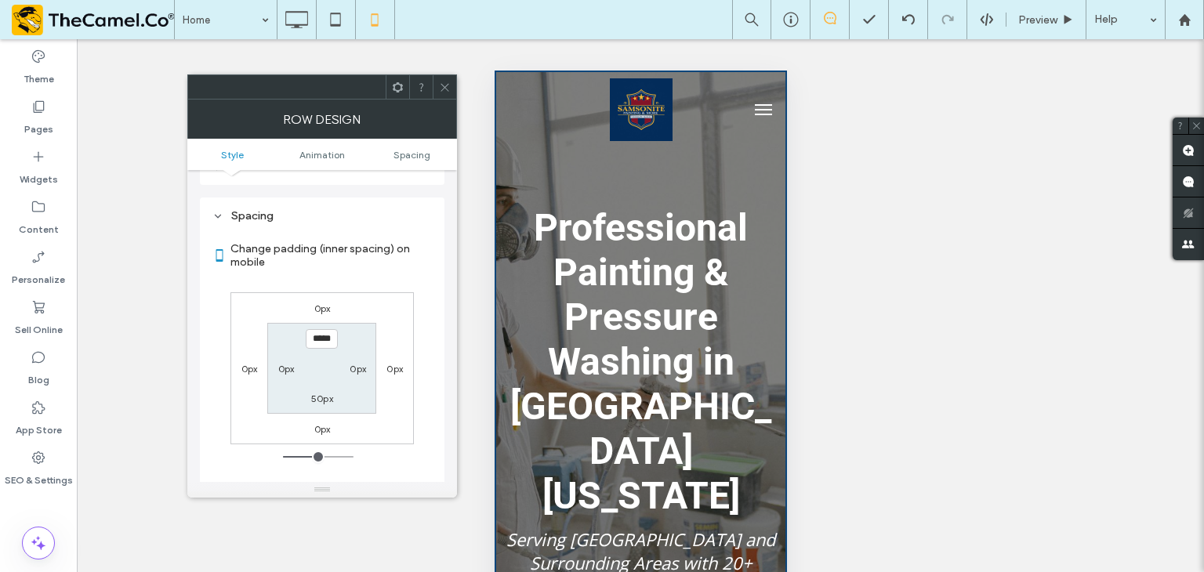
scroll to position [840, 0]
click at [315, 390] on label "50px" at bounding box center [322, 396] width 22 height 12
type input "**"
click at [317, 386] on input "****" at bounding box center [322, 396] width 32 height 20
type input "****"
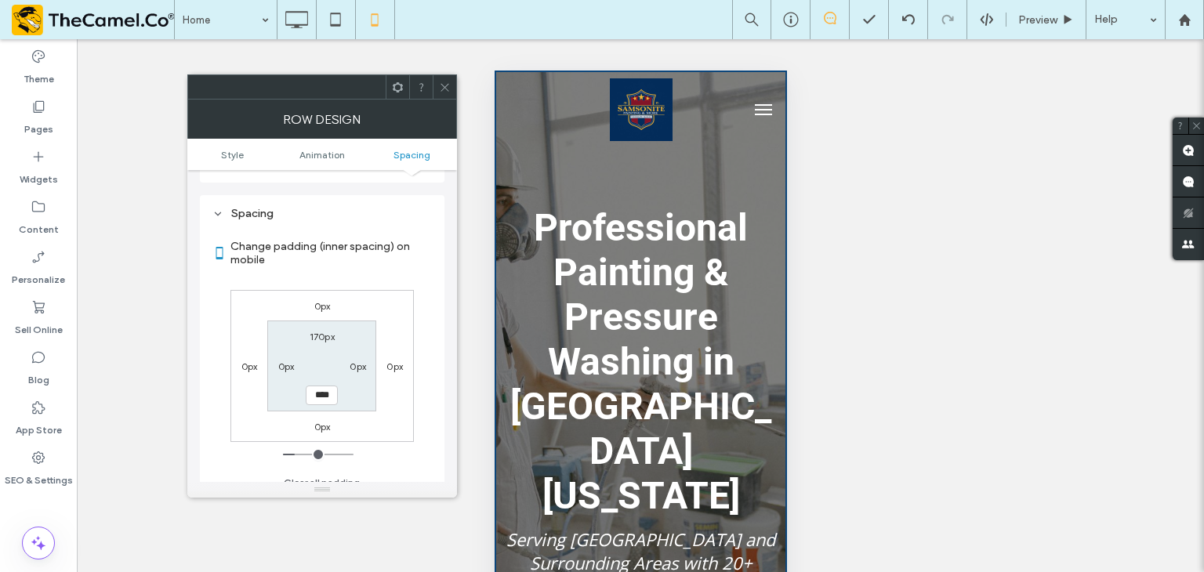
type input "**"
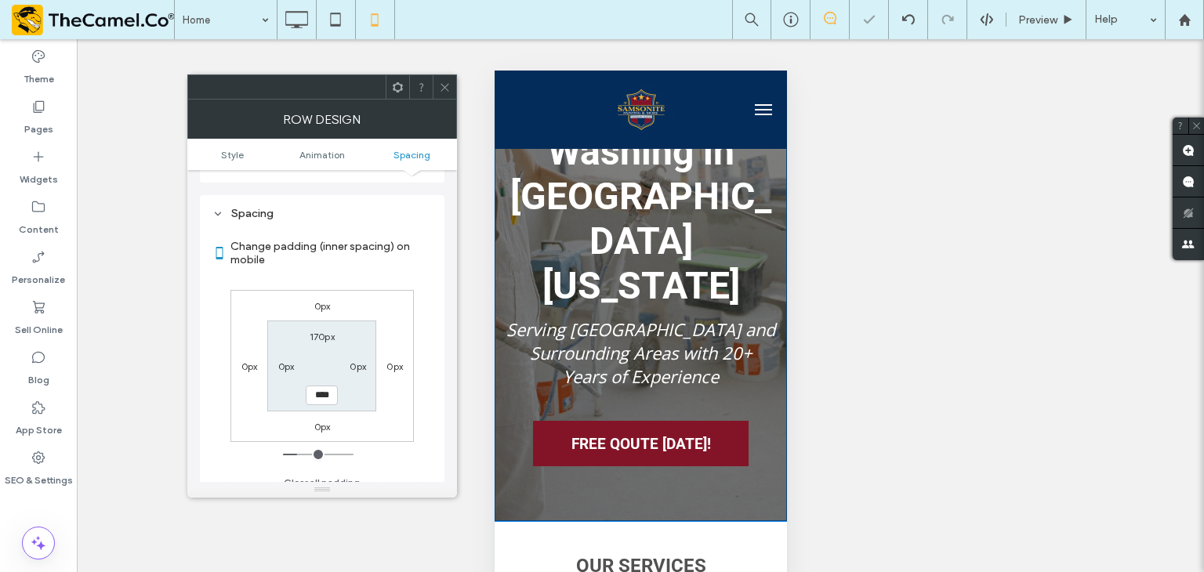
scroll to position [235, 0]
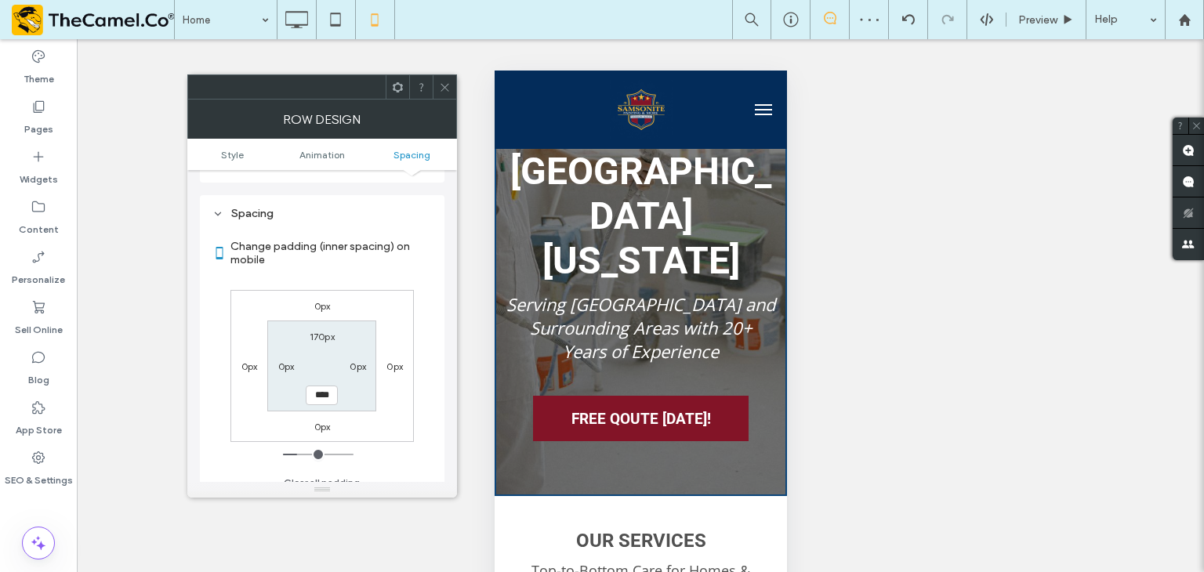
click at [443, 89] on icon at bounding box center [445, 88] width 12 height 12
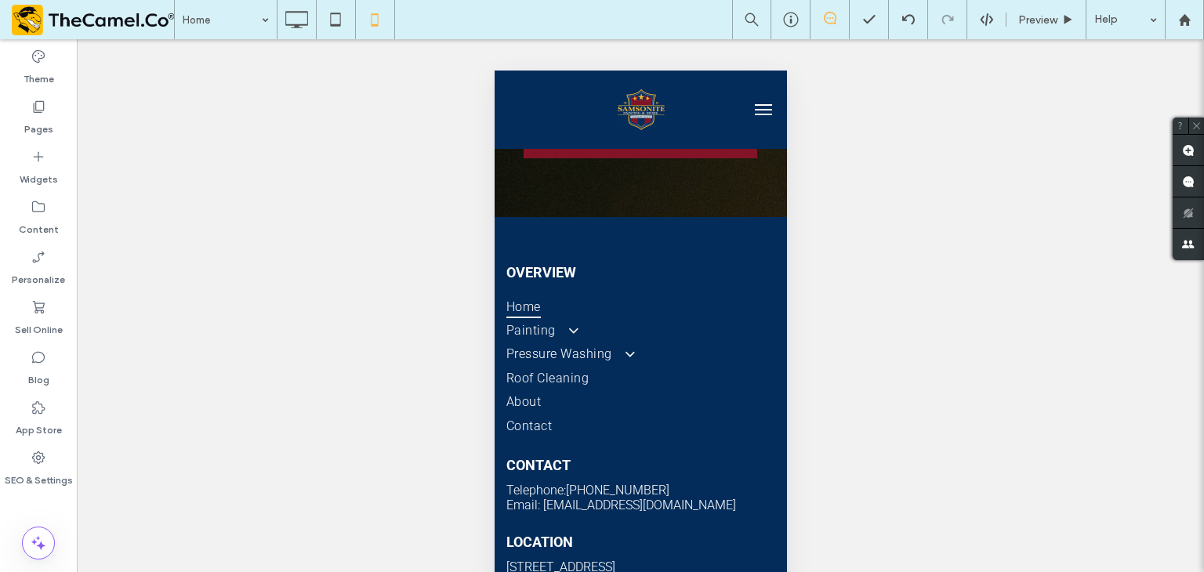
scroll to position [4470, 0]
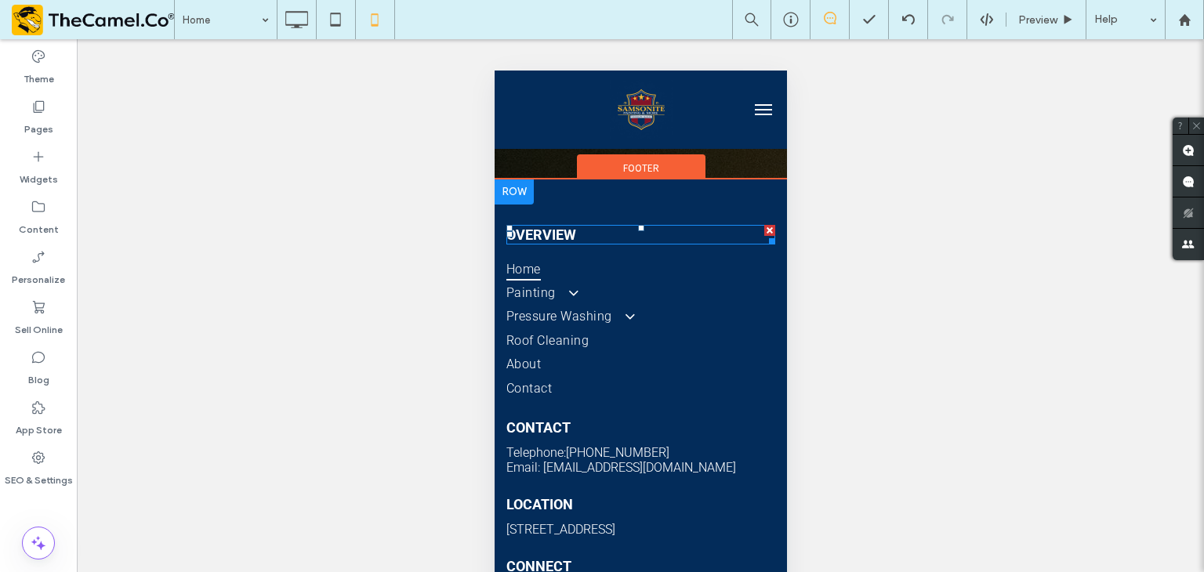
click at [576, 227] on h5 "OVERVIEW" at bounding box center [640, 235] width 269 height 16
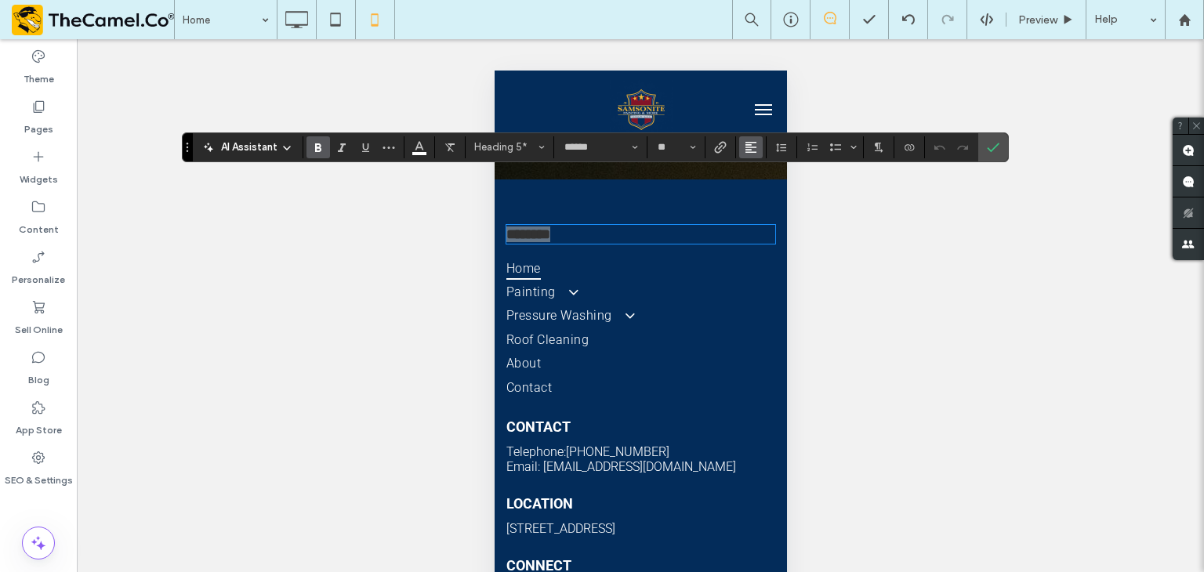
click at [755, 154] on span "Alignment" at bounding box center [751, 147] width 13 height 20
click at [761, 196] on icon "ui.textEditor.alignment.center" at bounding box center [762, 195] width 13 height 13
click at [991, 148] on use "Confirm" at bounding box center [993, 147] width 13 height 9
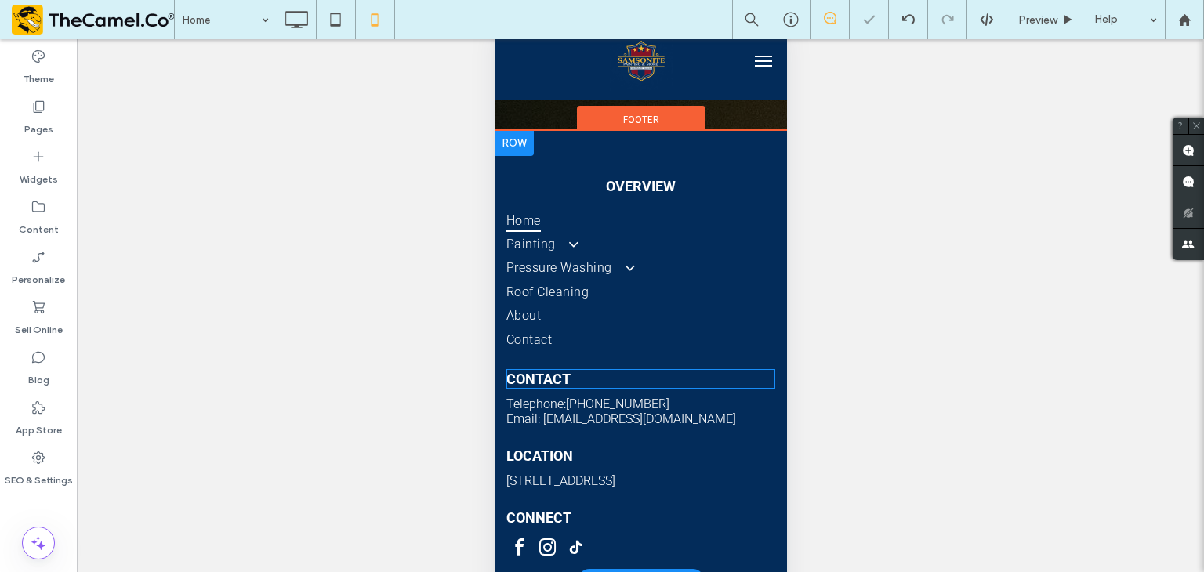
scroll to position [75, 0]
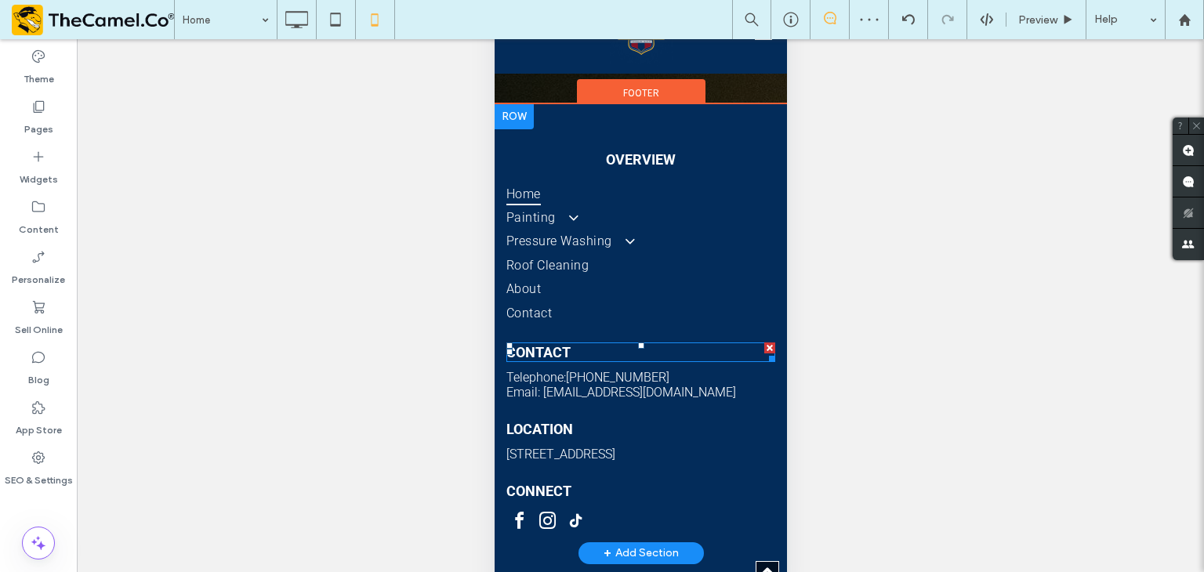
click at [674, 344] on h5 "CONTACT" at bounding box center [640, 352] width 269 height 16
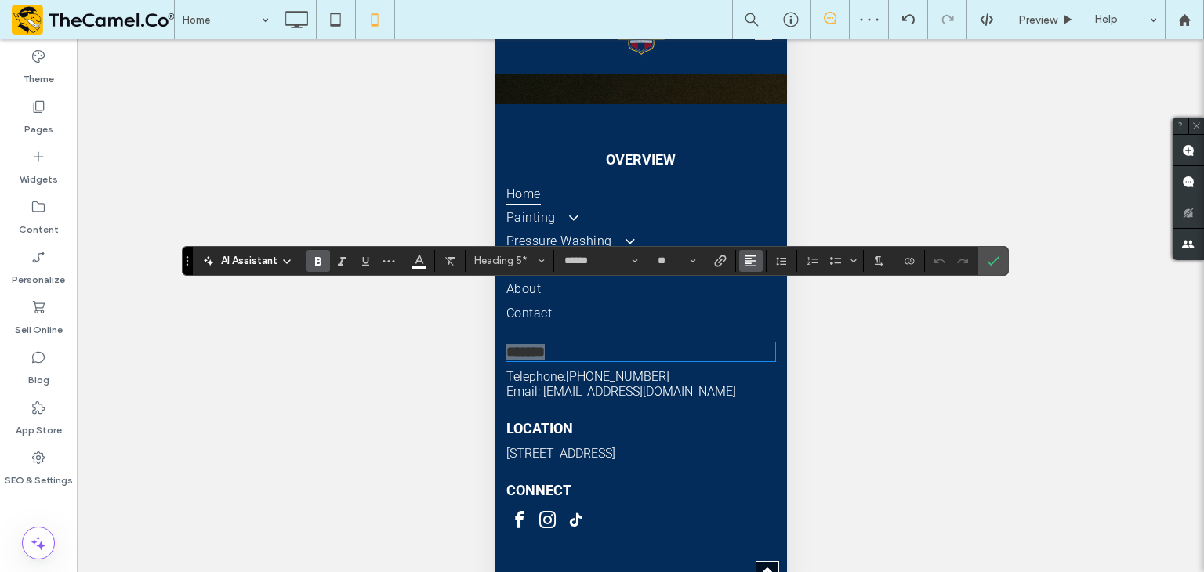
click at [756, 270] on button "Alignment" at bounding box center [751, 261] width 24 height 22
drag, startPoint x: 766, startPoint y: 302, endPoint x: 292, endPoint y: 303, distance: 474.3
click at [766, 302] on label "ui.textEditor.alignment.center" at bounding box center [766, 309] width 55 height 23
click at [983, 270] on label "Confirm" at bounding box center [993, 261] width 24 height 28
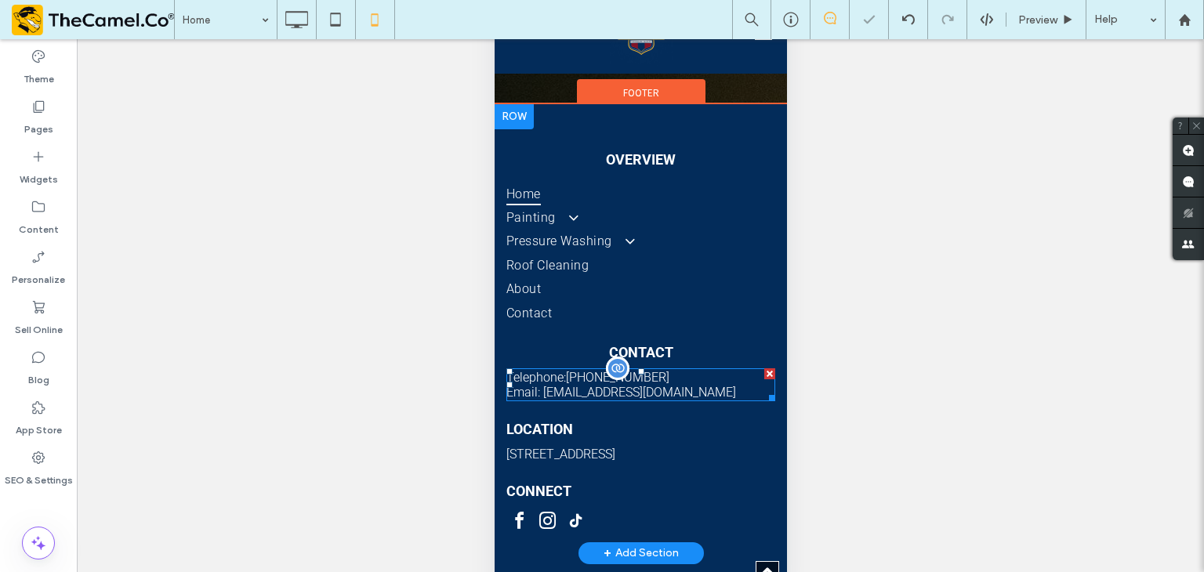
click at [698, 385] on p "Email: samsonitepaintingandmore@gmail.com" at bounding box center [640, 392] width 269 height 15
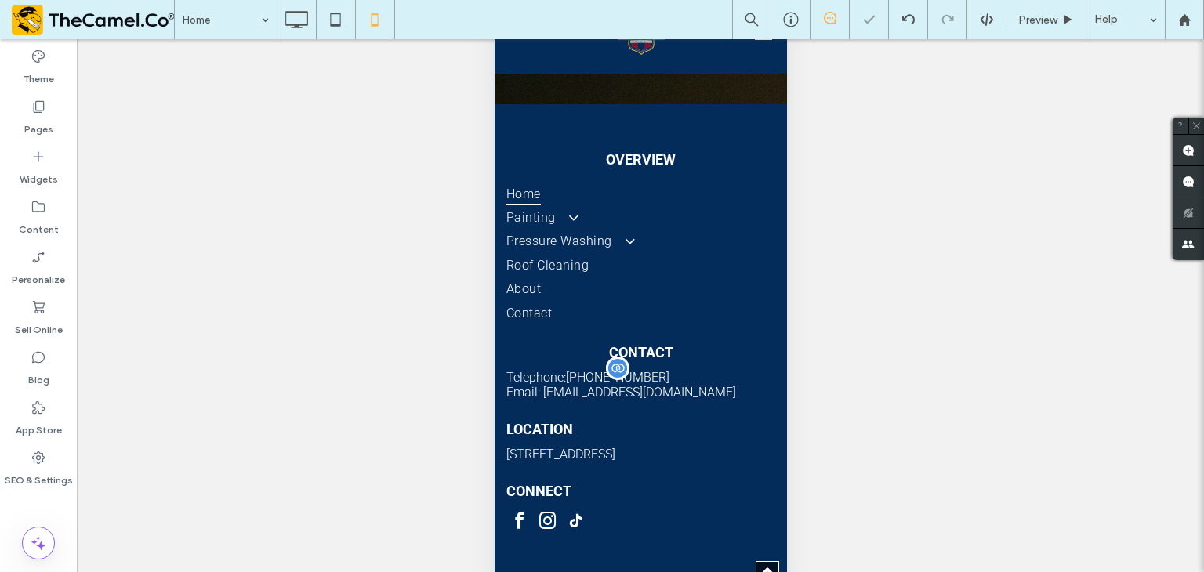
type input "******"
type input "**"
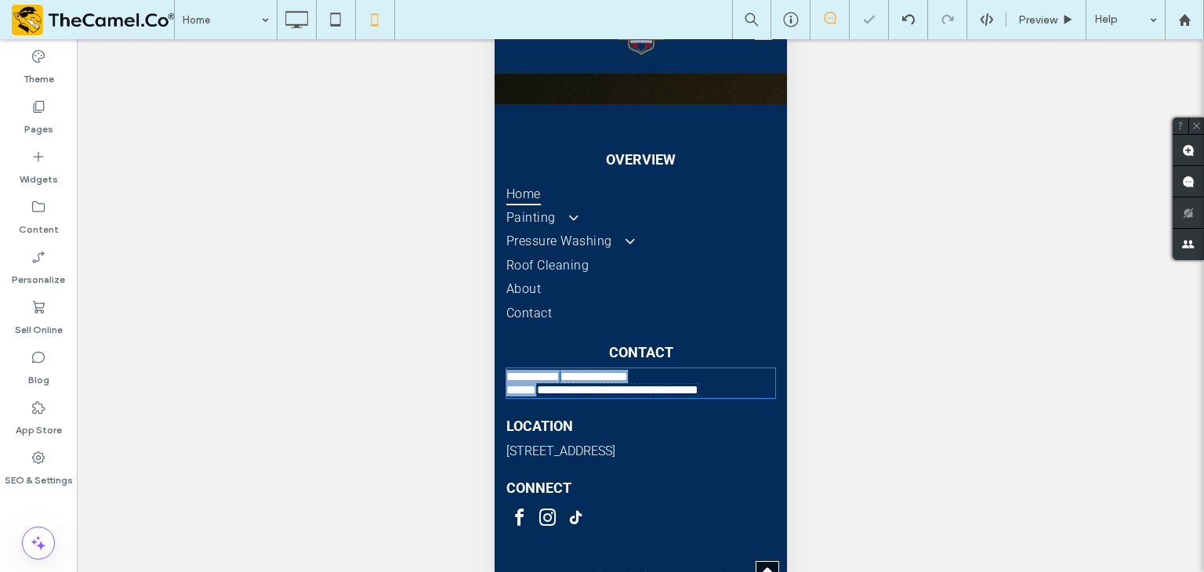
scroll to position [4455, 0]
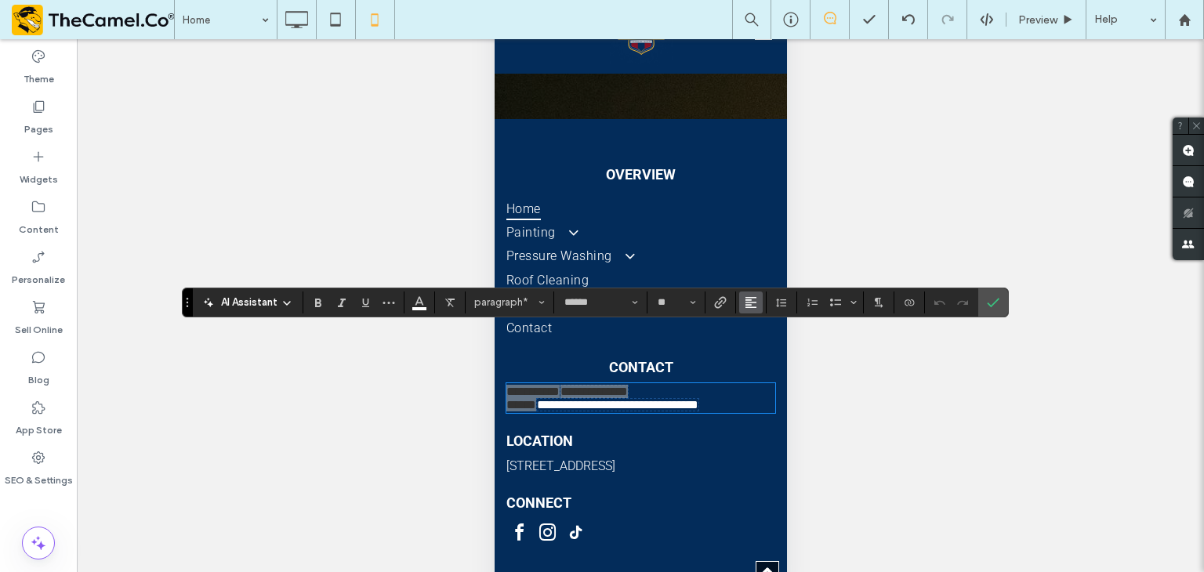
click at [749, 308] on icon "Alignment" at bounding box center [751, 302] width 13 height 13
click at [767, 346] on div "ui.textEditor.alignment.center" at bounding box center [766, 350] width 20 height 13
click at [994, 299] on icon "Confirm" at bounding box center [993, 302] width 13 height 13
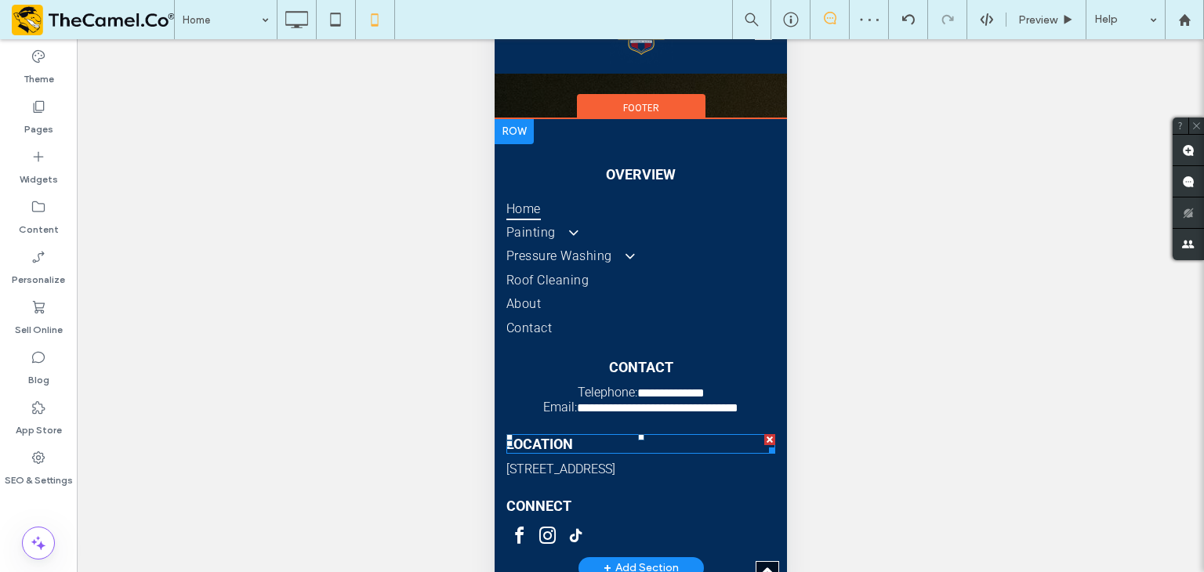
click at [624, 436] on h5 "LOCATION" at bounding box center [640, 444] width 269 height 16
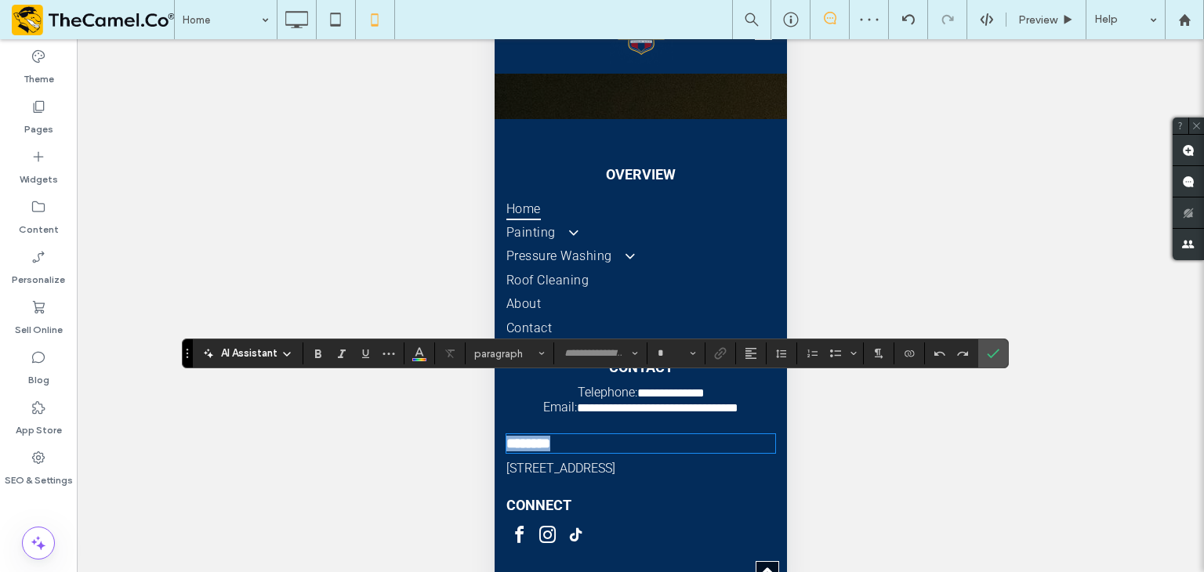
type input "******"
type input "**"
click at [753, 350] on icon "Alignment" at bounding box center [751, 353] width 13 height 13
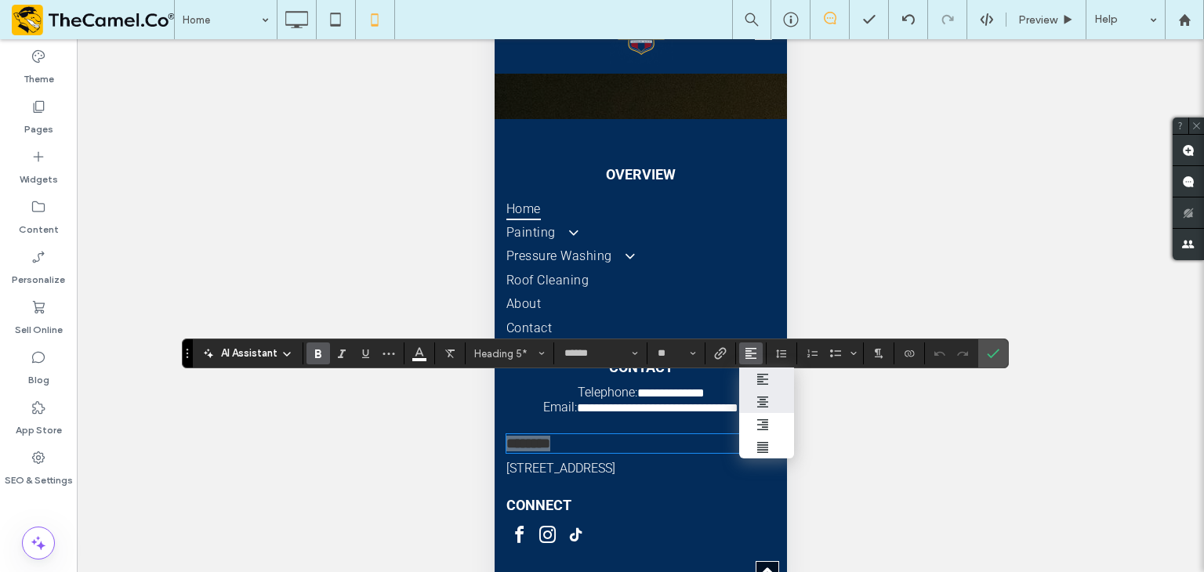
click at [760, 397] on use "ui.textEditor.alignment.center" at bounding box center [762, 402] width 11 height 11
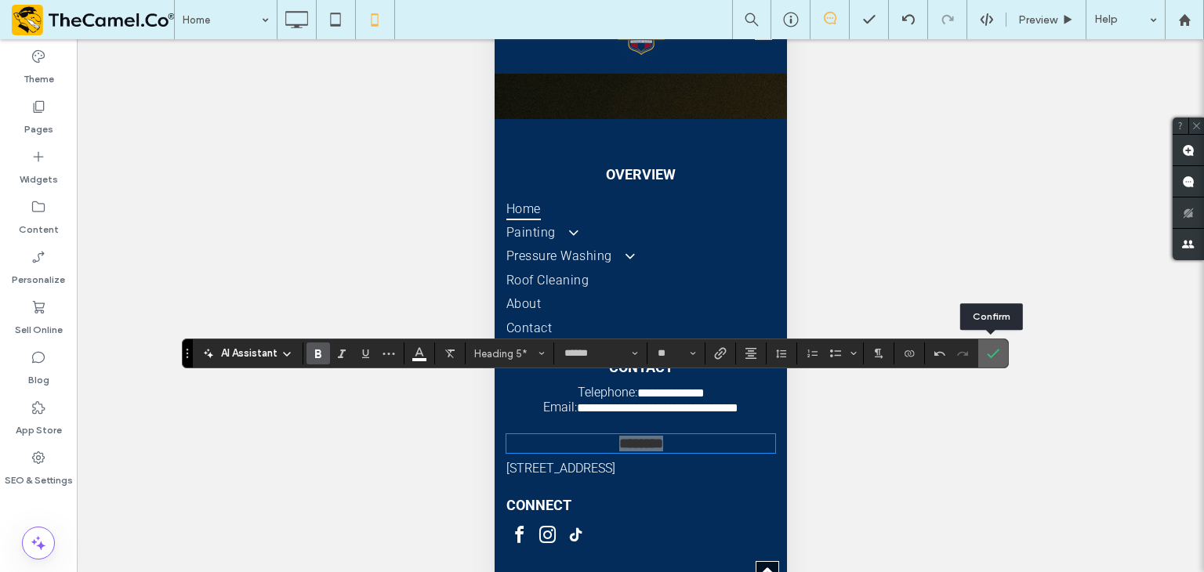
click at [993, 354] on icon "Confirm" at bounding box center [993, 353] width 13 height 13
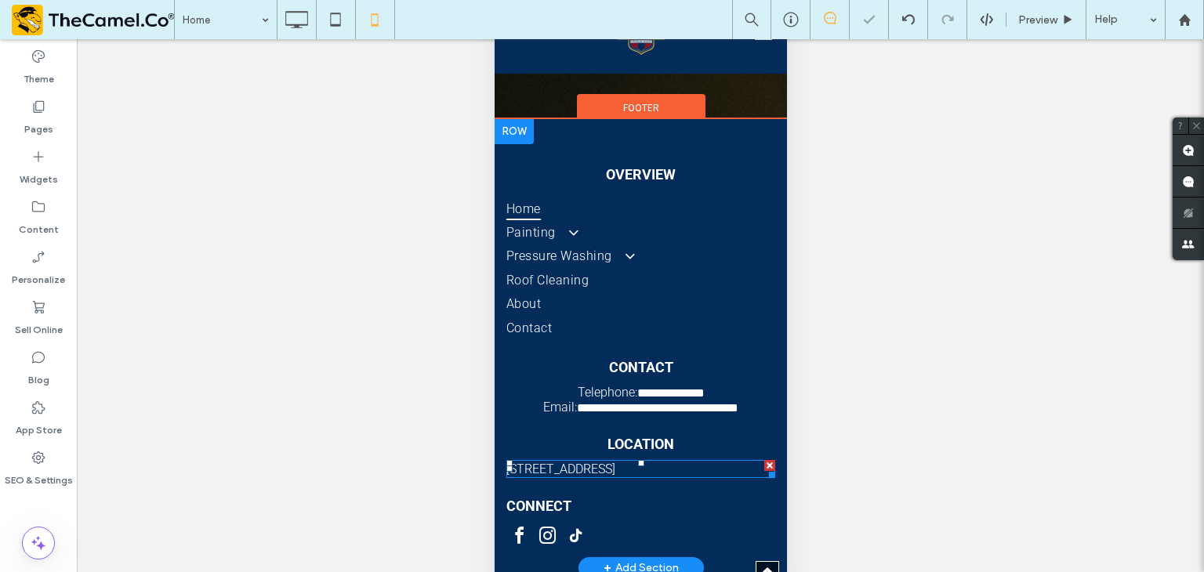
click at [615, 462] on link "[STREET_ADDRESS]" at bounding box center [560, 469] width 109 height 15
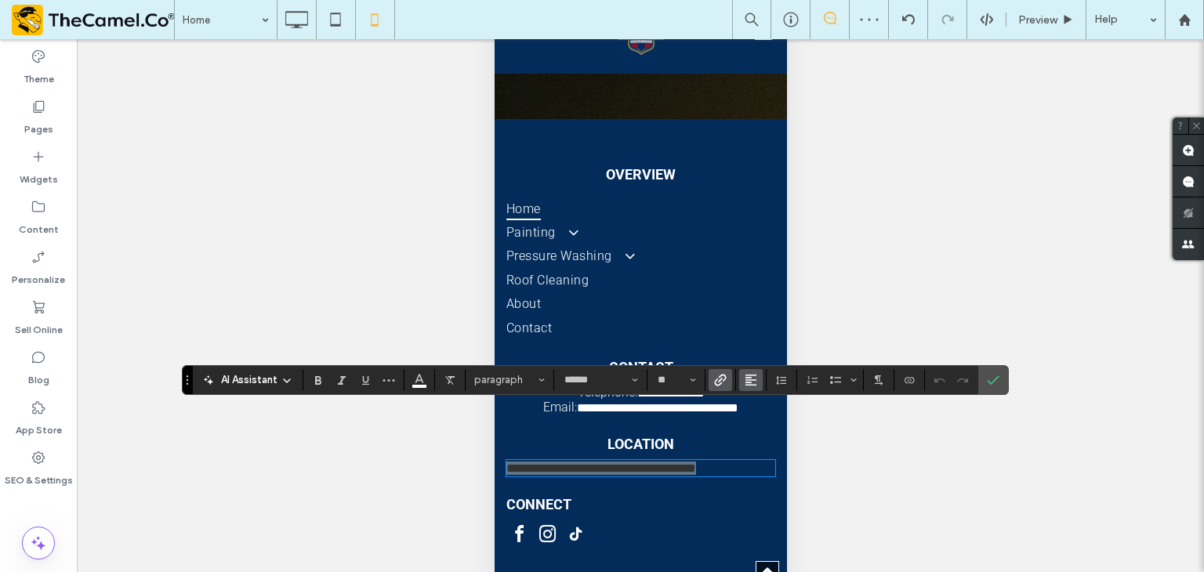
click at [753, 381] on icon "Alignment" at bounding box center [751, 380] width 13 height 13
click at [763, 303] on use "ui.textEditor.alignment.center" at bounding box center [762, 308] width 11 height 11
drag, startPoint x: 987, startPoint y: 384, endPoint x: 965, endPoint y: 390, distance: 22.6
click at [987, 384] on icon "Confirm" at bounding box center [993, 380] width 13 height 13
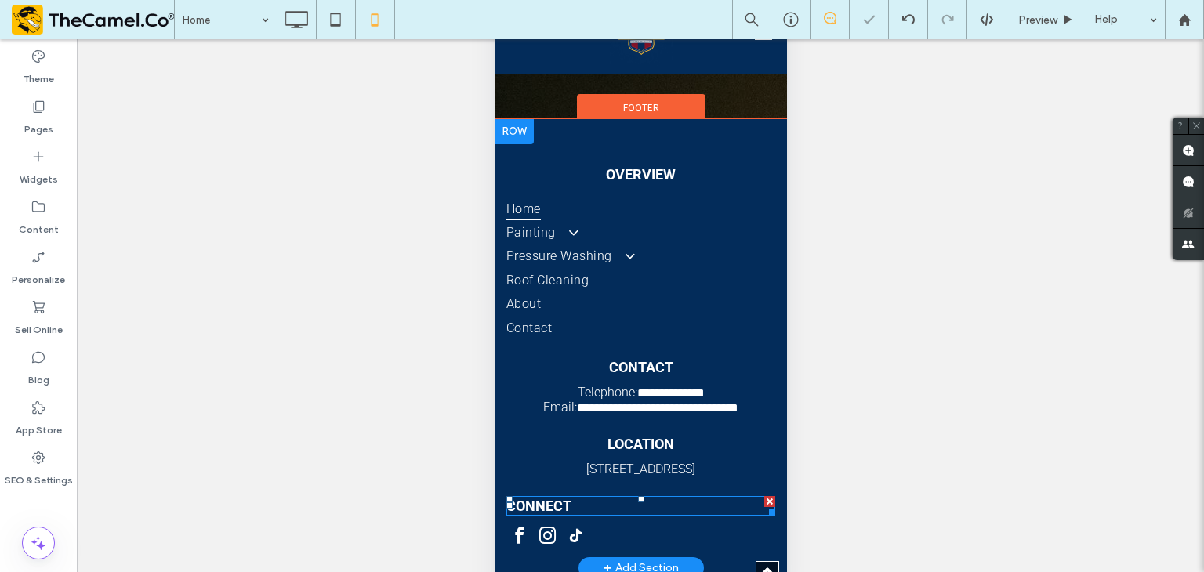
click at [611, 498] on h5 "CONNECT" at bounding box center [640, 506] width 269 height 16
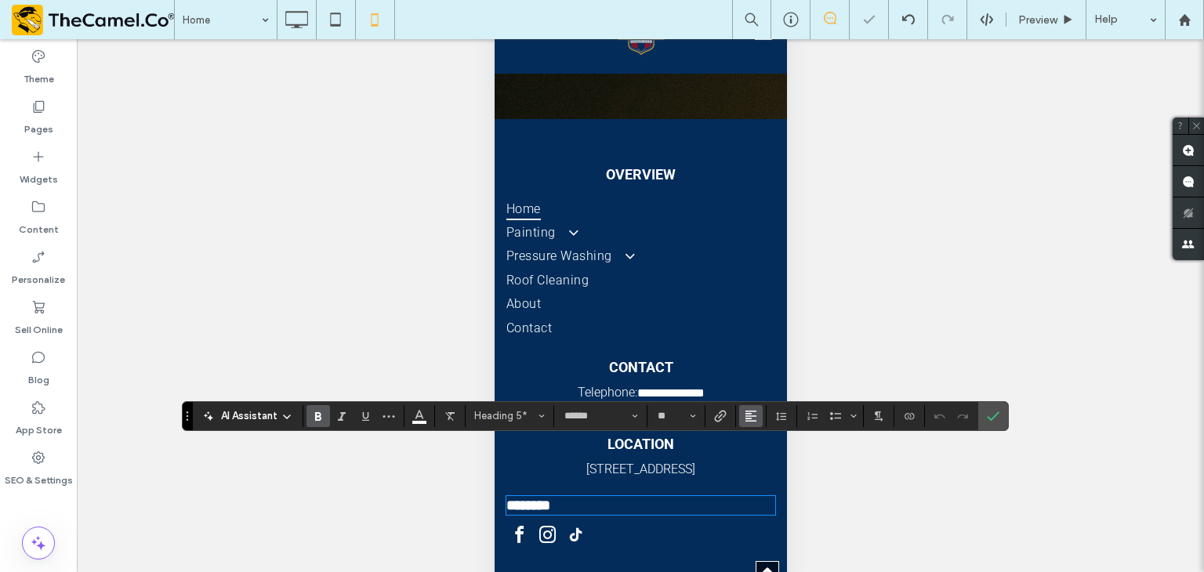
click at [750, 422] on icon "Alignment" at bounding box center [751, 416] width 13 height 13
click at [762, 339] on icon "ui.textEditor.alignment.center" at bounding box center [762, 345] width 13 height 13
click at [989, 418] on icon "Confirm" at bounding box center [993, 416] width 13 height 13
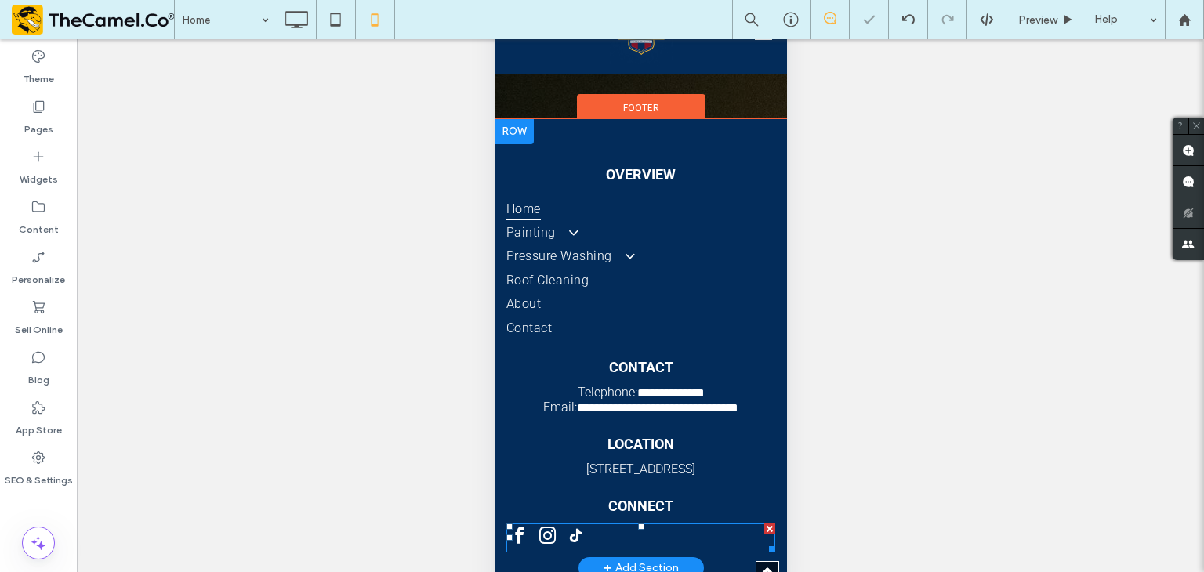
click at [594, 524] on div at bounding box center [640, 538] width 269 height 29
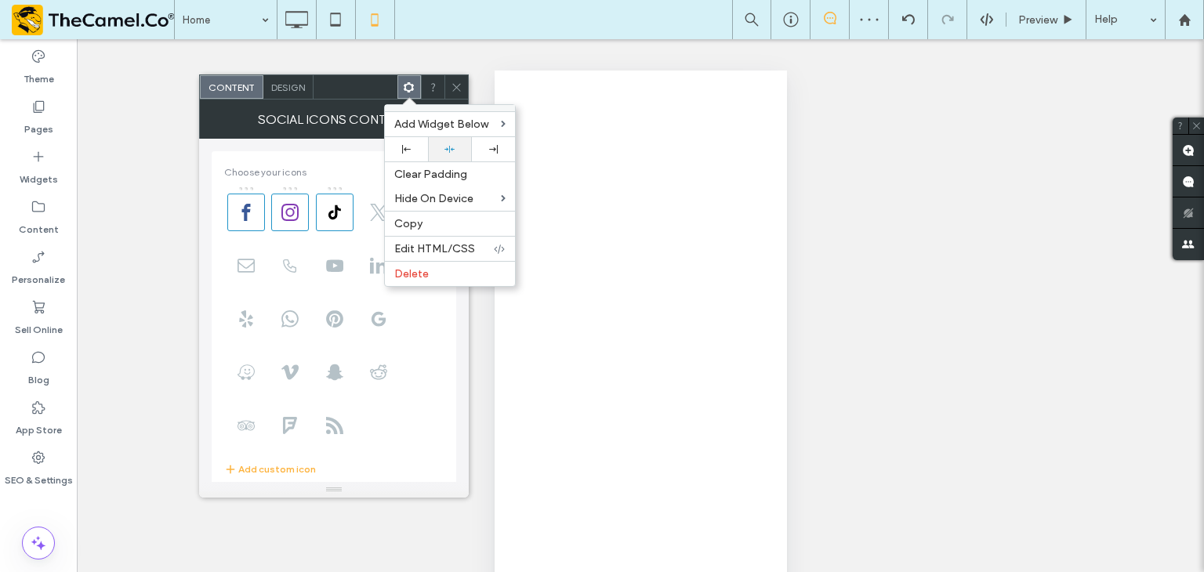
click at [449, 145] on icon at bounding box center [449, 149] width 10 height 10
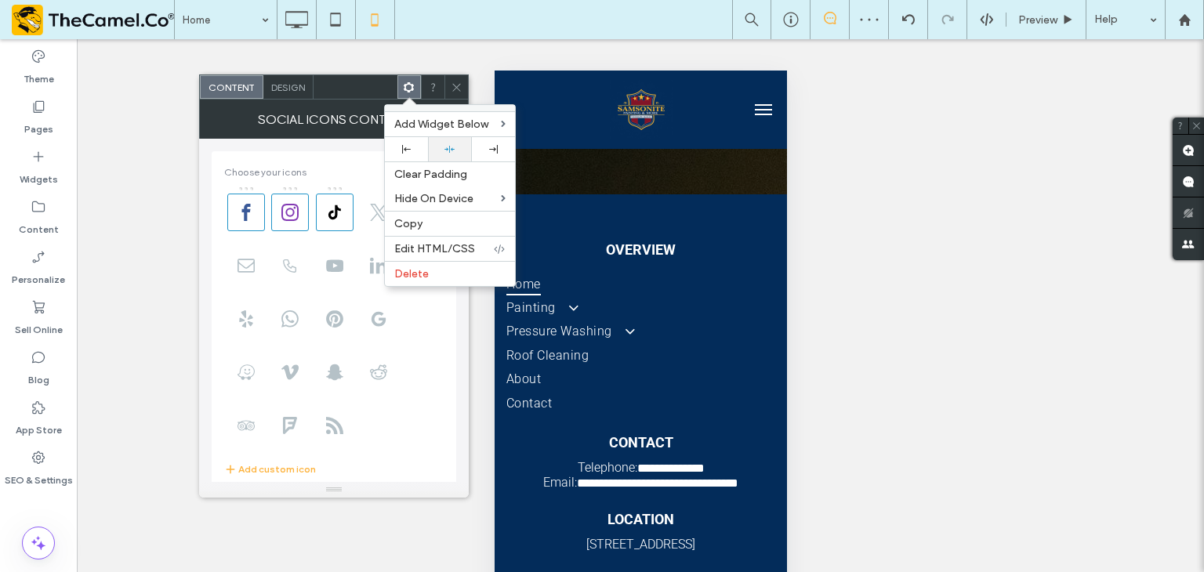
scroll to position [75, 0]
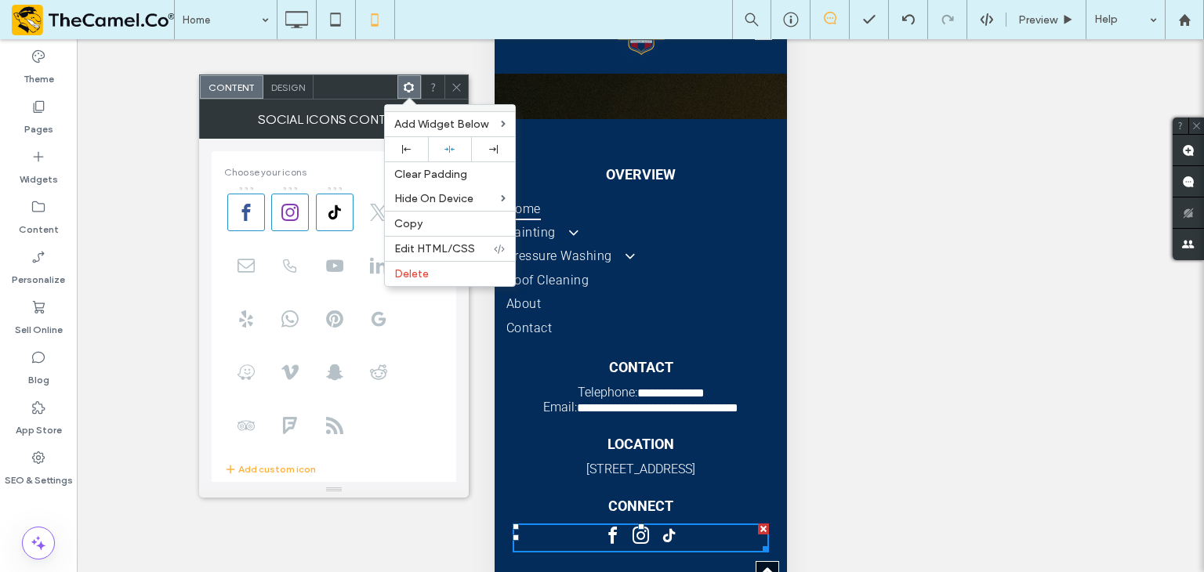
click at [452, 84] on div at bounding box center [456, 87] width 24 height 24
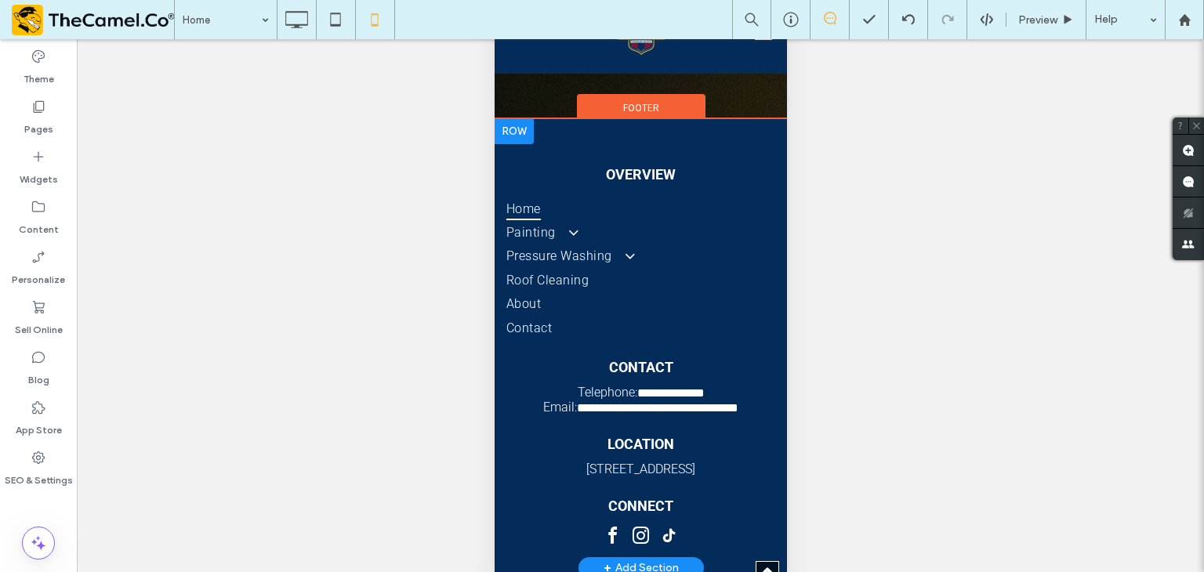
scroll to position [4377, 0]
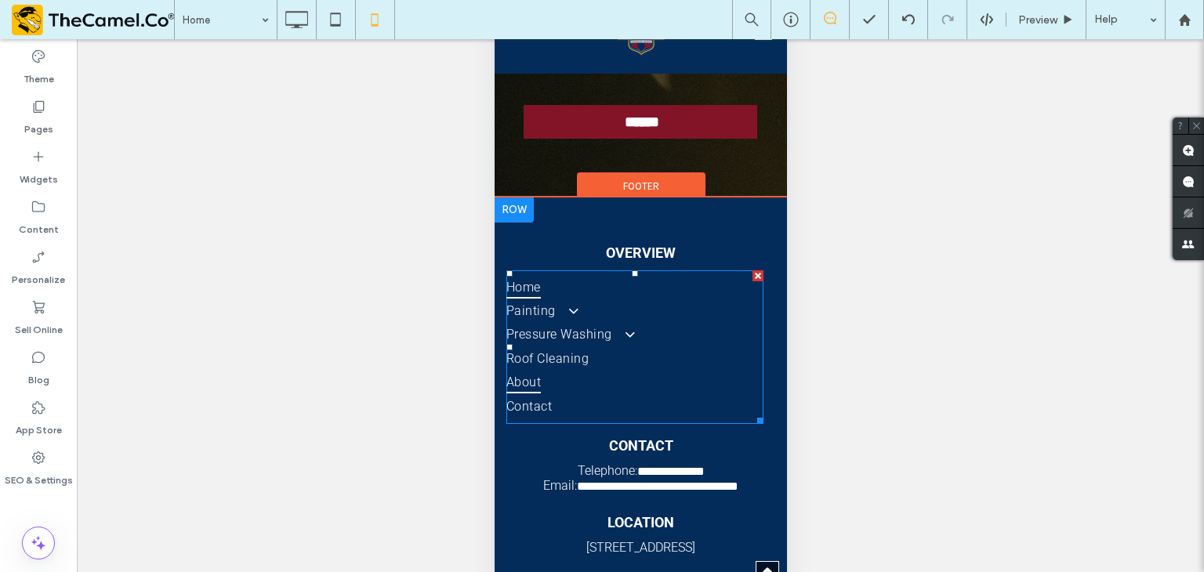
click at [662, 371] on link "About" at bounding box center [628, 382] width 245 height 23
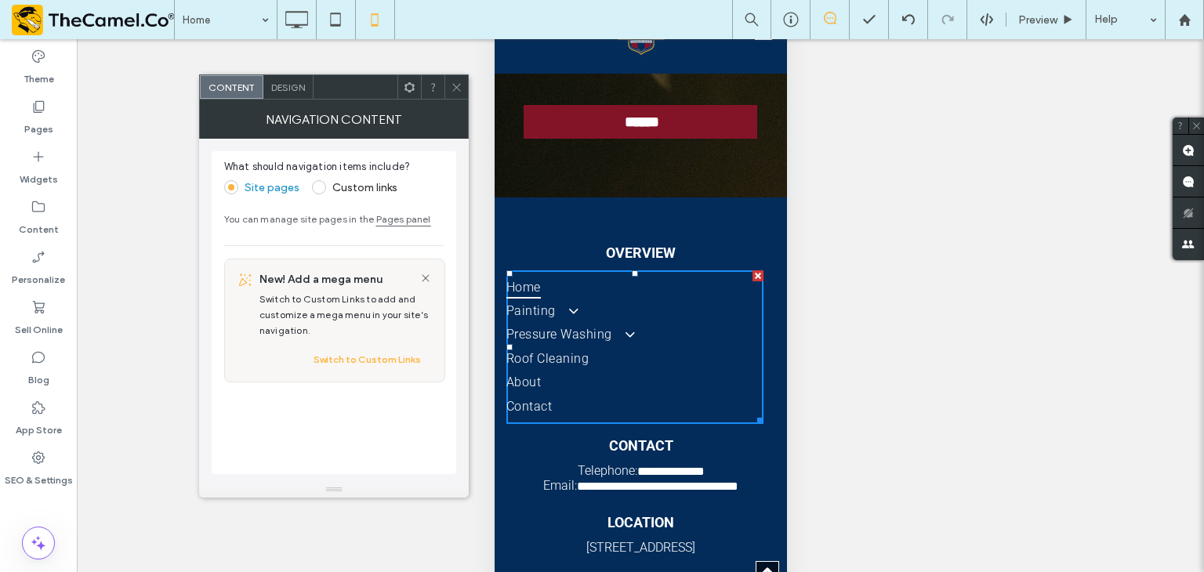
click at [408, 85] on icon at bounding box center [410, 88] width 12 height 12
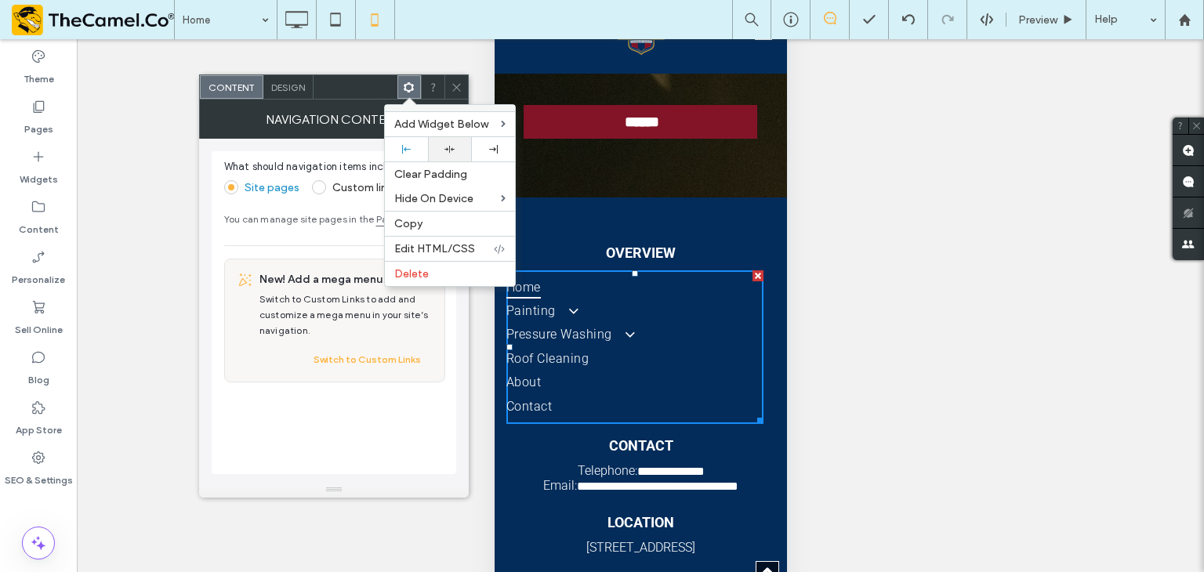
click at [444, 147] on icon at bounding box center [449, 149] width 10 height 10
click at [292, 93] on div "Design" at bounding box center [288, 87] width 50 height 24
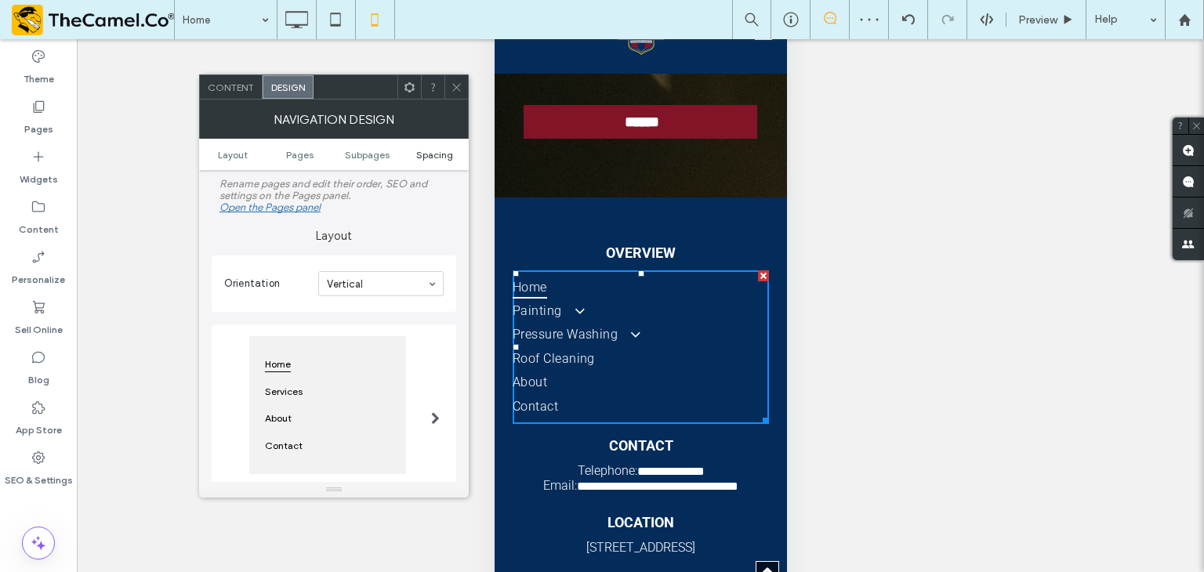
click at [447, 158] on span "Spacing" at bounding box center [434, 155] width 37 height 12
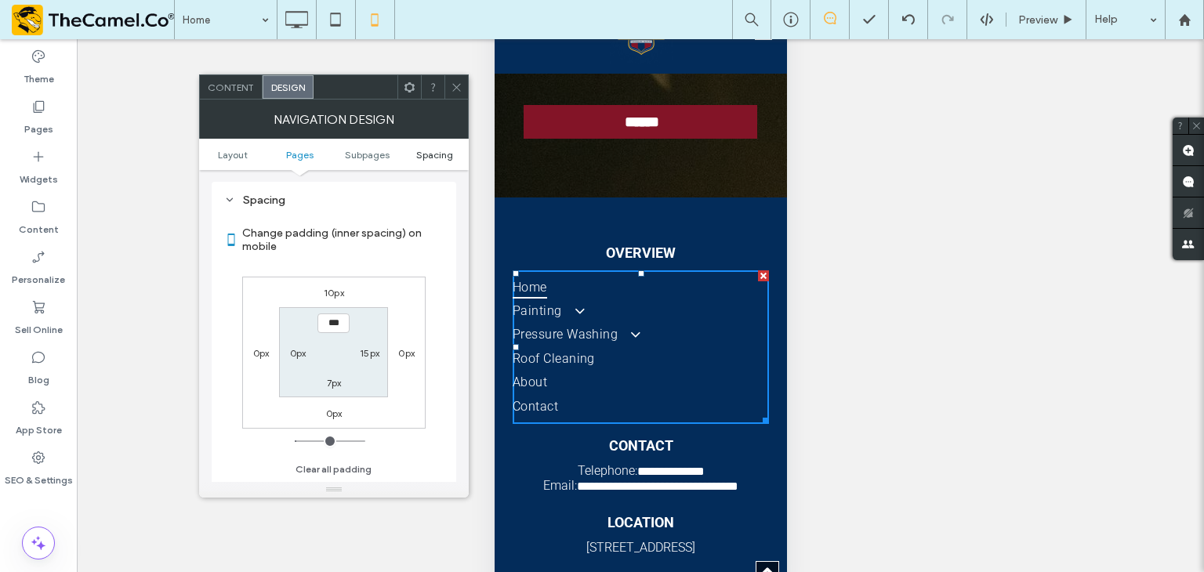
scroll to position [533, 0]
click at [240, 85] on span "Content" at bounding box center [231, 88] width 46 height 12
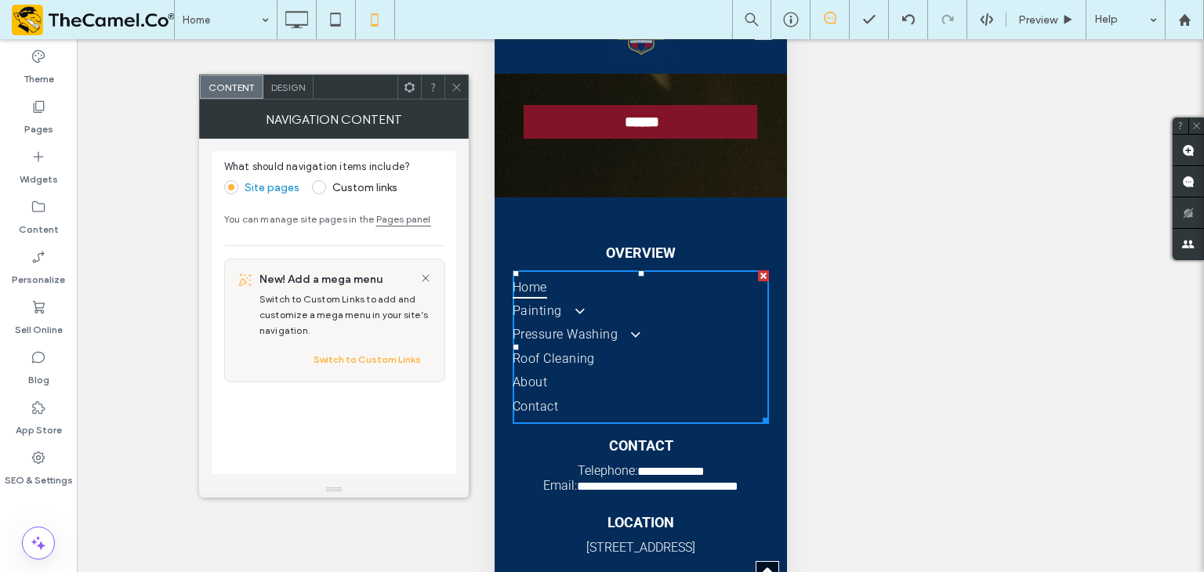
click at [293, 91] on span "Design" at bounding box center [288, 88] width 34 height 12
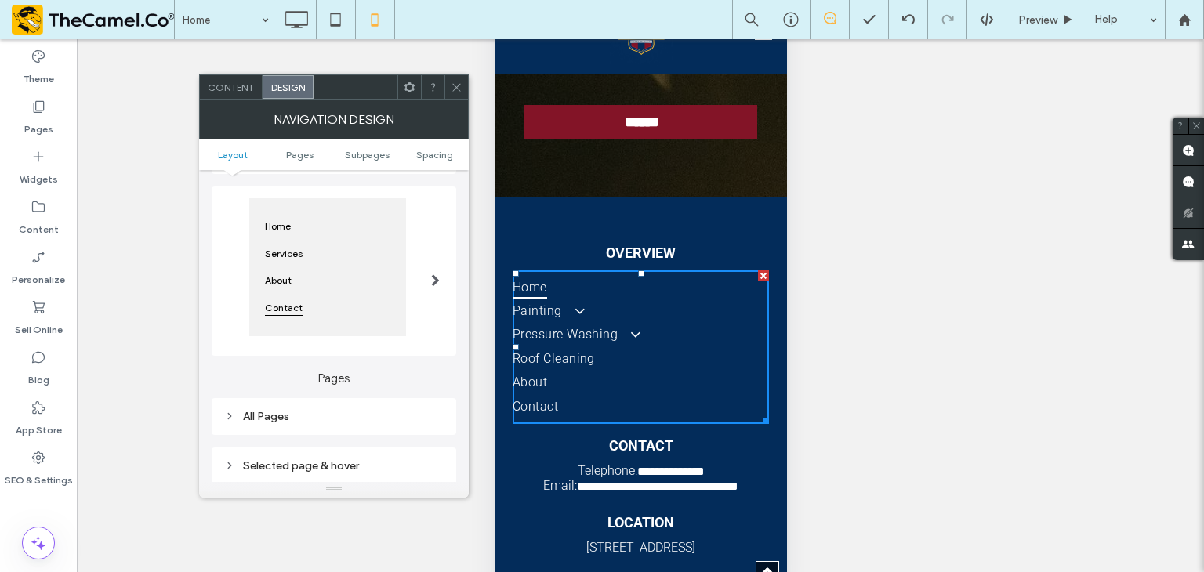
scroll to position [157, 0]
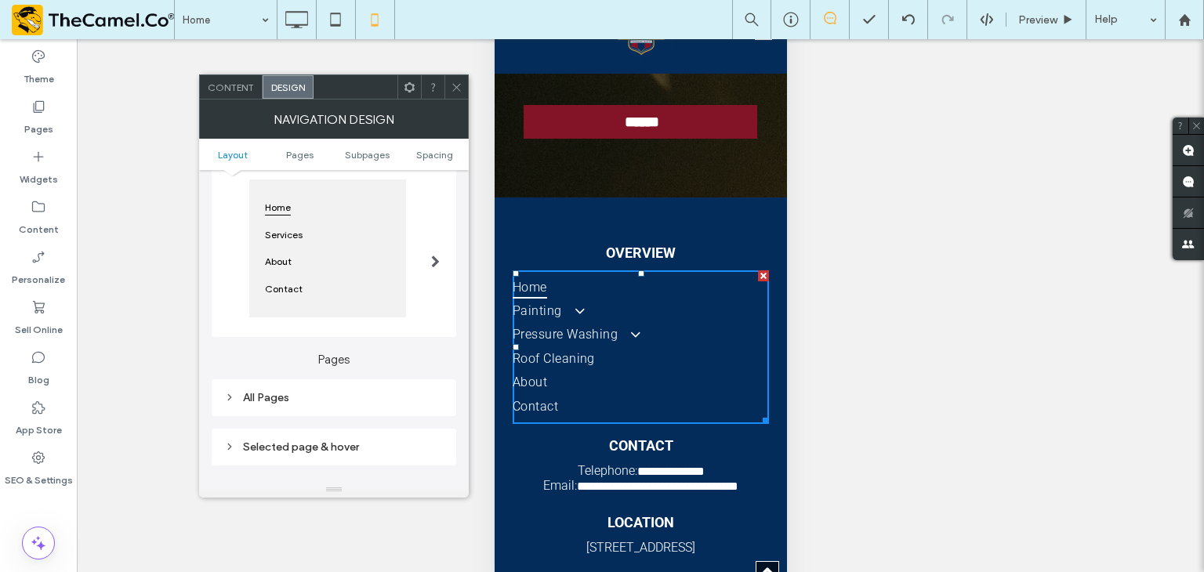
click at [428, 266] on div at bounding box center [435, 252] width 32 height 177
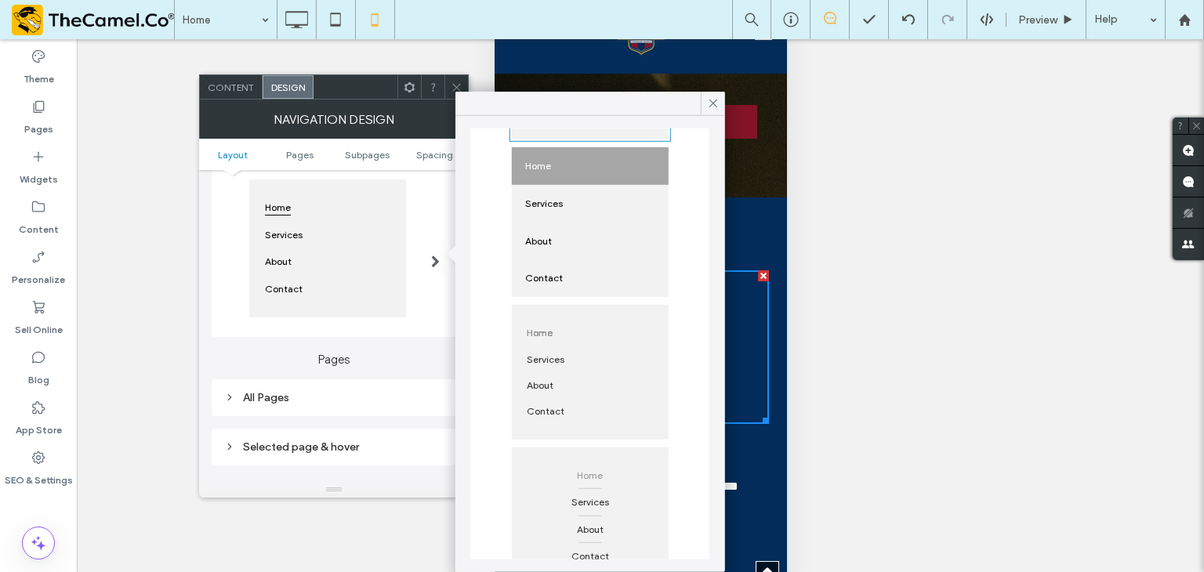
scroll to position [357, 0]
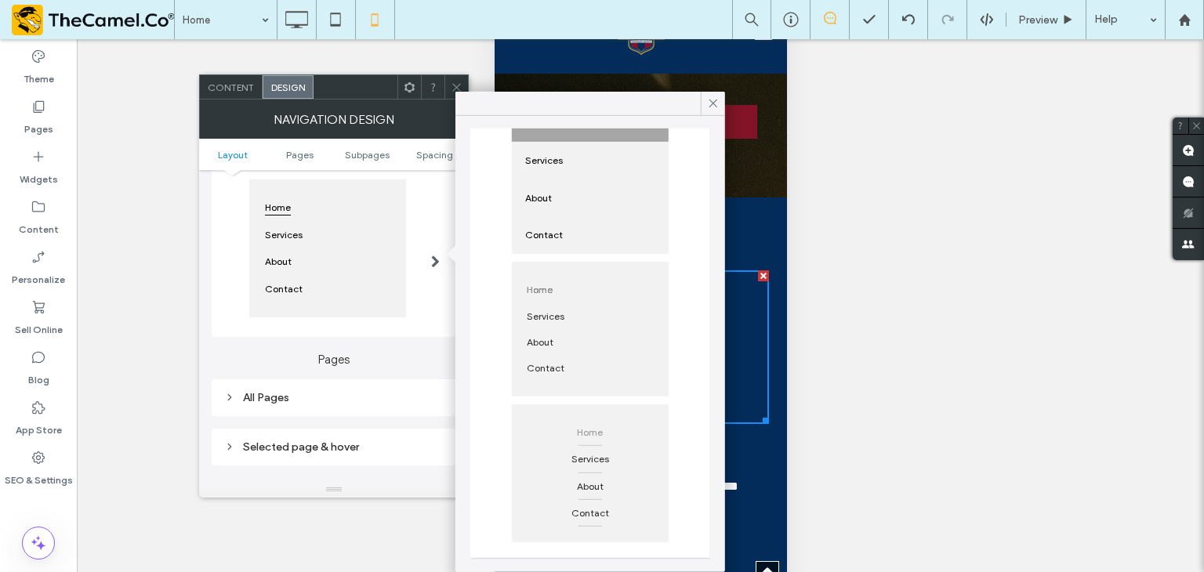
click at [615, 430] on div "Home" at bounding box center [590, 432] width 138 height 27
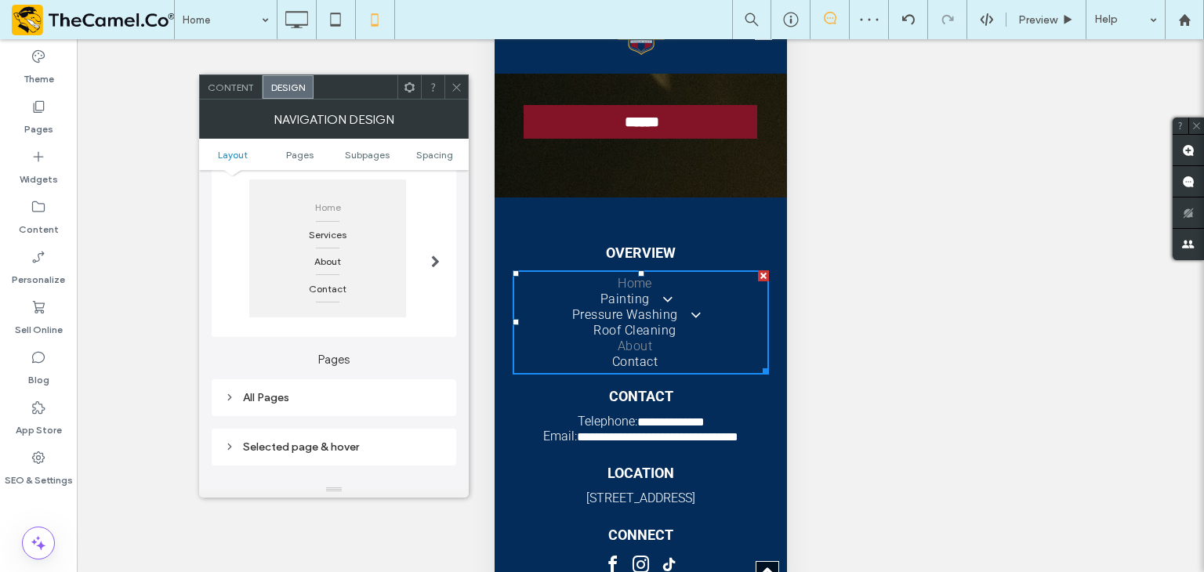
click at [706, 339] on link "About" at bounding box center [634, 346] width 245 height 15
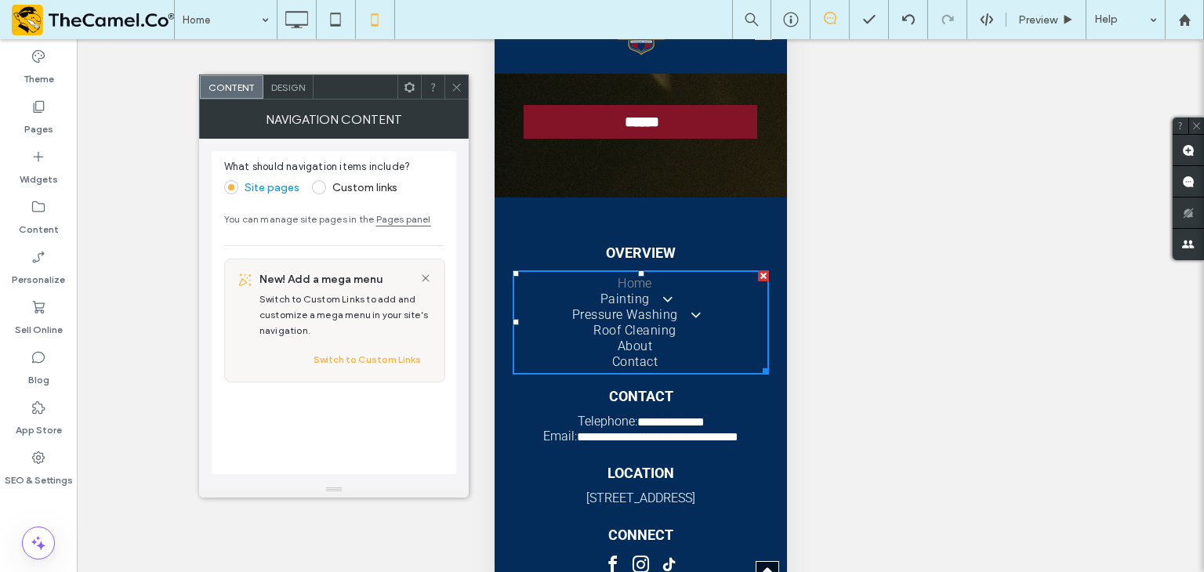
click at [285, 94] on div "Design" at bounding box center [288, 87] width 50 height 24
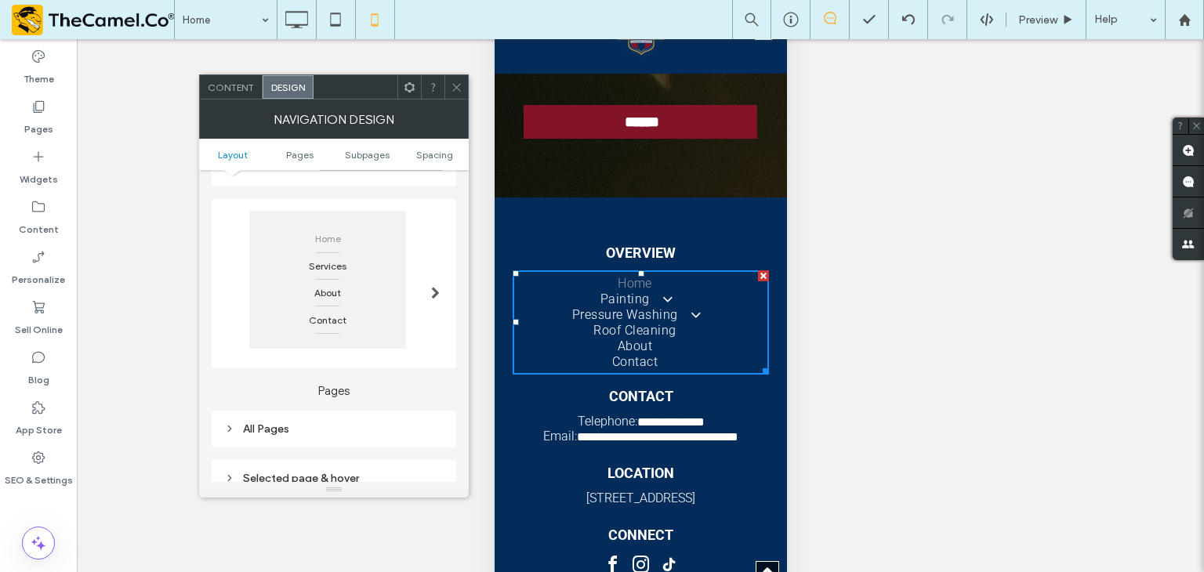
scroll to position [235, 0]
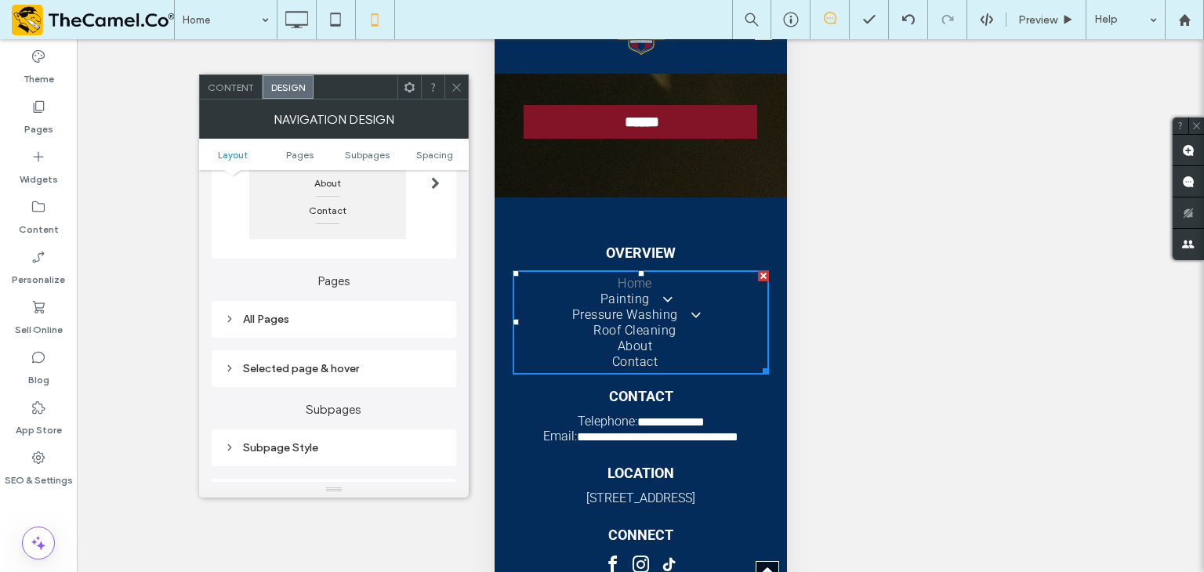
click at [325, 317] on div "All Pages" at bounding box center [334, 319] width 220 height 13
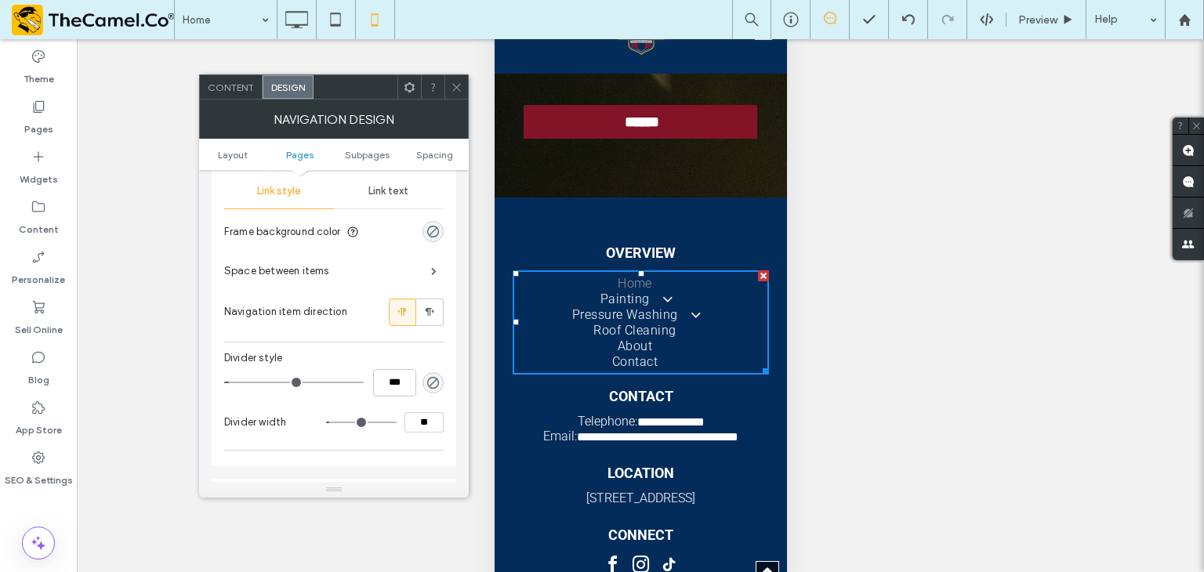
scroll to position [392, 0]
click at [383, 193] on span "Link text" at bounding box center [388, 190] width 40 height 13
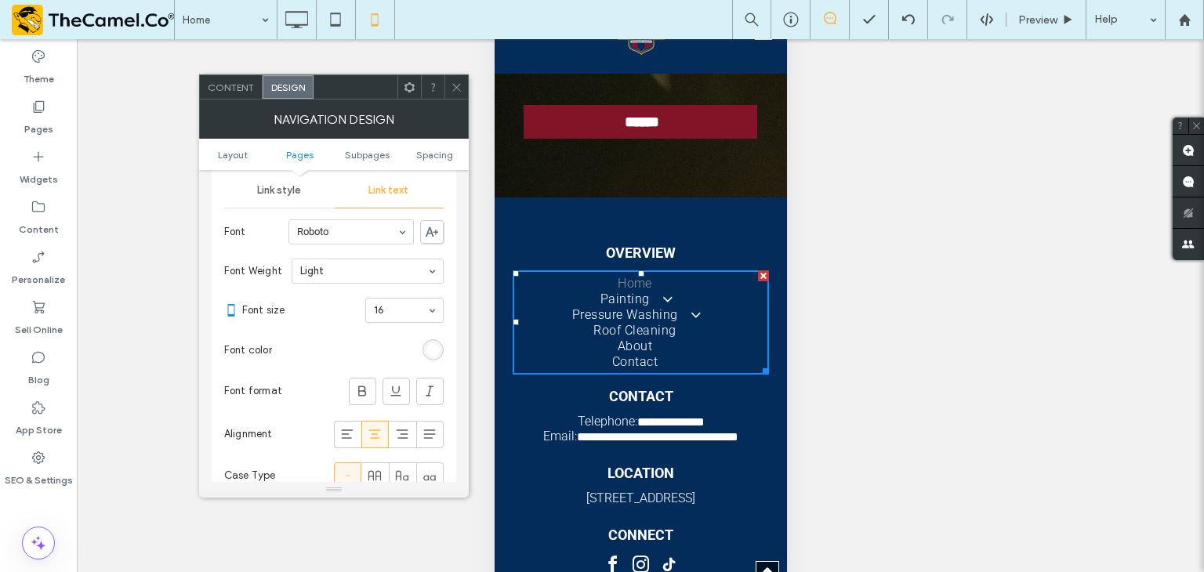
click at [437, 349] on div "rgb(255, 255, 255)" at bounding box center [432, 349] width 13 height 13
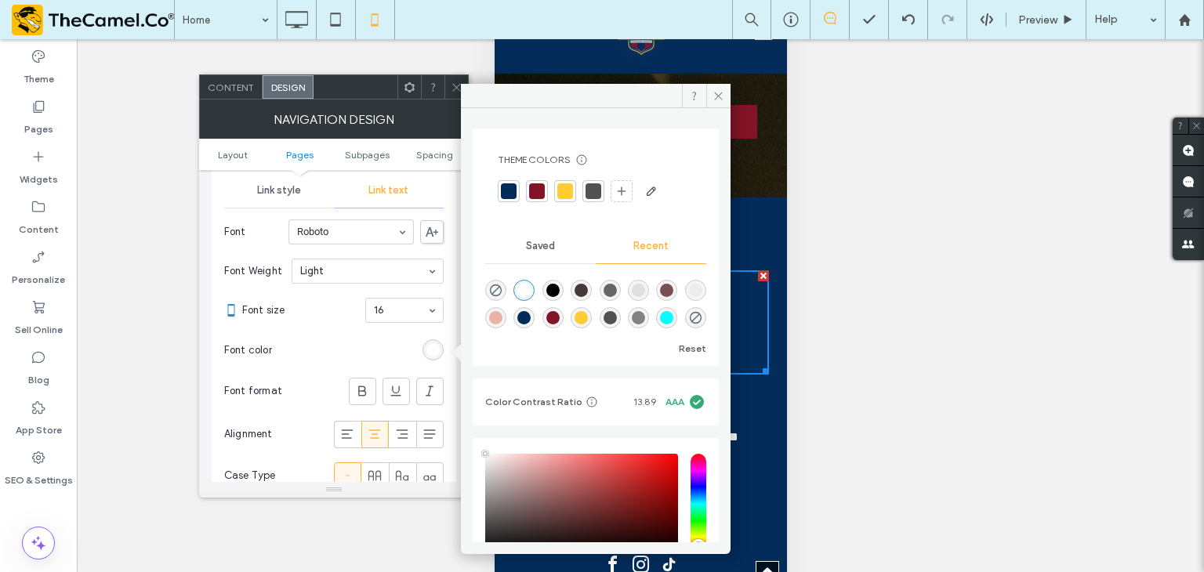
click at [530, 292] on div "rgba(255, 255, 255, 1)" at bounding box center [523, 290] width 13 height 13
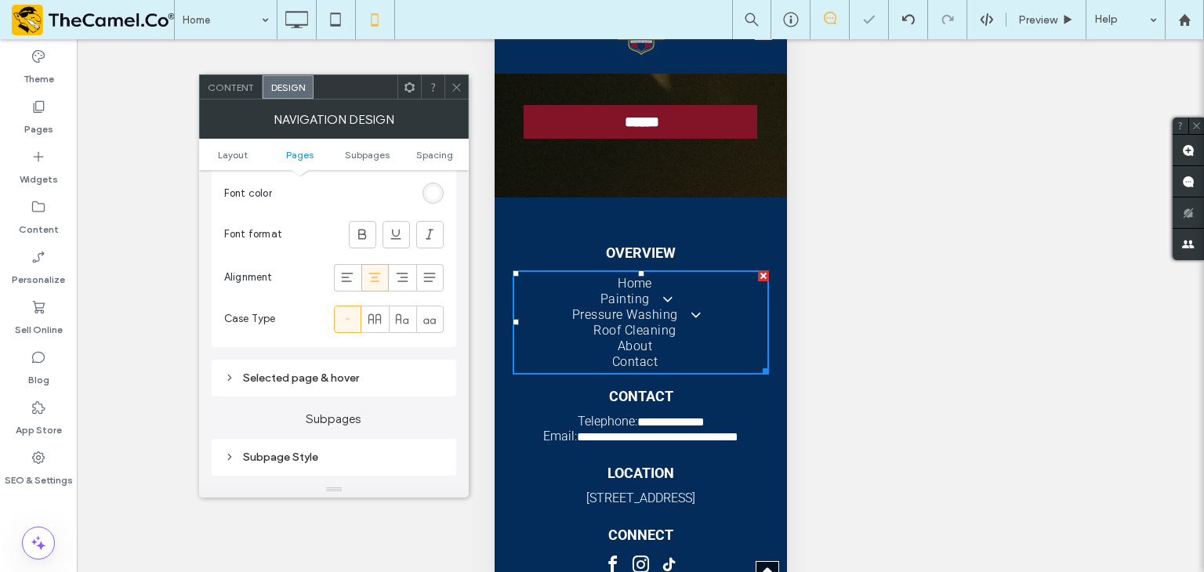
scroll to position [627, 0]
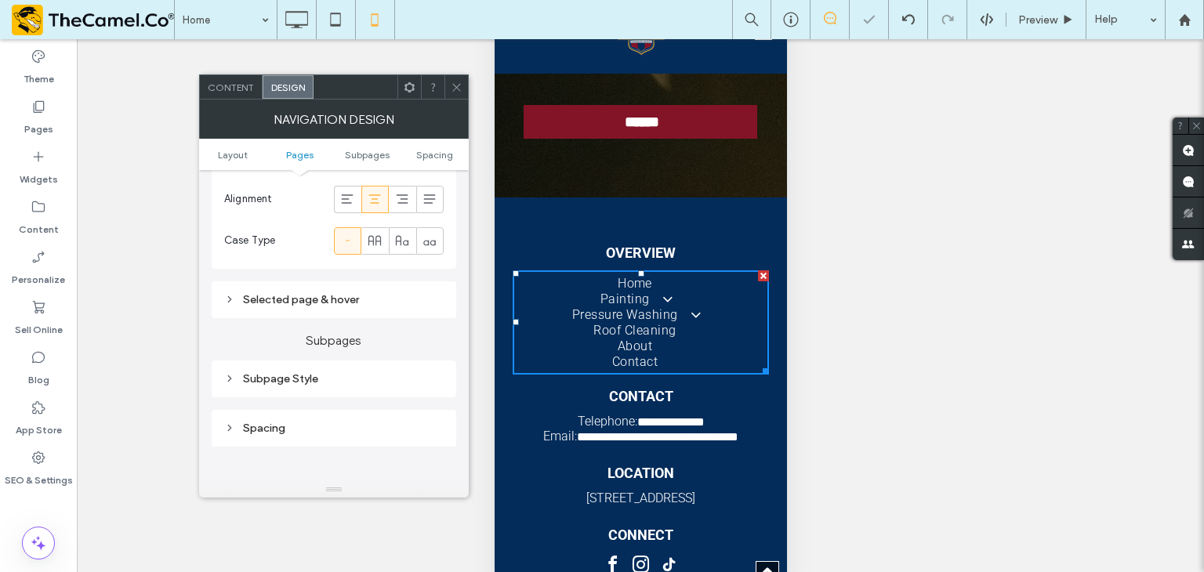
click at [377, 305] on div "Selected page & hover" at bounding box center [334, 299] width 220 height 13
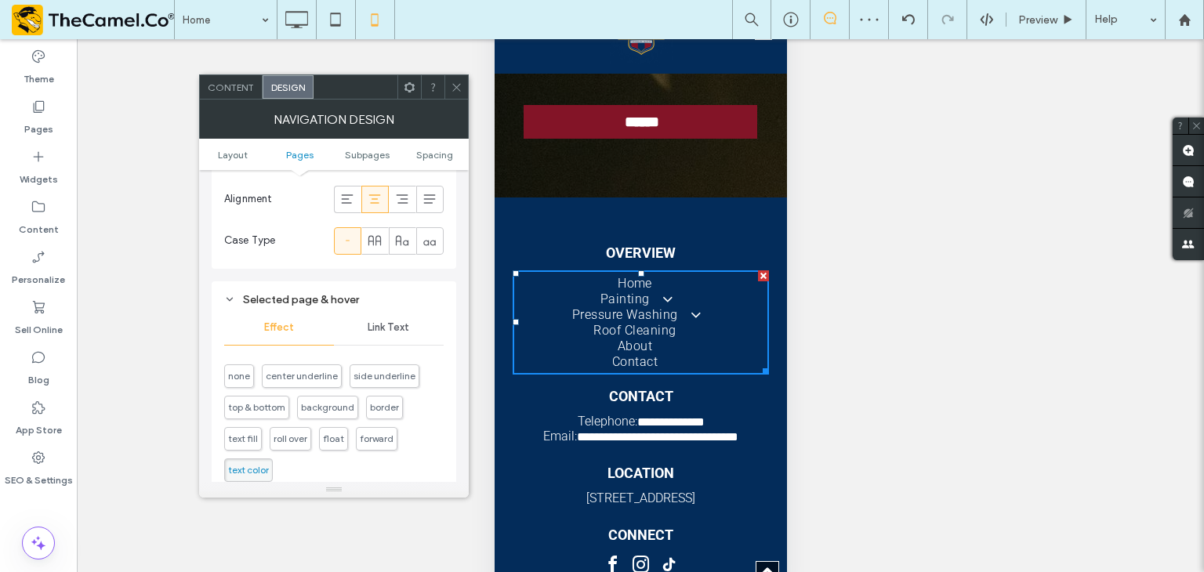
click at [391, 330] on span "Link Text" at bounding box center [389, 327] width 42 height 13
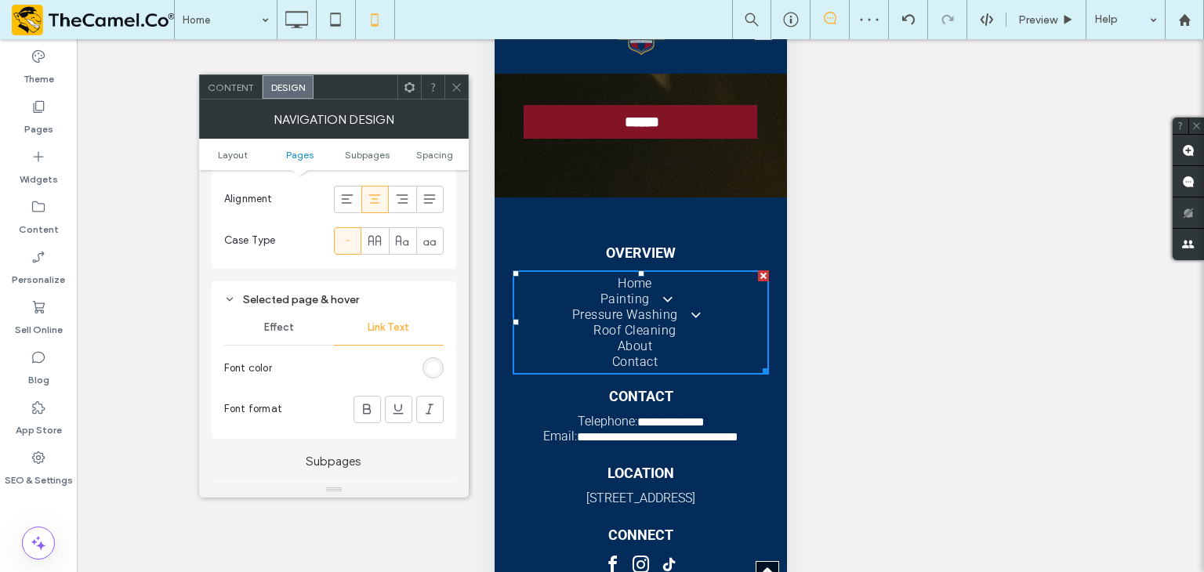
click at [434, 367] on div "rgb(255, 255, 255)" at bounding box center [432, 367] width 13 height 13
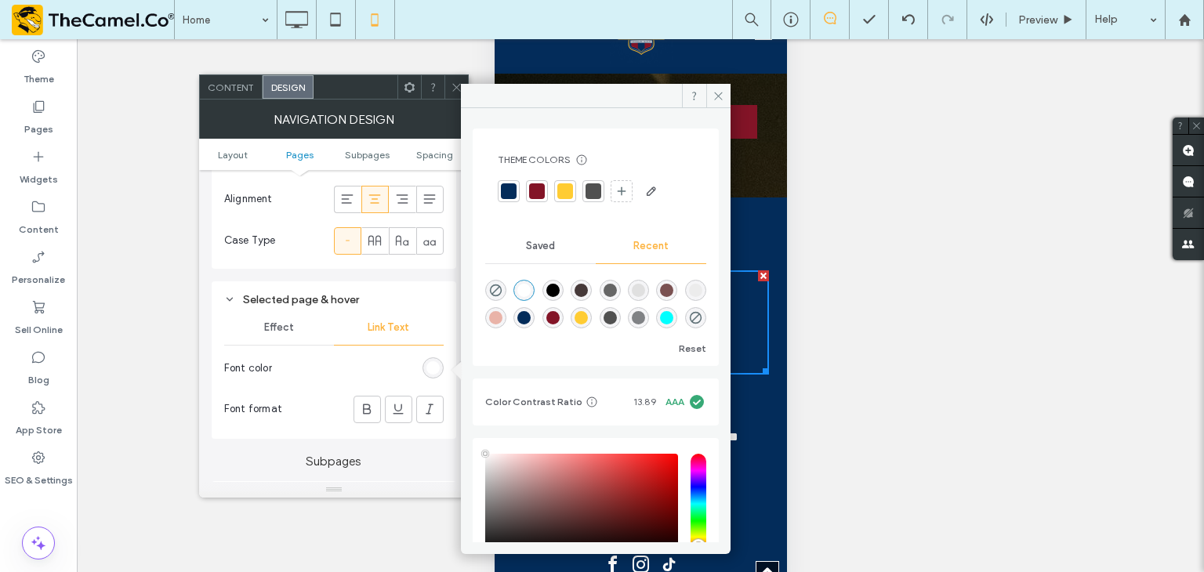
click at [523, 297] on div "rgba(255, 255, 255, 1)" at bounding box center [523, 290] width 21 height 21
click at [722, 98] on icon at bounding box center [719, 96] width 12 height 12
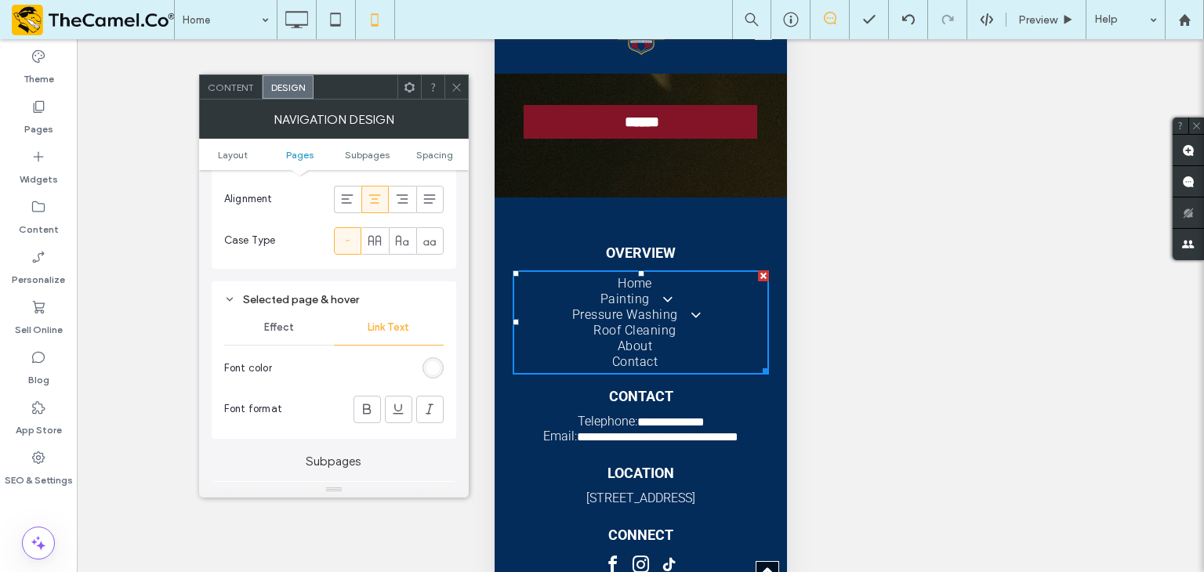
click at [452, 92] on icon at bounding box center [457, 88] width 12 height 12
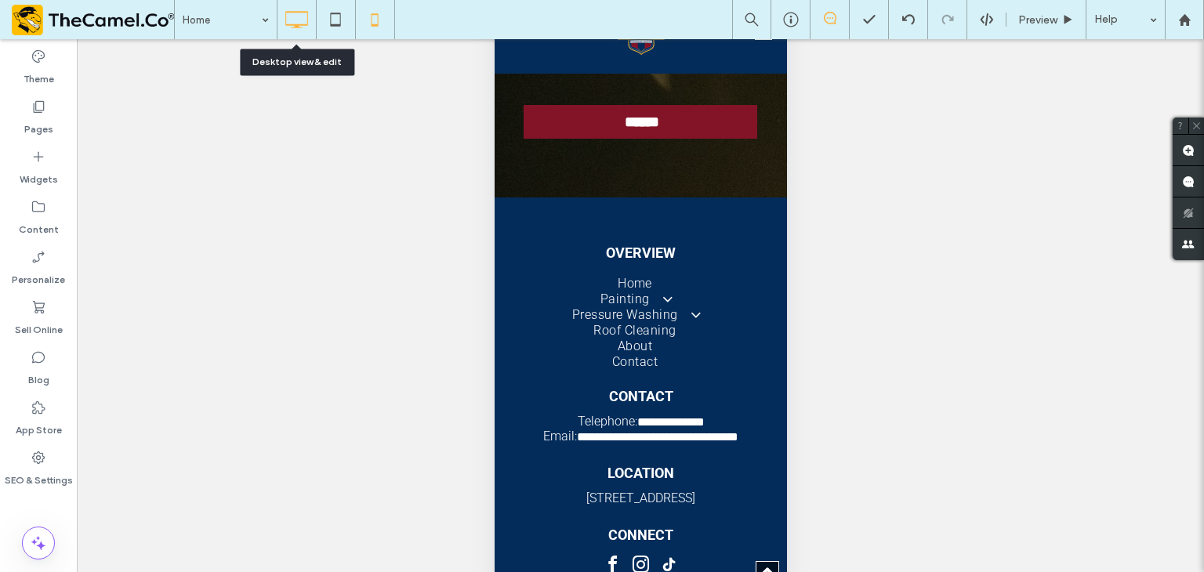
click at [296, 20] on icon at bounding box center [296, 19] width 31 height 31
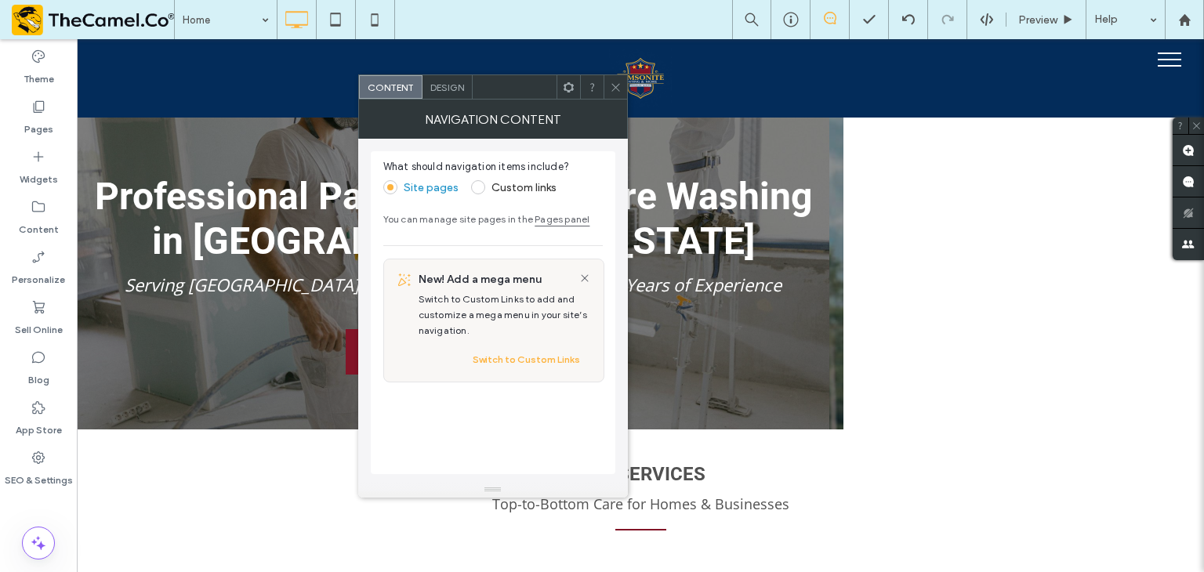
click at [446, 88] on span "Design" at bounding box center [447, 88] width 34 height 12
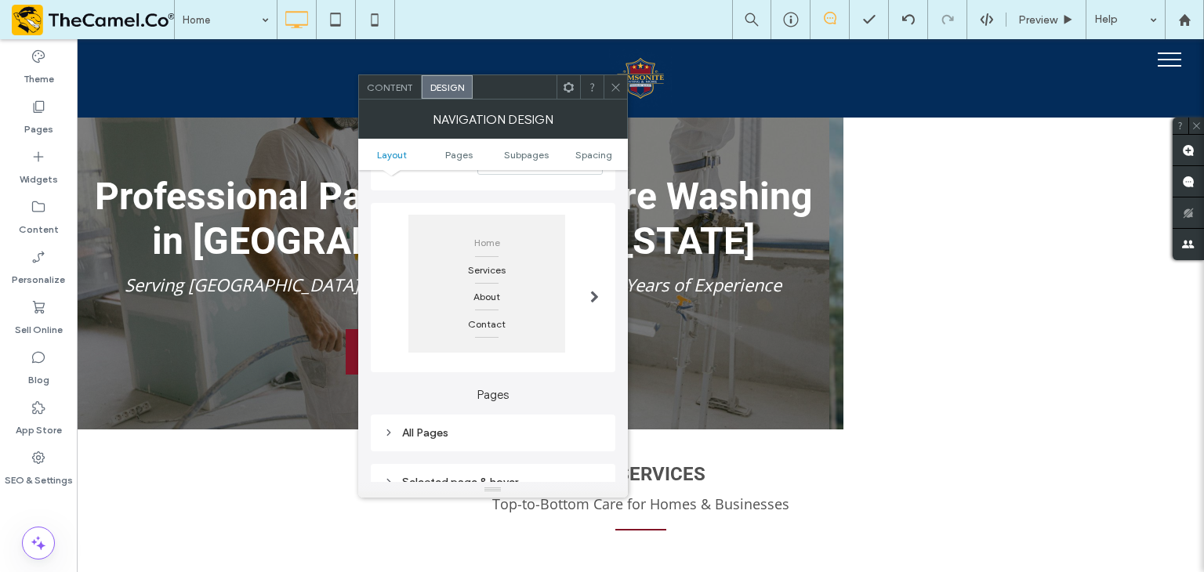
scroll to position [157, 0]
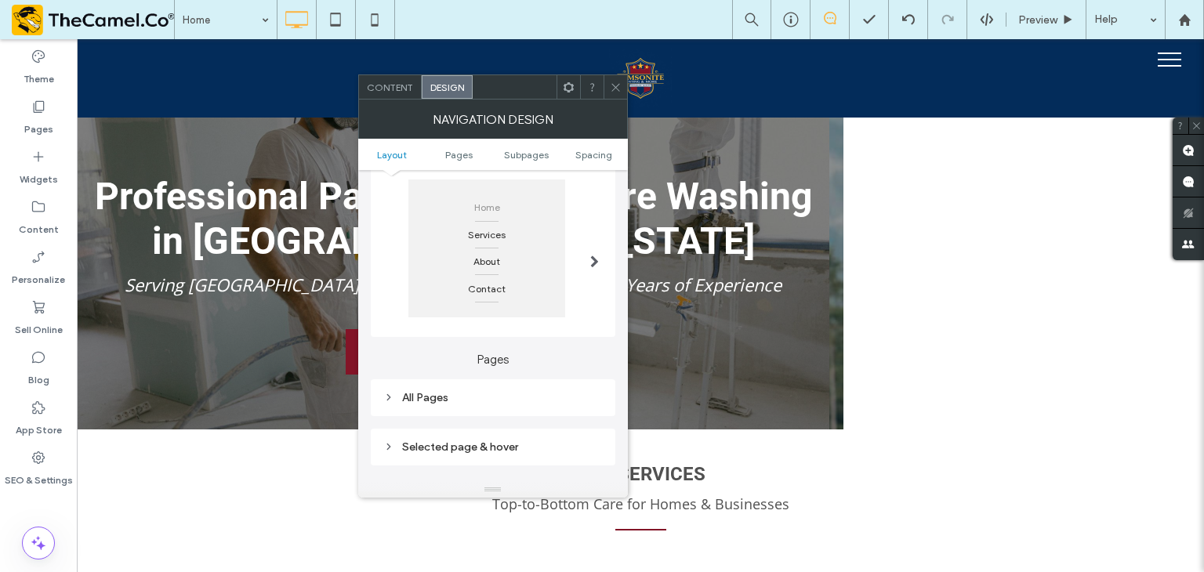
click at [596, 261] on span at bounding box center [594, 262] width 9 height 13
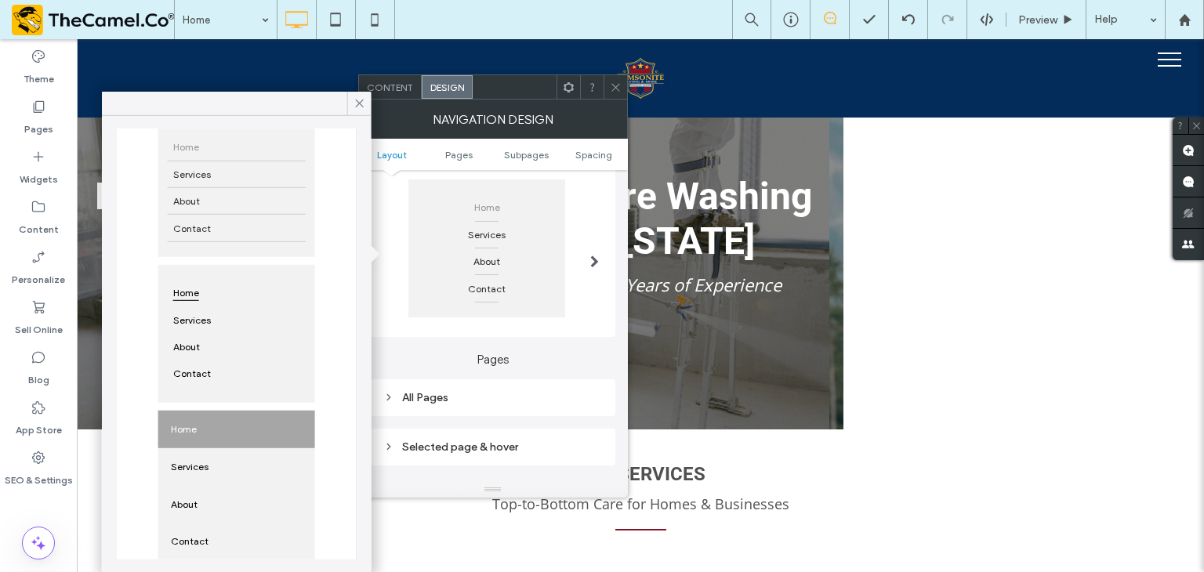
scroll to position [43, 0]
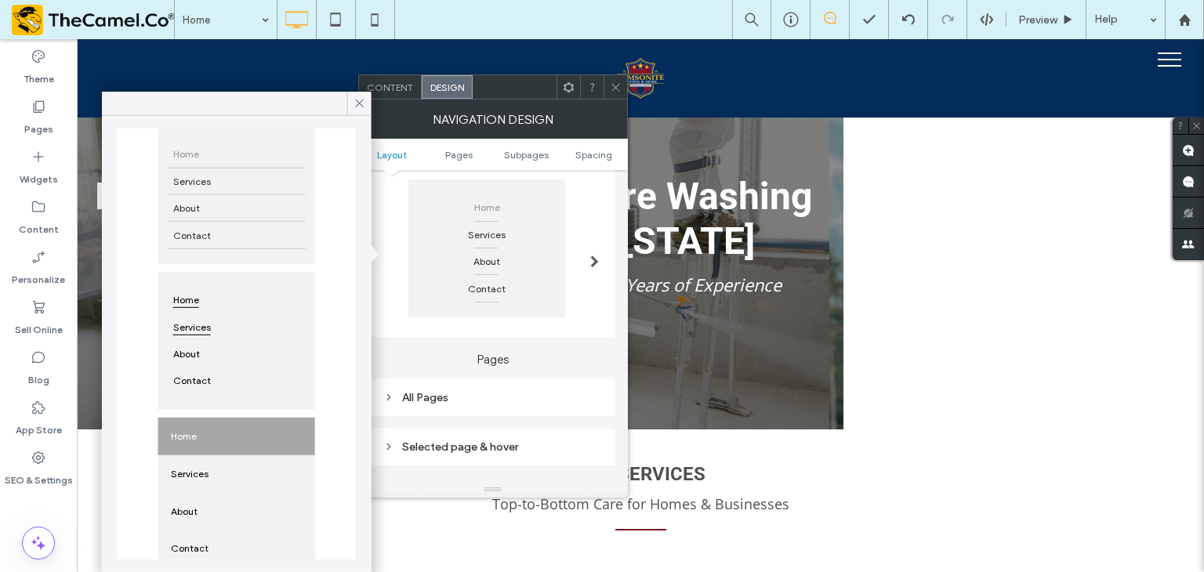
click at [236, 337] on div "Services" at bounding box center [237, 327] width 138 height 27
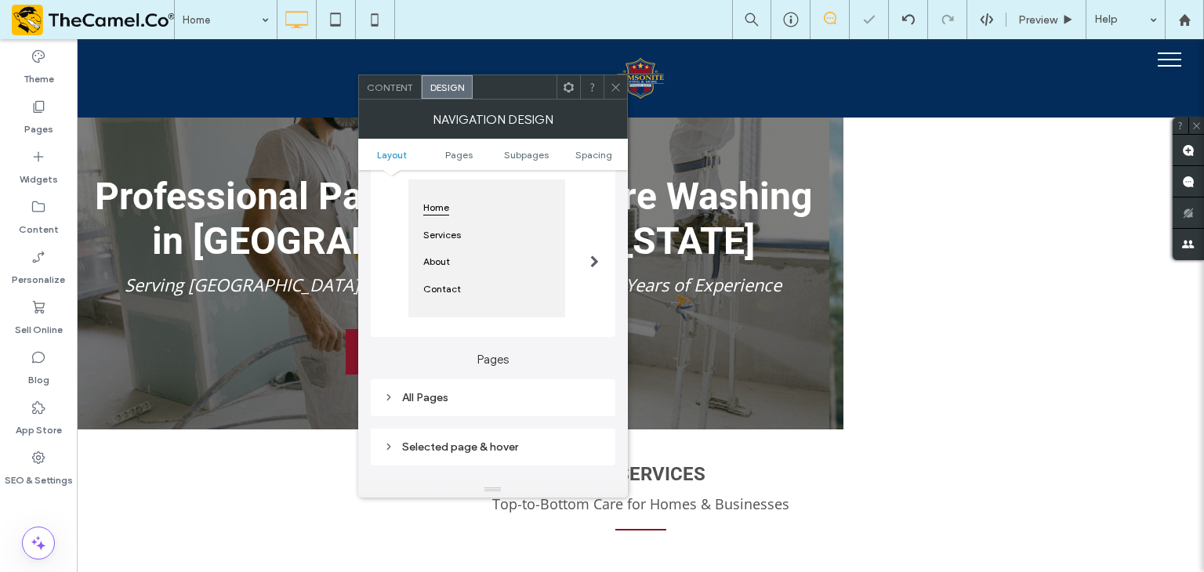
click at [615, 88] on icon at bounding box center [616, 88] width 12 height 12
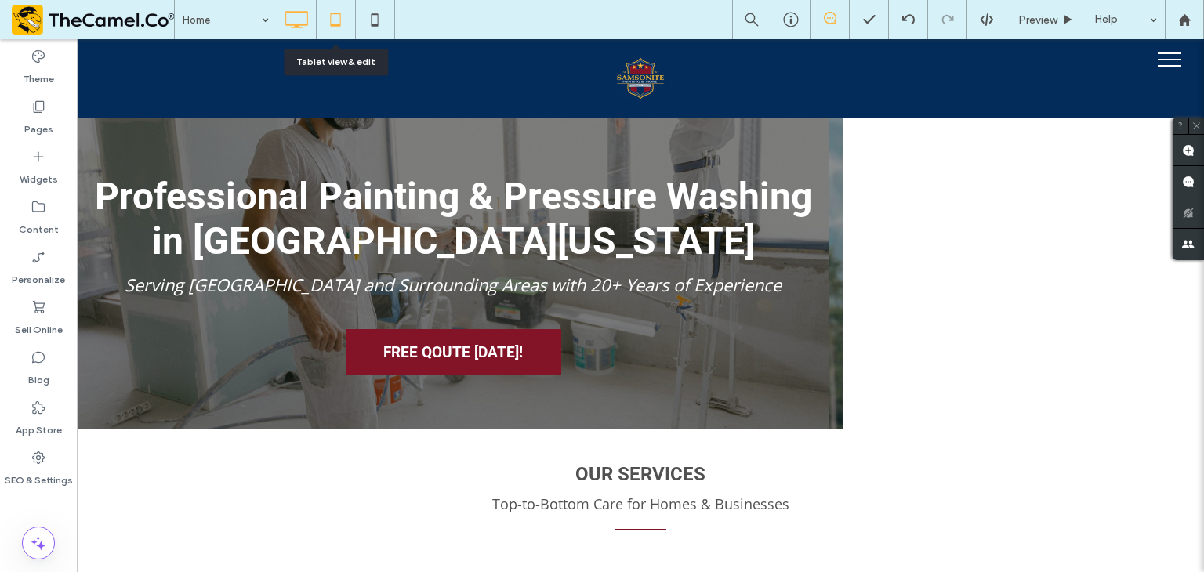
click at [344, 20] on icon at bounding box center [335, 19] width 31 height 31
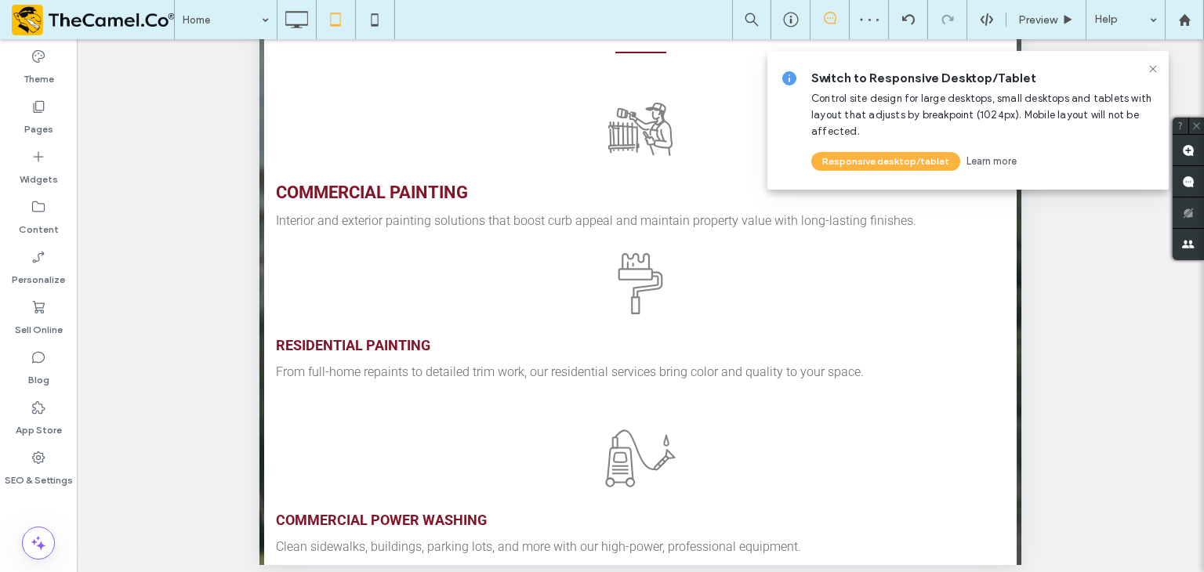
scroll to position [521, 0]
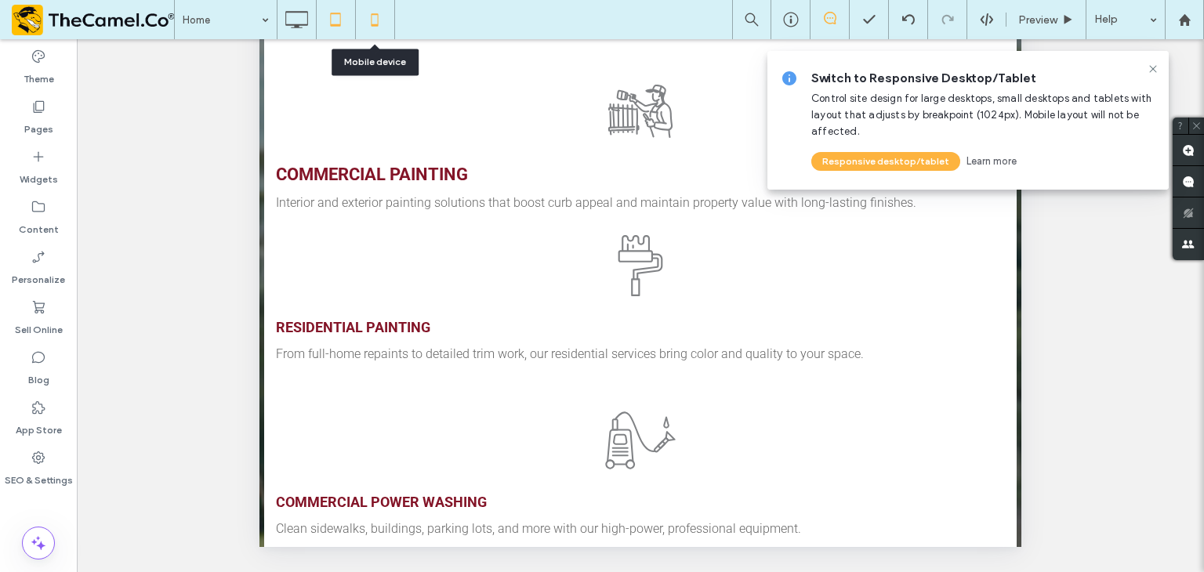
click at [359, 24] on icon at bounding box center [374, 19] width 31 height 31
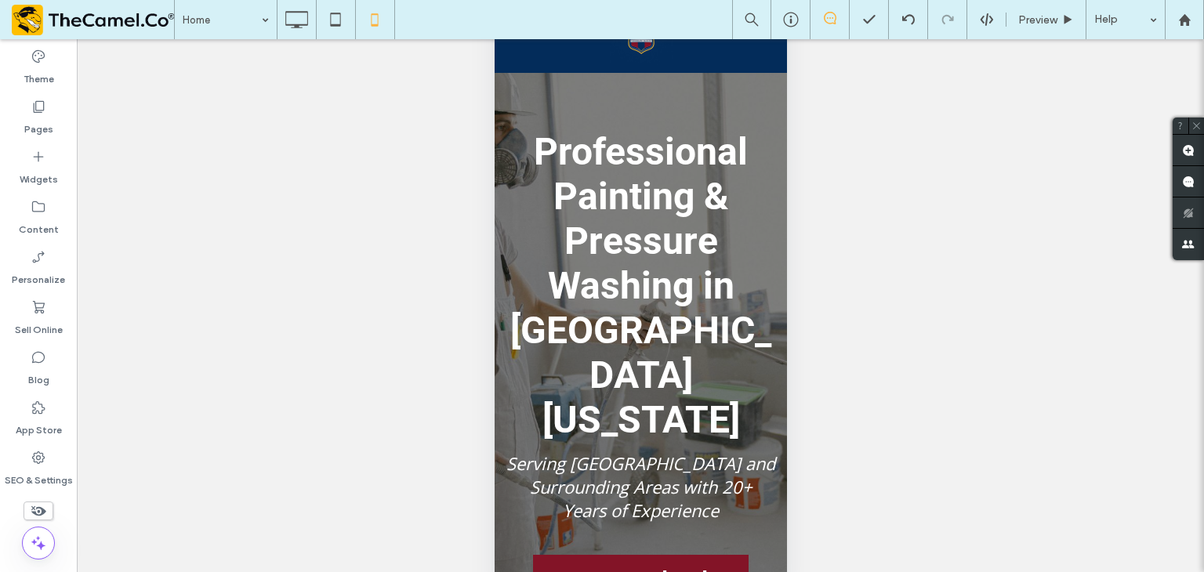
scroll to position [76, 0]
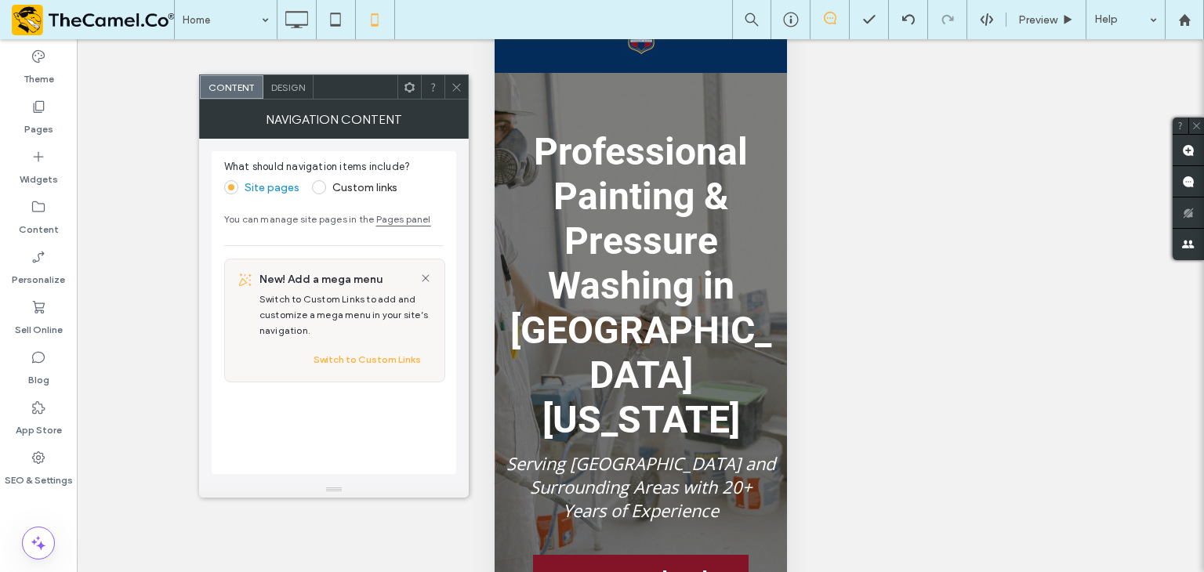
click at [410, 89] on icon at bounding box center [410, 88] width 12 height 12
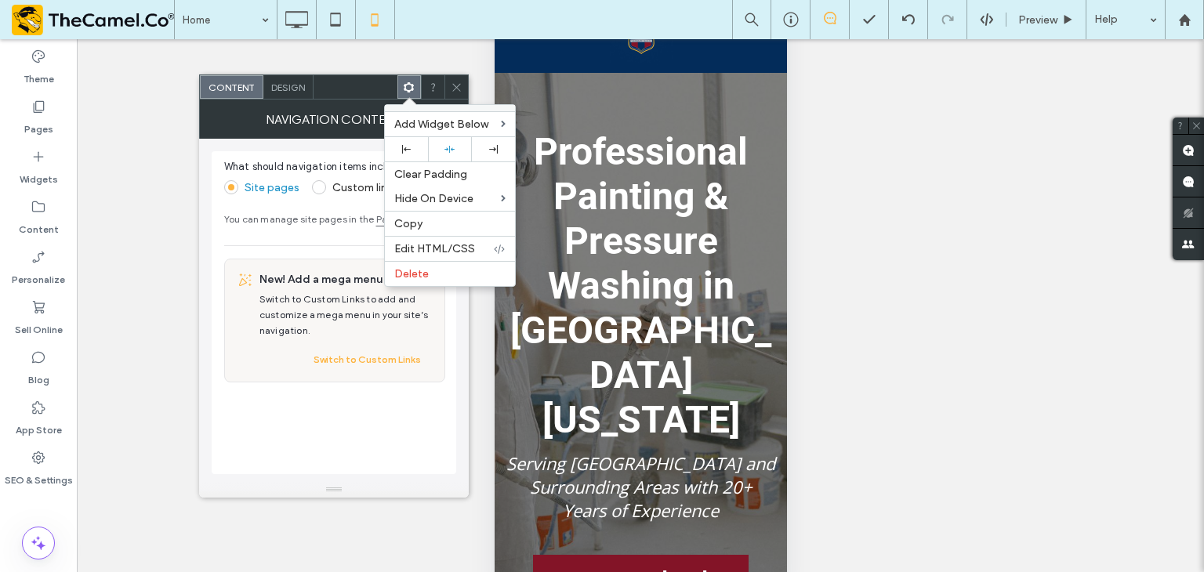
click at [300, 89] on span "Design" at bounding box center [288, 88] width 34 height 12
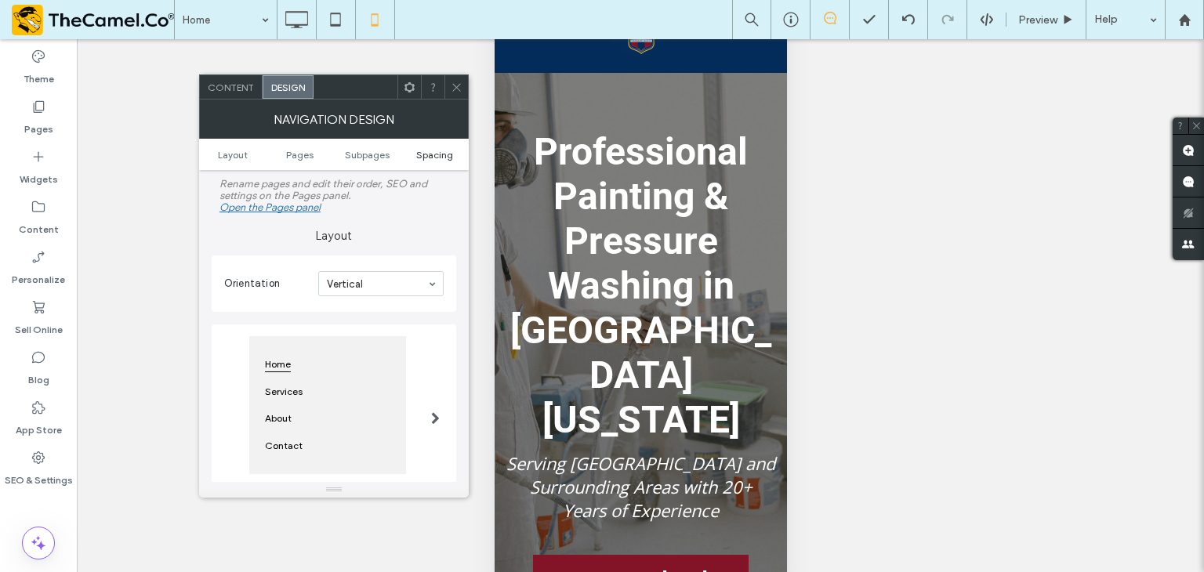
click at [440, 152] on span "Spacing" at bounding box center [434, 155] width 37 height 12
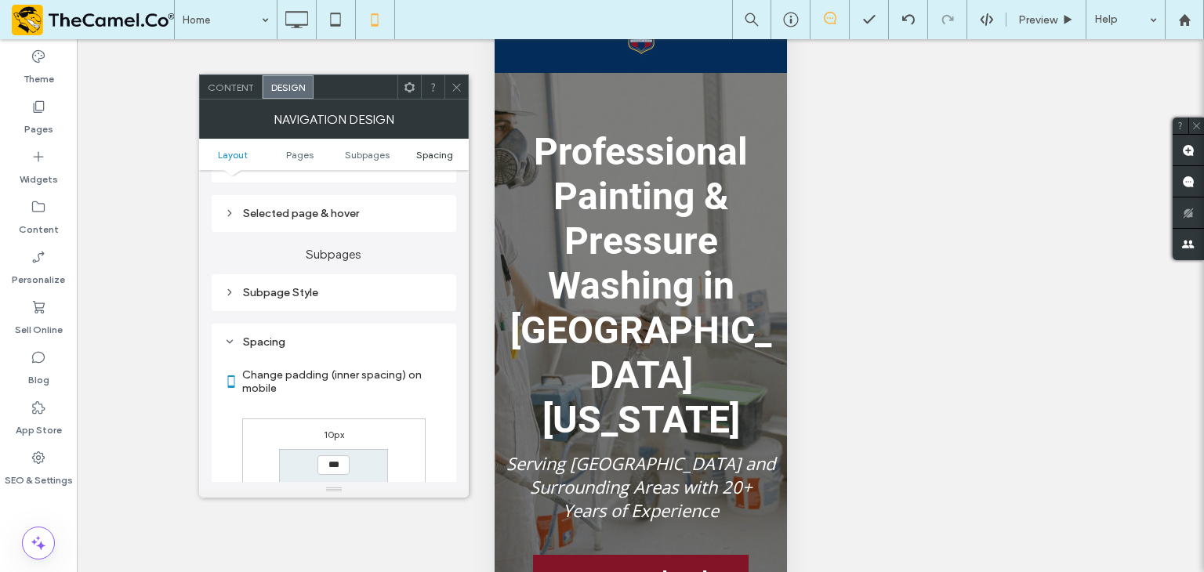
scroll to position [533, 0]
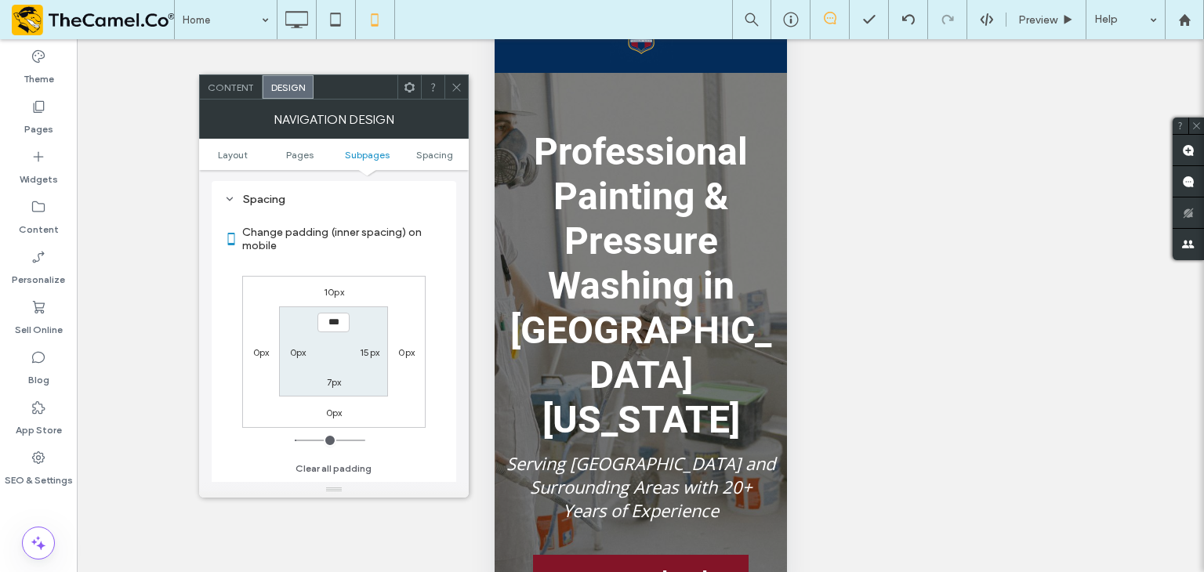
click at [371, 354] on label "15px" at bounding box center [370, 352] width 20 height 12
type input "**"
click at [368, 354] on input "****" at bounding box center [370, 352] width 32 height 20
type input "***"
type input "*"
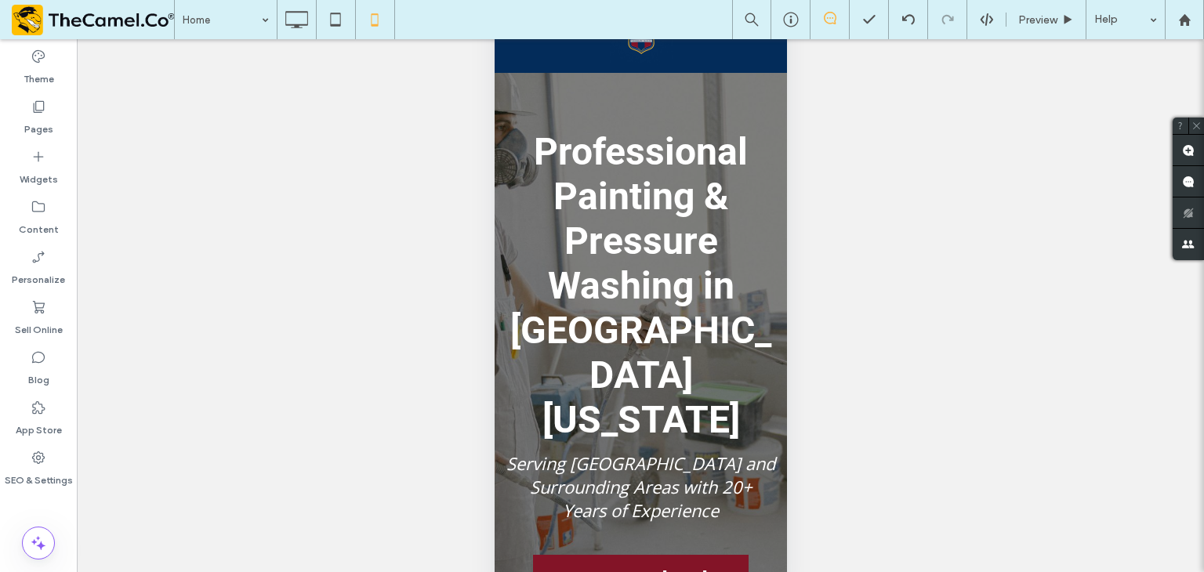
type input "******"
type input "**"
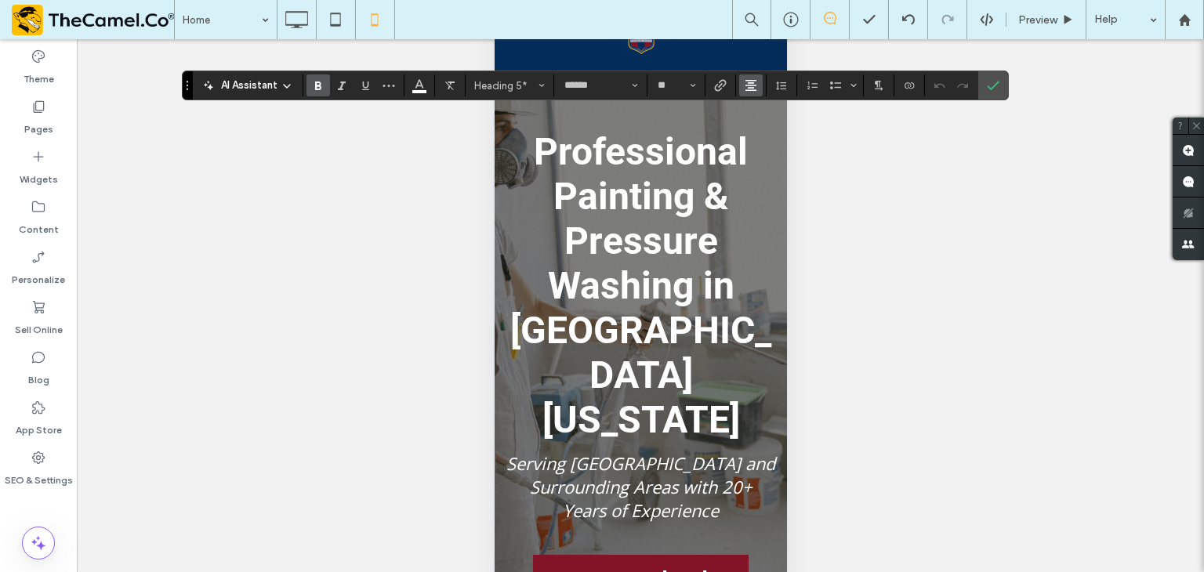
click at [746, 85] on icon "Alignment" at bounding box center [751, 85] width 13 height 13
click at [765, 105] on icon "ui.textEditor.alignment.left" at bounding box center [762, 111] width 13 height 13
click at [997, 86] on label "Confirm" at bounding box center [993, 85] width 24 height 28
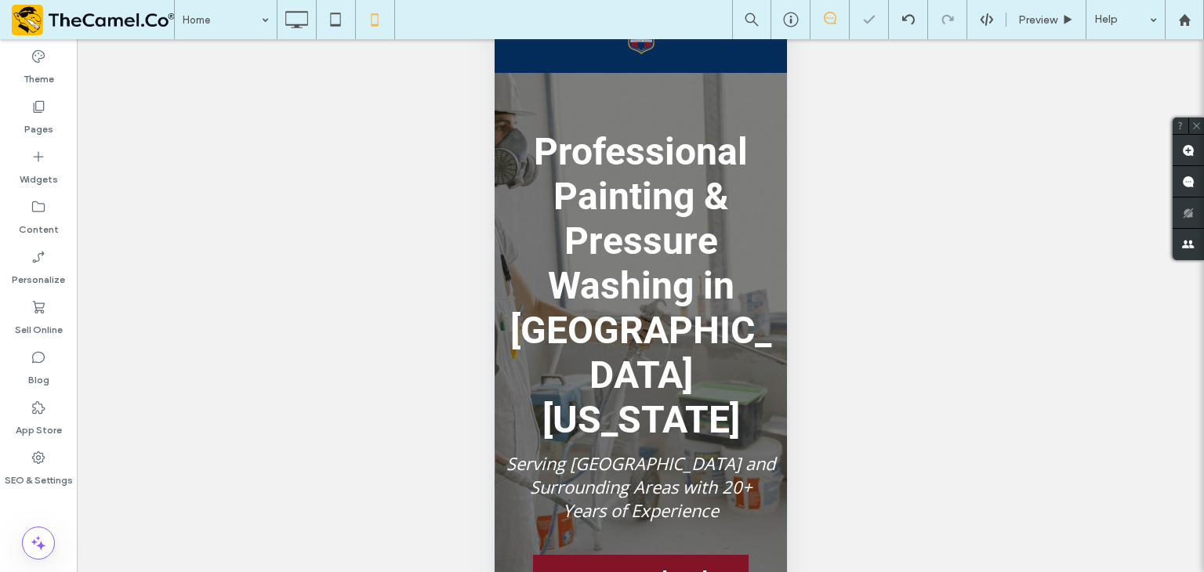
scroll to position [75, 0]
type input "******"
type input "**"
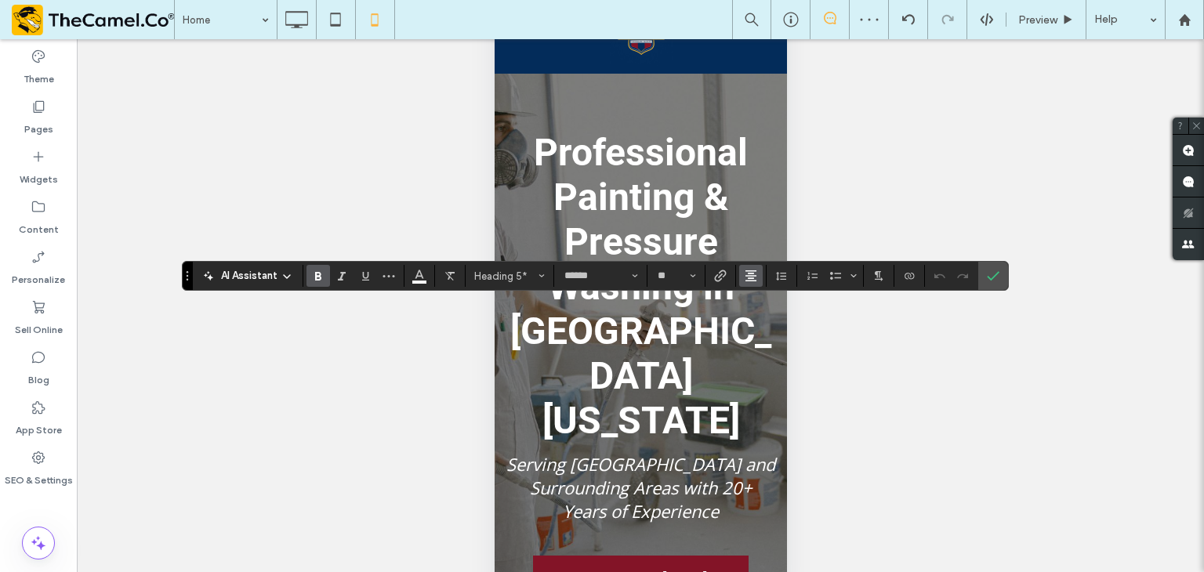
click at [745, 277] on icon "Alignment" at bounding box center [751, 276] width 13 height 13
click at [763, 300] on icon "ui.textEditor.alignment.left" at bounding box center [762, 302] width 13 height 13
click at [1003, 279] on section at bounding box center [993, 276] width 30 height 28
click at [999, 274] on label "Confirm" at bounding box center [993, 276] width 24 height 28
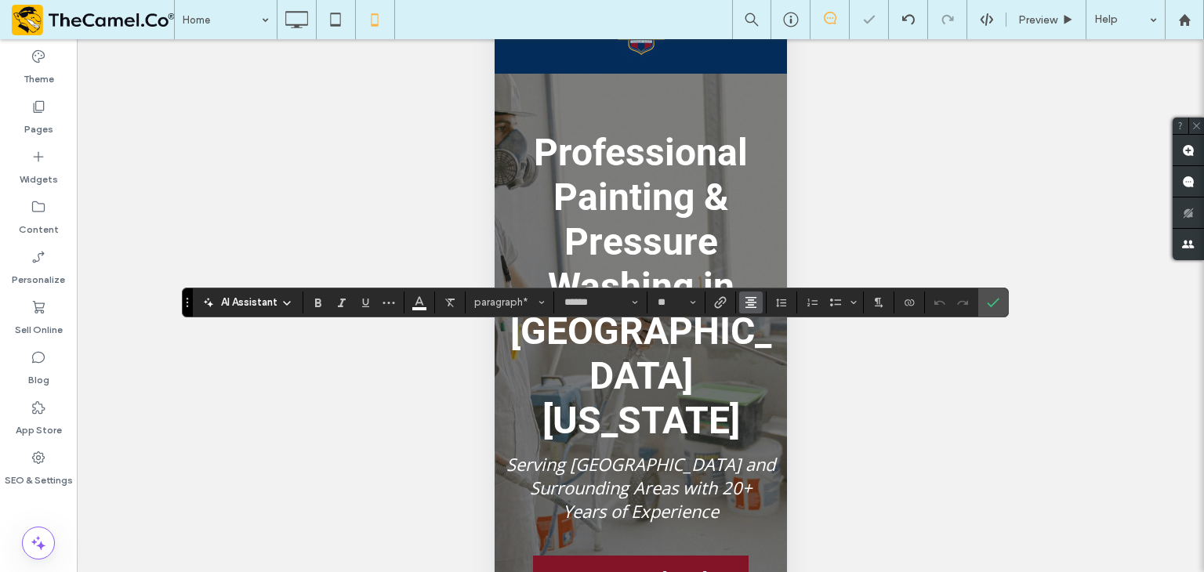
click at [745, 311] on span "Alignment" at bounding box center [751, 302] width 13 height 20
click at [753, 331] on label "ui.textEditor.alignment.left" at bounding box center [766, 328] width 55 height 23
click at [989, 302] on icon "Confirm" at bounding box center [993, 302] width 13 height 13
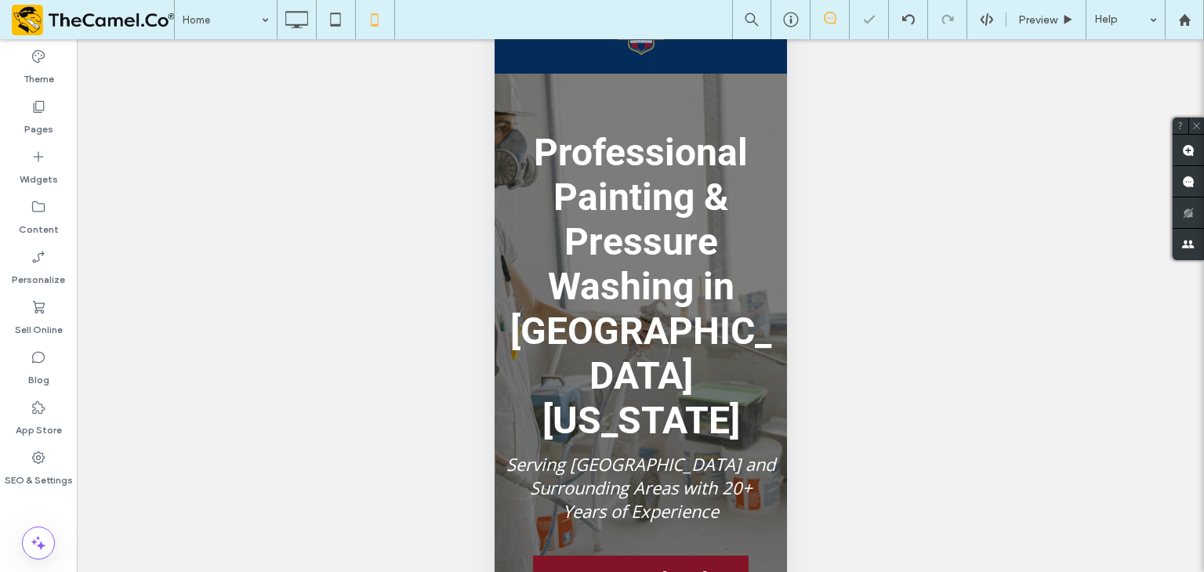
type input "******"
type input "**"
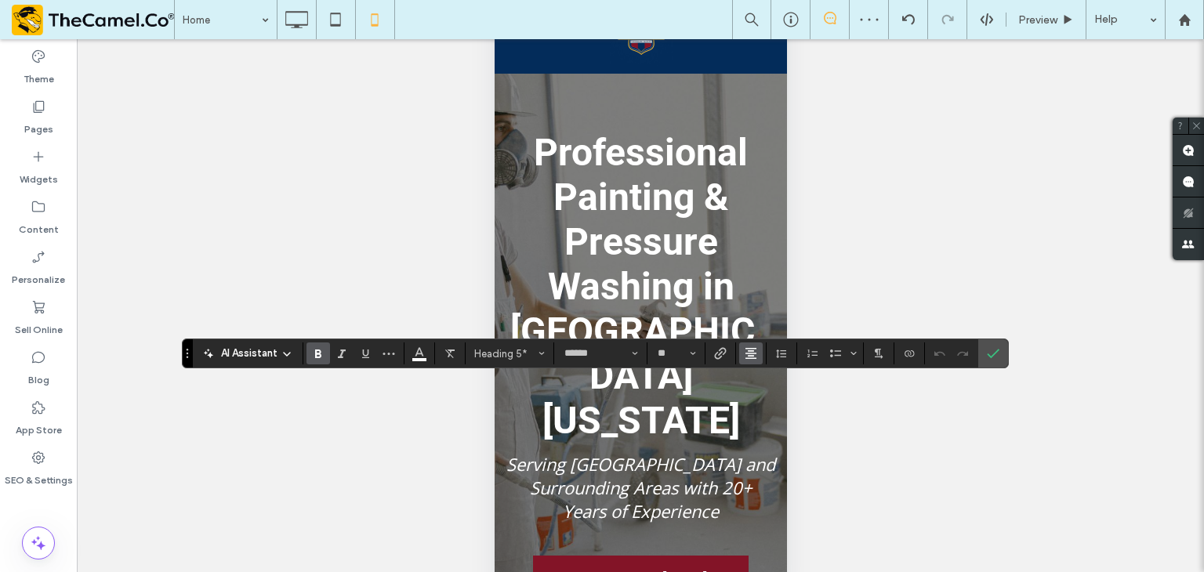
click at [752, 357] on icon "Alignment" at bounding box center [751, 353] width 13 height 13
click at [758, 379] on icon "ui.textEditor.alignment.left" at bounding box center [762, 379] width 13 height 13
click at [994, 358] on icon "Confirm" at bounding box center [993, 353] width 13 height 13
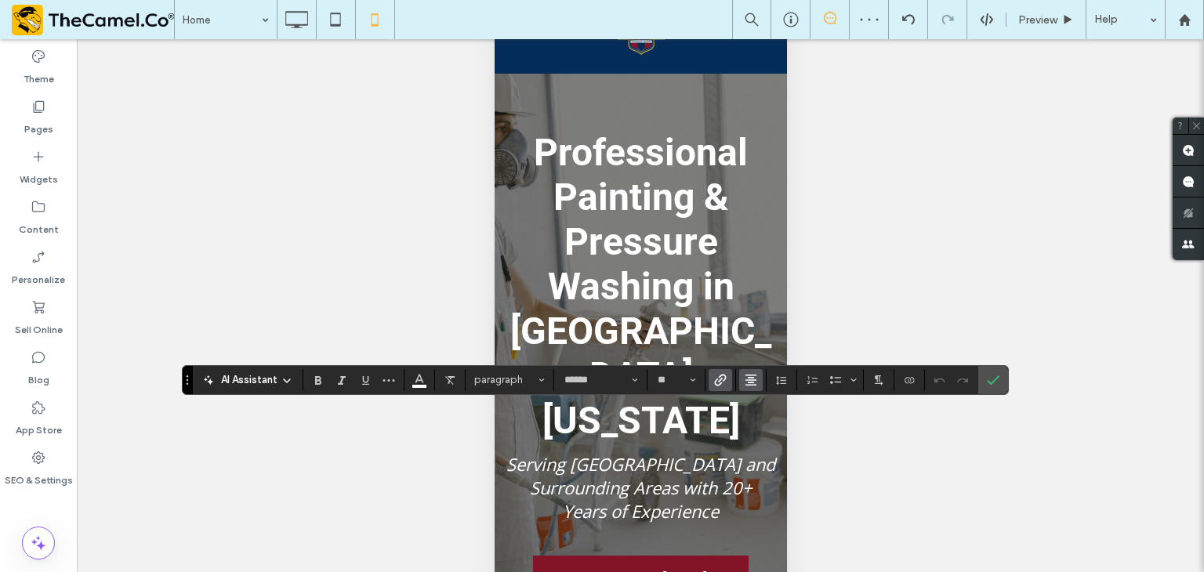
click at [751, 382] on icon "Alignment" at bounding box center [751, 380] width 13 height 13
click at [765, 280] on icon "ui.textEditor.alignment.left" at bounding box center [762, 286] width 13 height 13
click at [987, 386] on span "Confirm" at bounding box center [990, 380] width 7 height 28
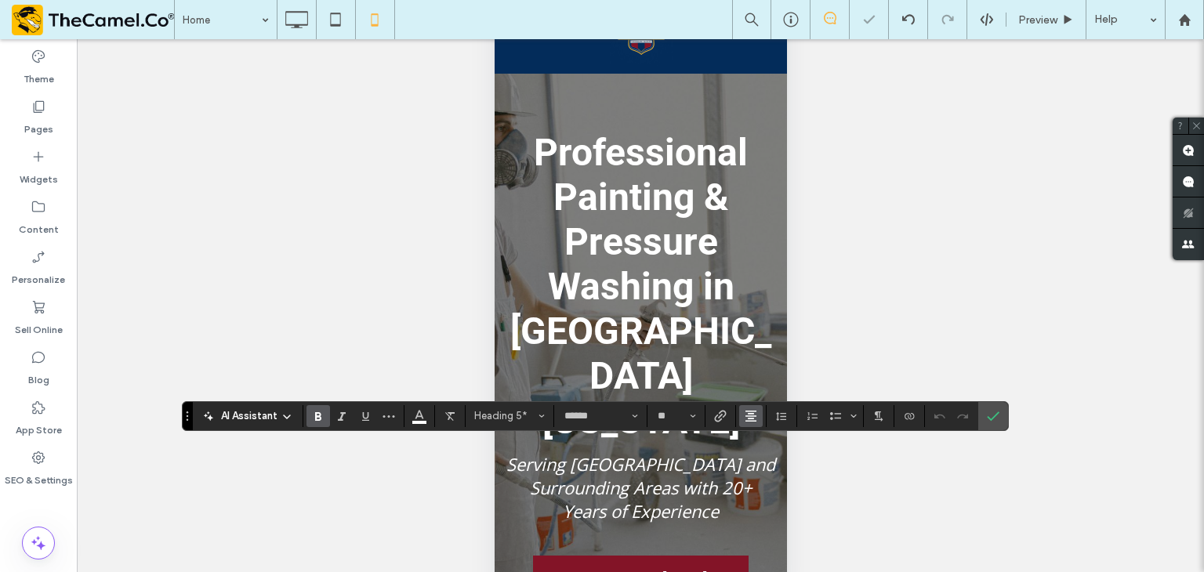
click at [742, 422] on button "Alignment" at bounding box center [751, 416] width 24 height 22
click at [992, 413] on icon "Confirm" at bounding box center [993, 416] width 13 height 13
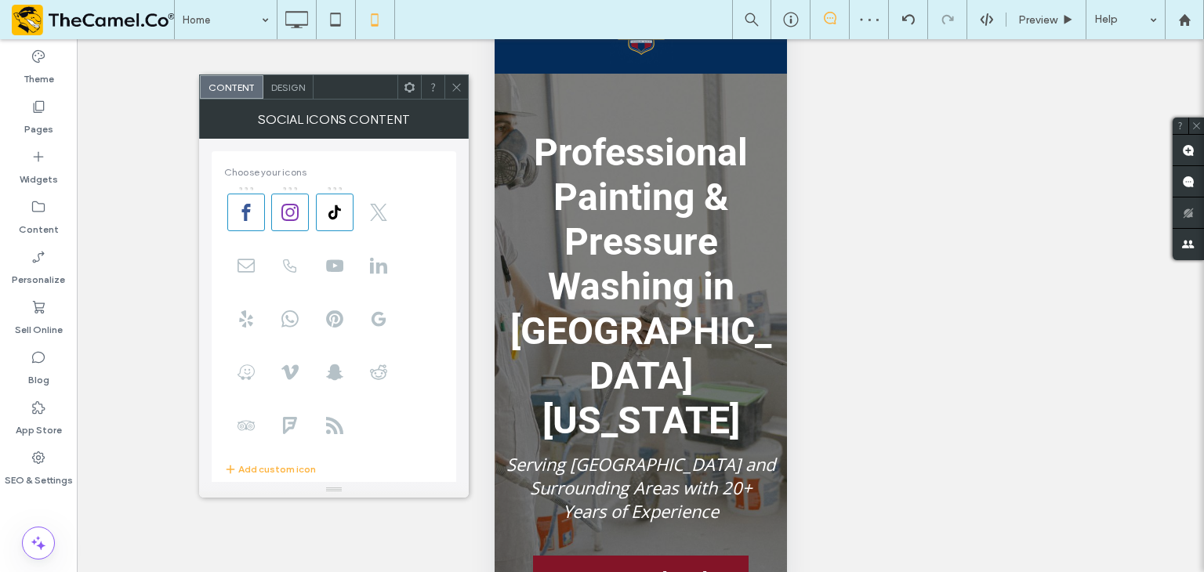
click at [408, 86] on icon at bounding box center [410, 88] width 12 height 12
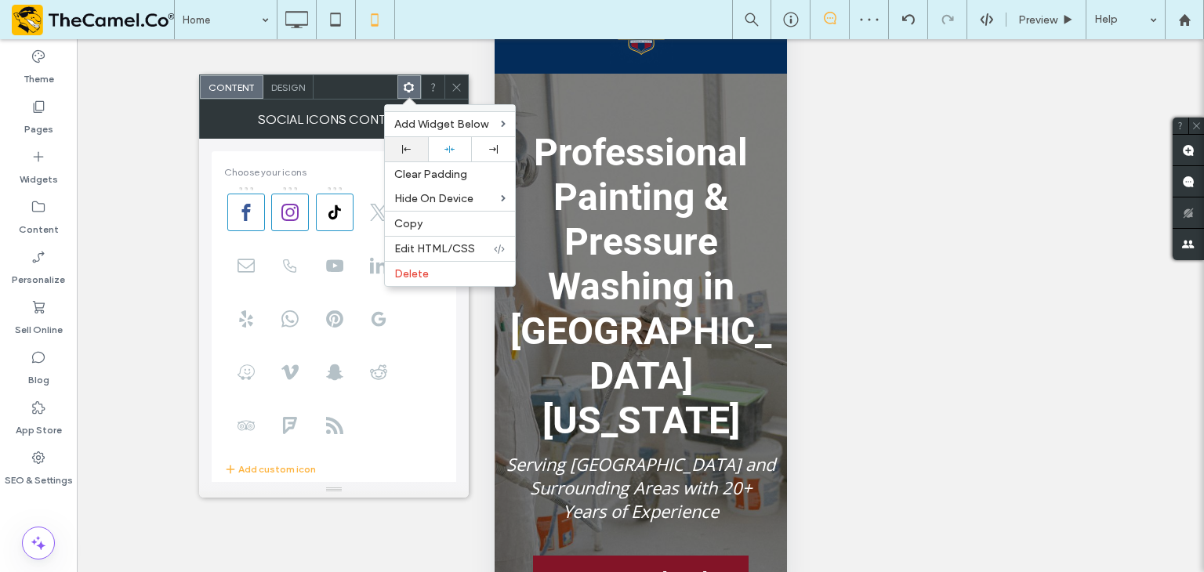
click at [408, 141] on div at bounding box center [406, 149] width 43 height 24
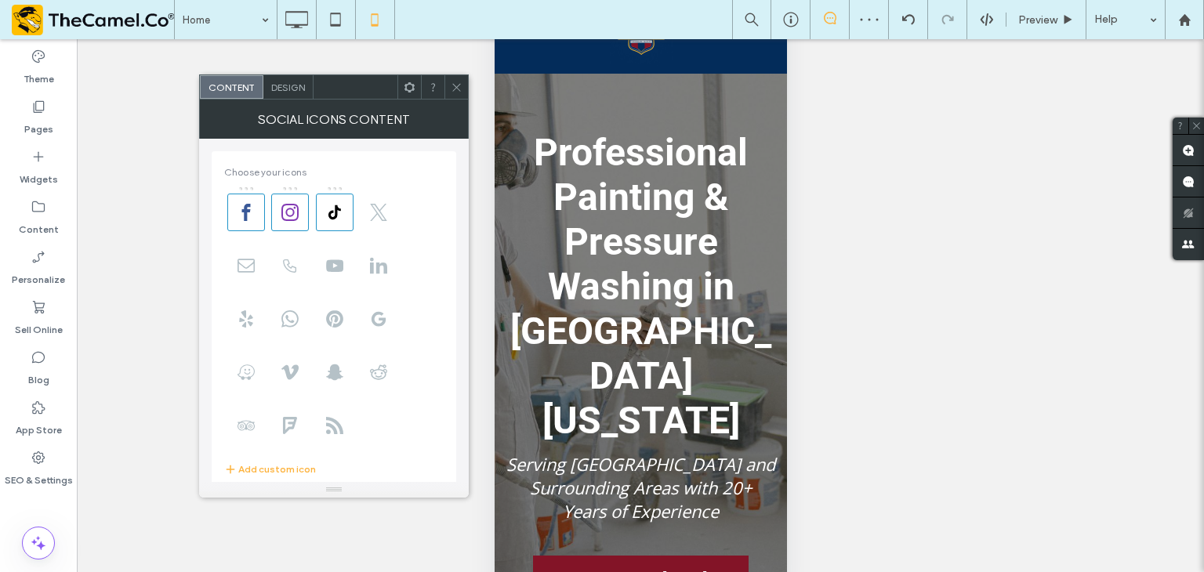
click at [449, 89] on div at bounding box center [456, 87] width 24 height 24
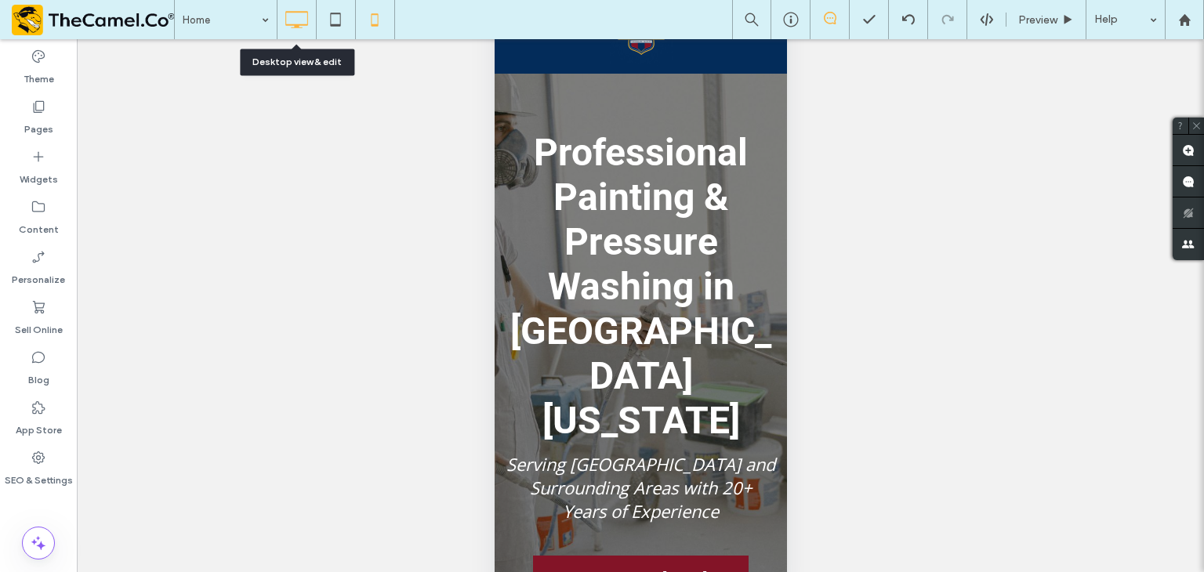
click at [288, 28] on icon at bounding box center [296, 19] width 31 height 31
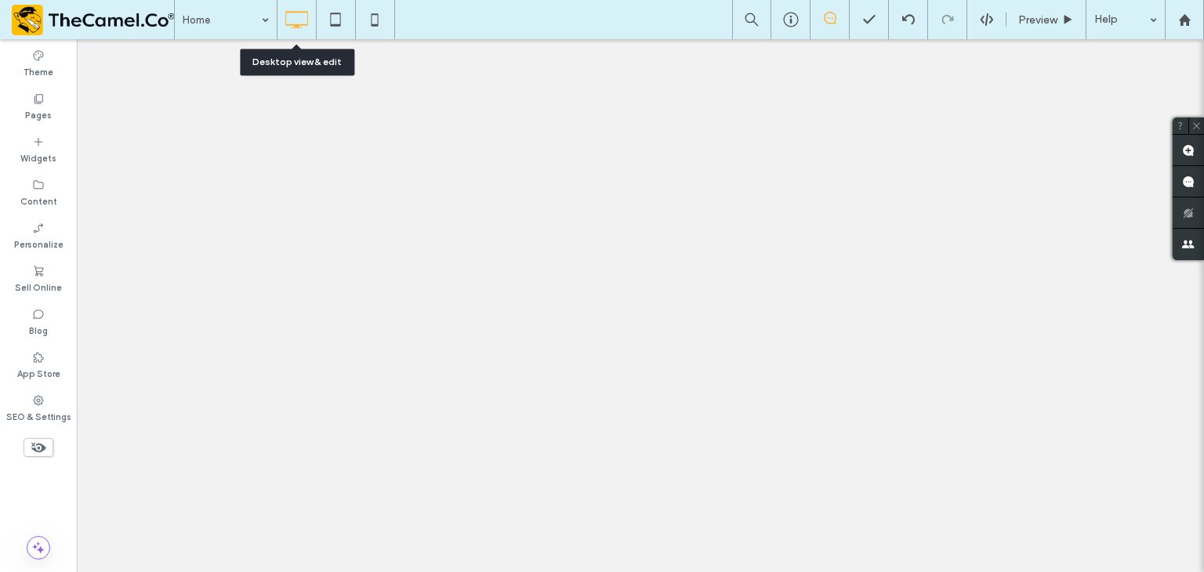
scroll to position [0, 0]
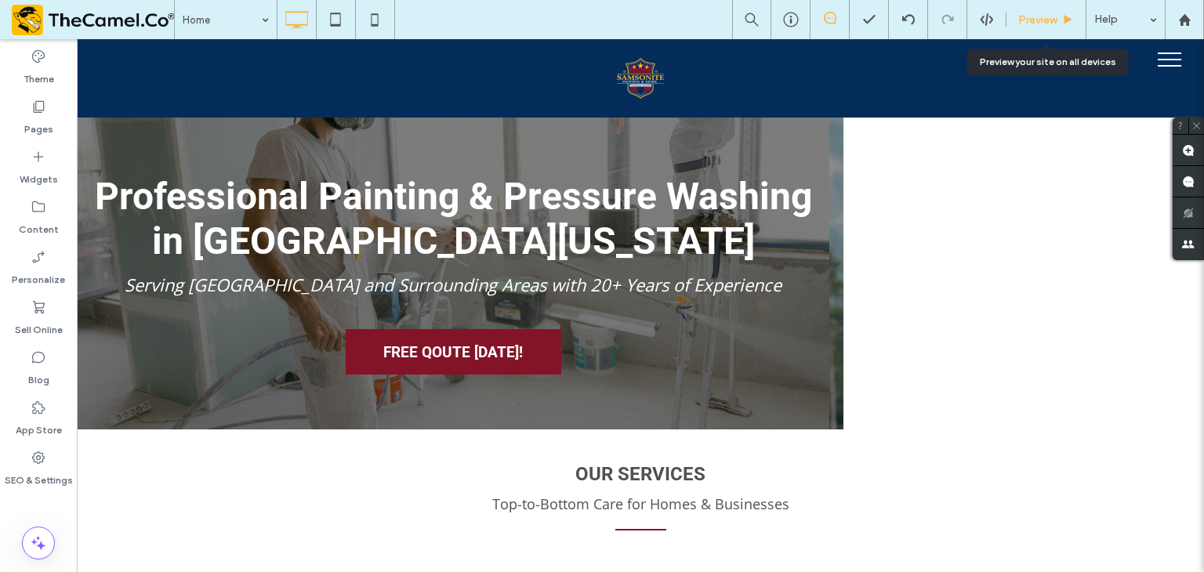
click at [1013, 25] on div "Preview" at bounding box center [1046, 19] width 79 height 13
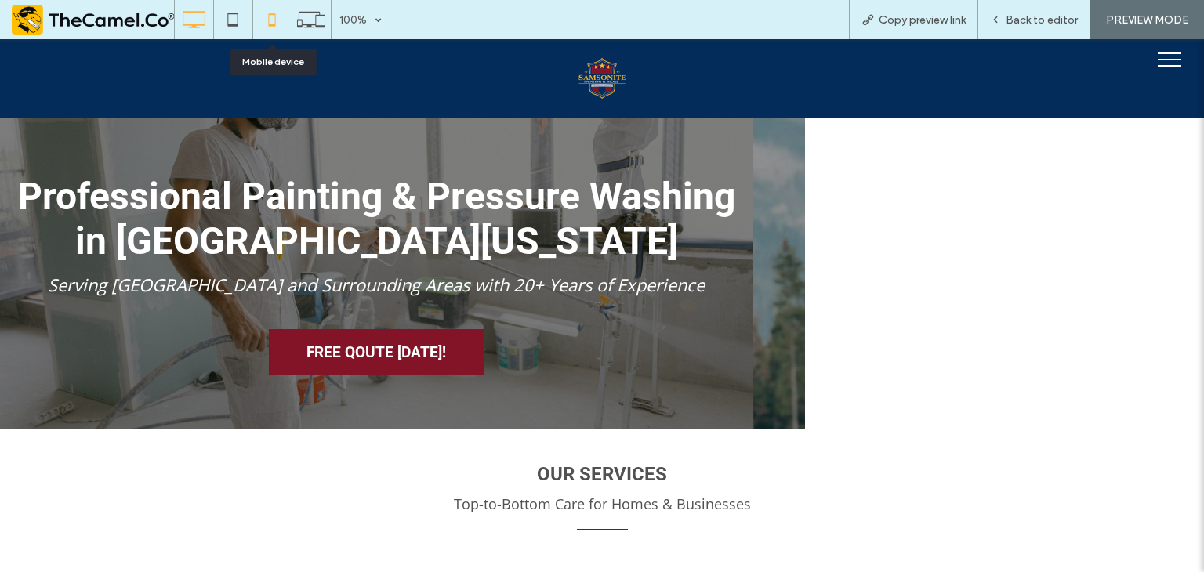
click at [254, 16] on div at bounding box center [272, 19] width 38 height 31
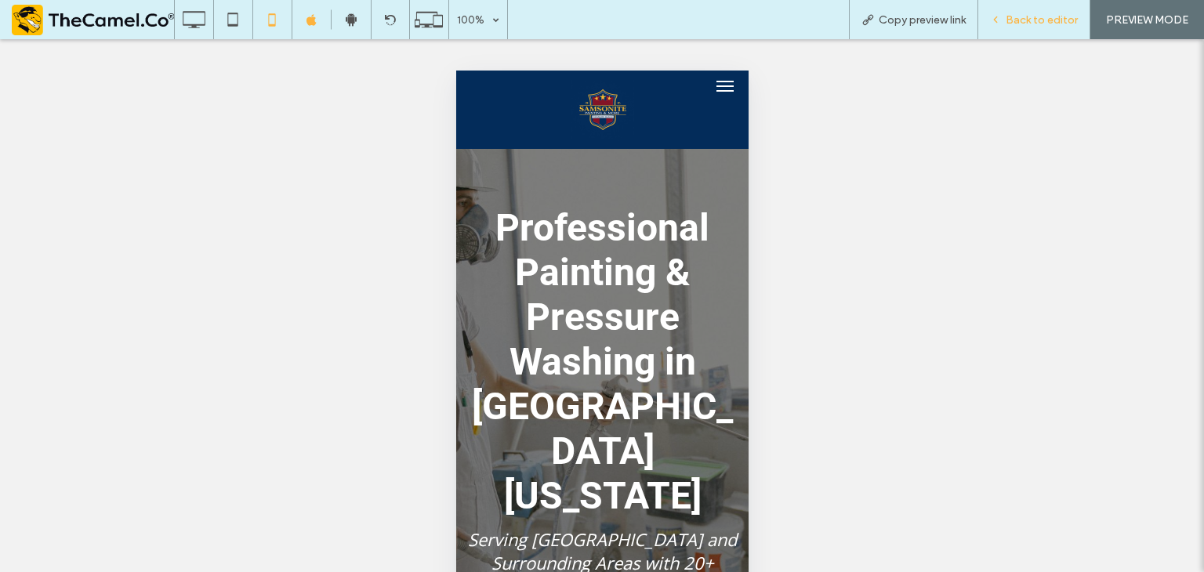
click at [1016, 27] on div "Back to editor" at bounding box center [1034, 19] width 112 height 39
click at [1043, 11] on div "Back to editor" at bounding box center [1034, 19] width 112 height 39
click at [1043, 16] on span "Back to editor" at bounding box center [1042, 19] width 72 height 13
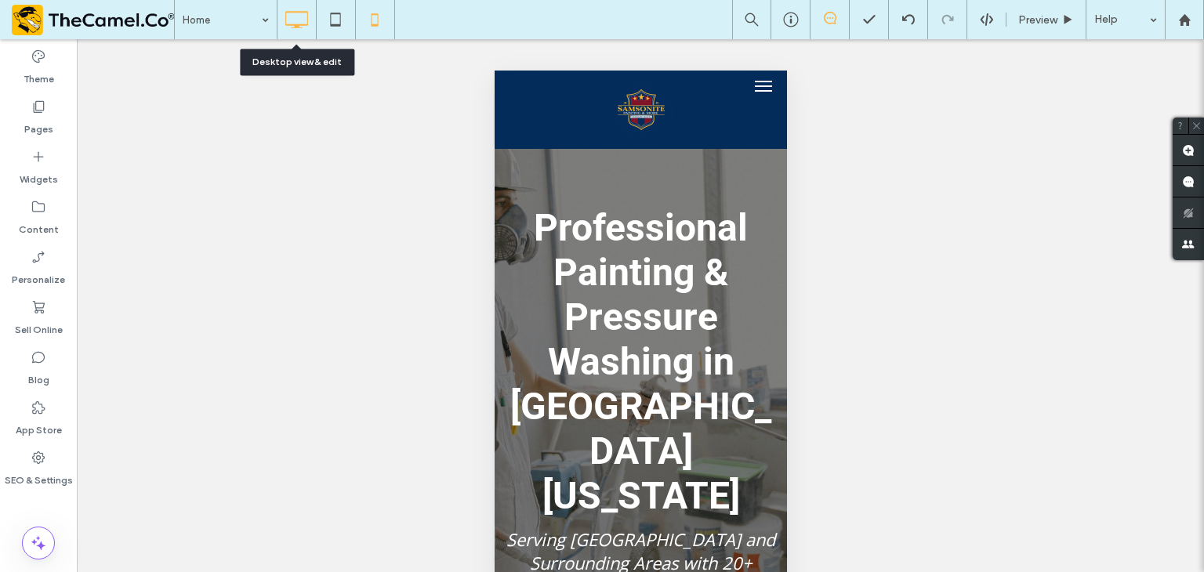
click at [294, 19] on icon at bounding box center [296, 19] width 31 height 31
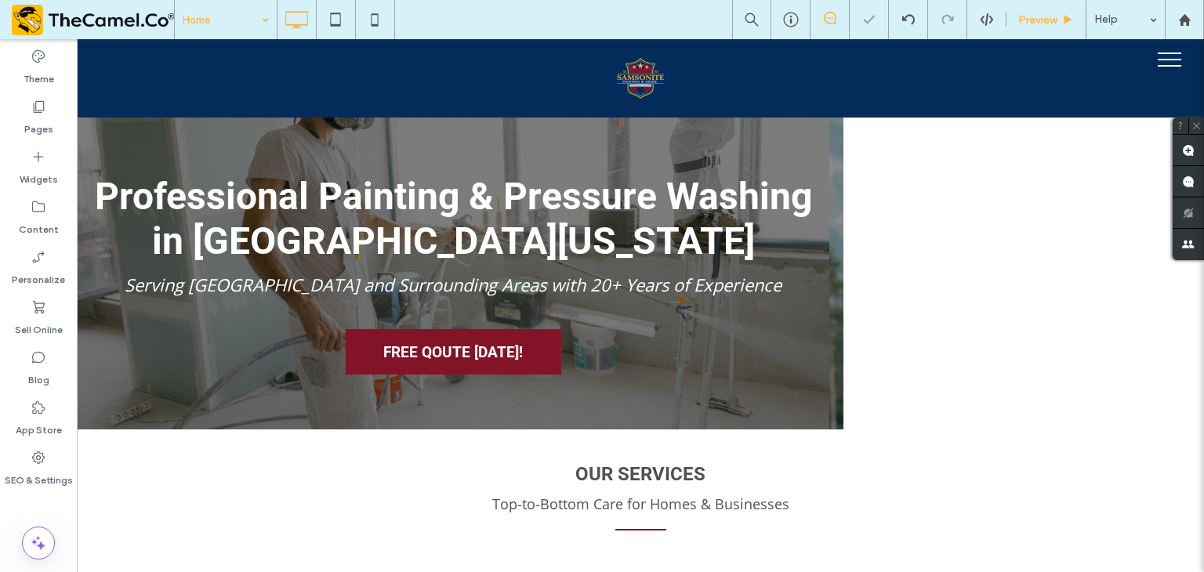
click at [1057, 15] on span "Preview" at bounding box center [1037, 19] width 39 height 13
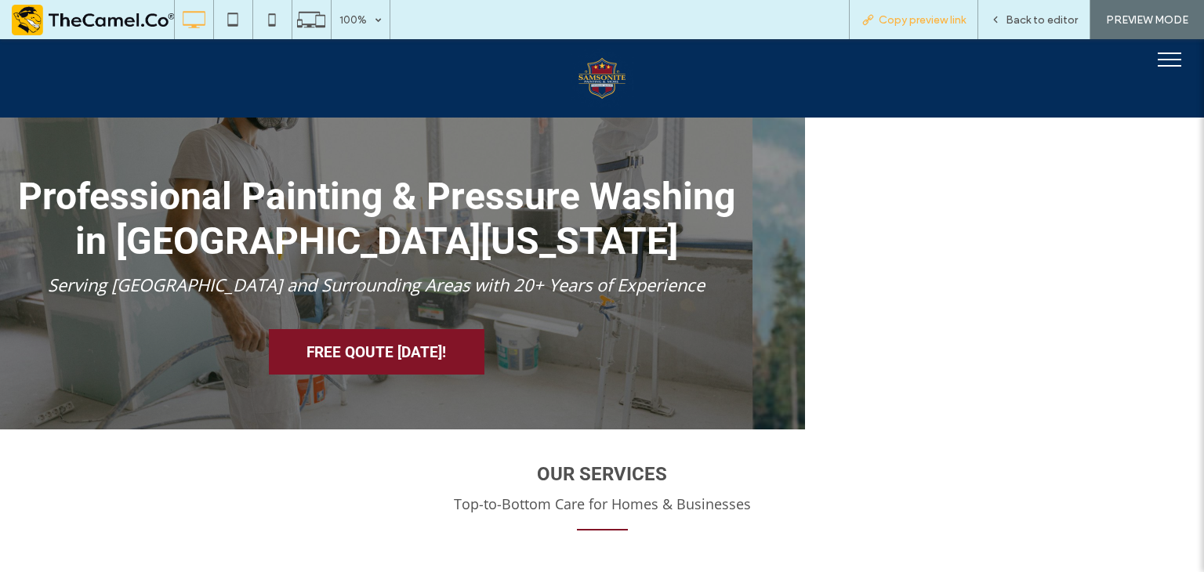
click at [941, 26] on span "Copy preview link" at bounding box center [922, 19] width 87 height 13
click at [1027, 16] on span "Back to editor" at bounding box center [1042, 19] width 72 height 13
